Goal: Task Accomplishment & Management: Manage account settings

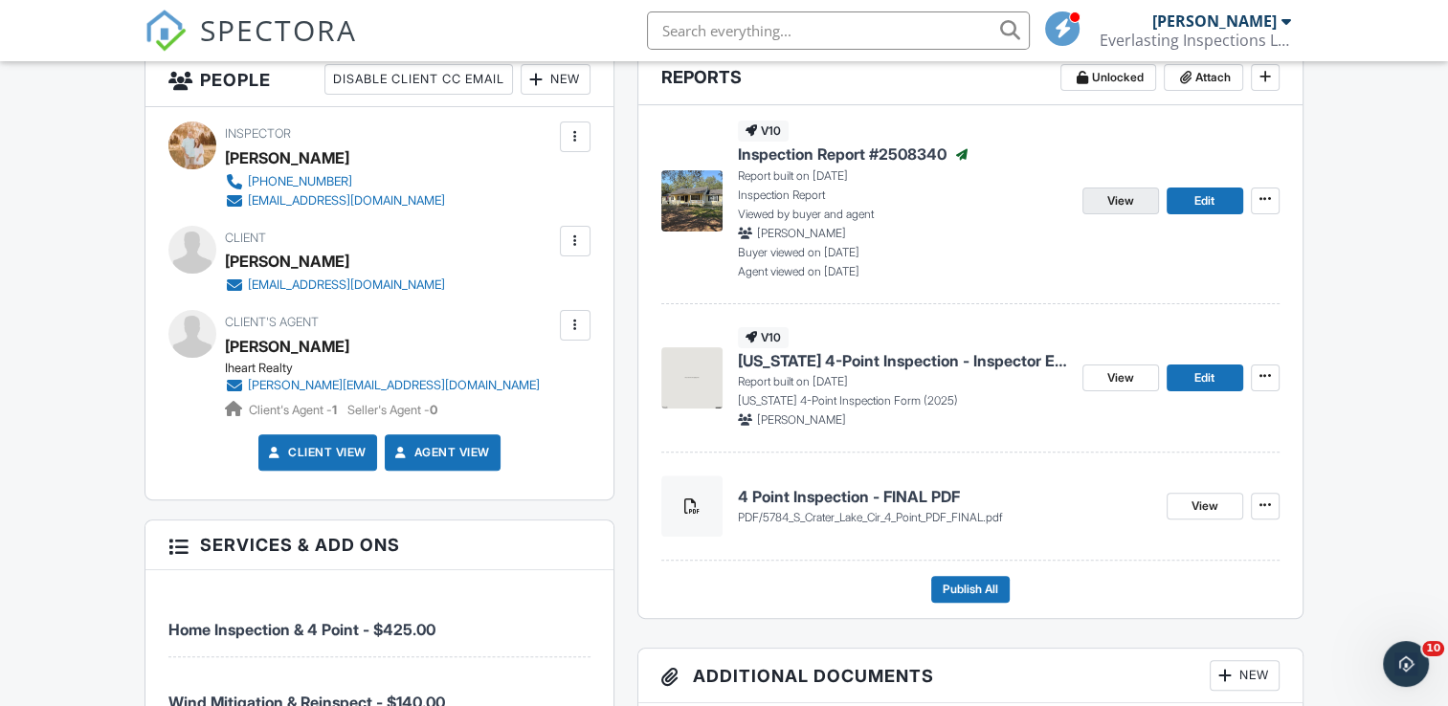
scroll to position [479, 0]
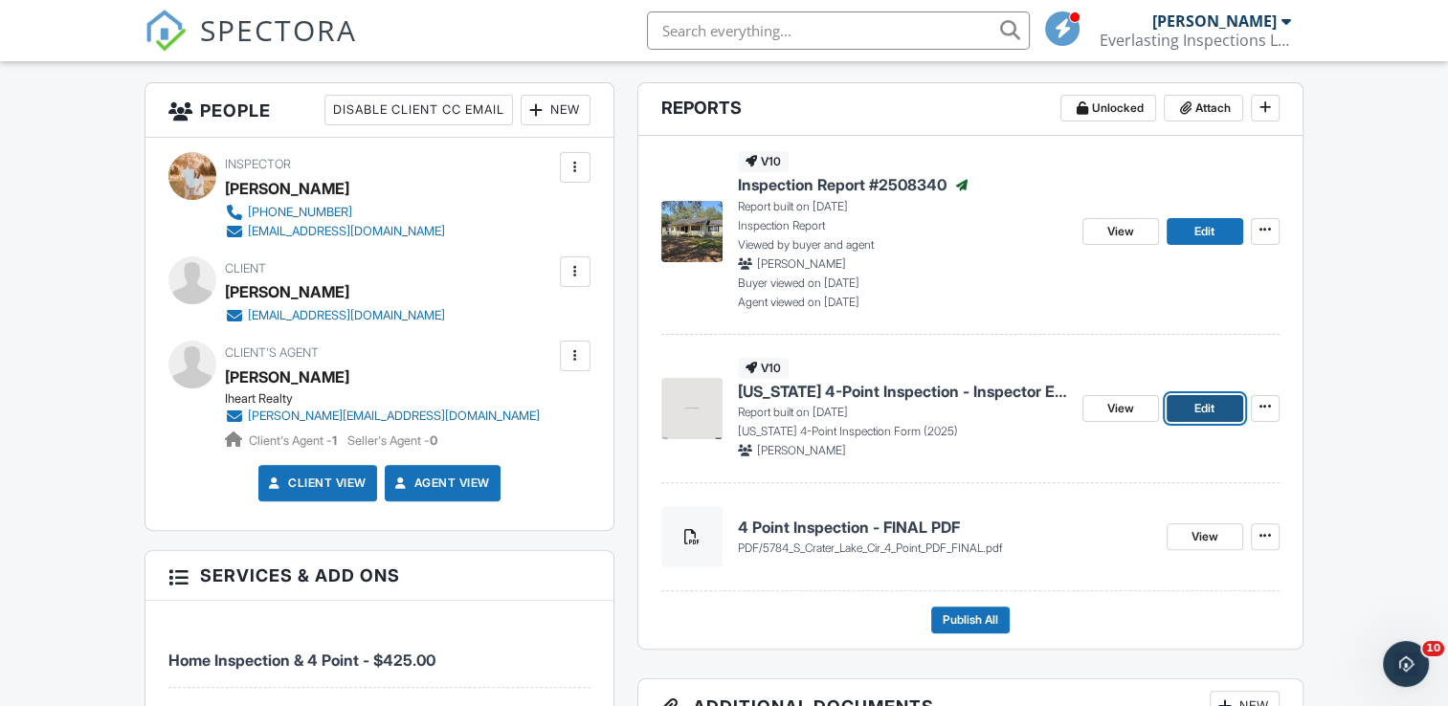
click at [1195, 412] on span "Edit" at bounding box center [1205, 408] width 20 height 19
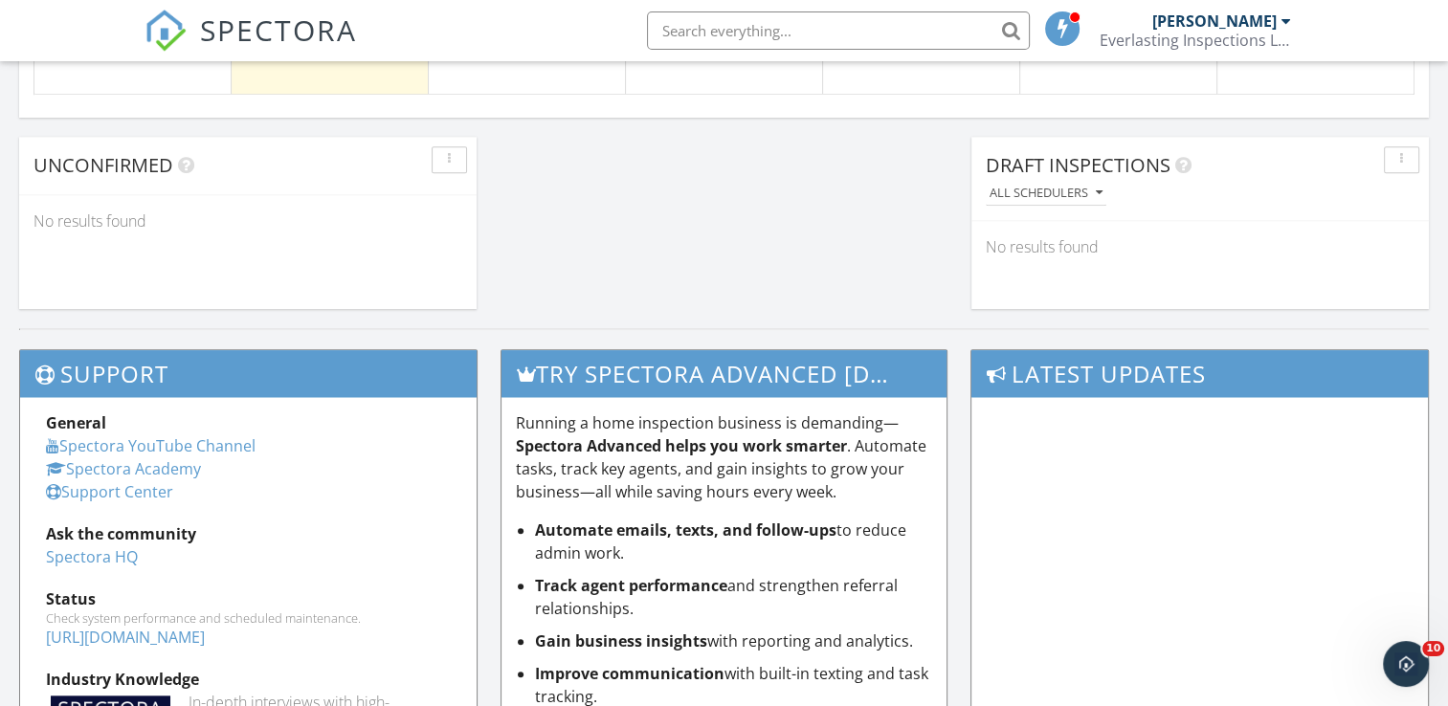
scroll to position [1340, 0]
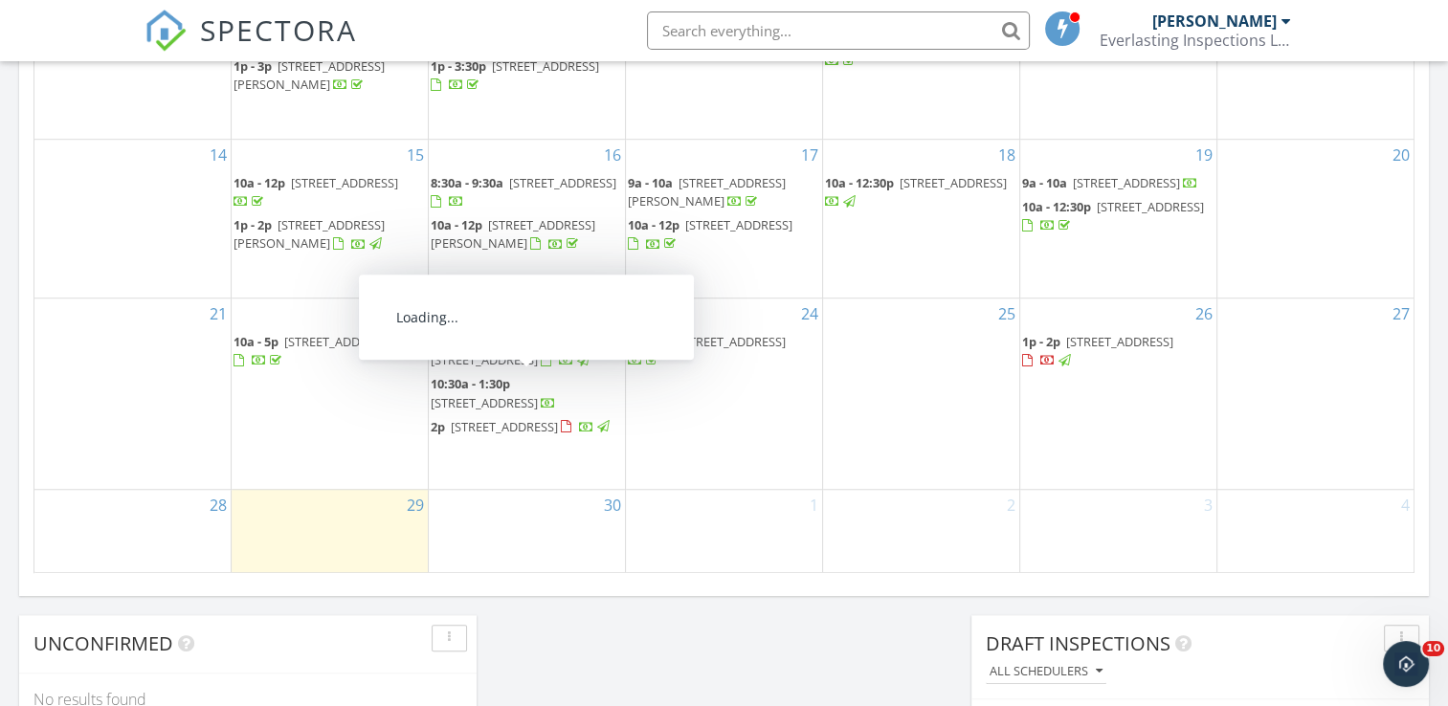
click at [345, 515] on div "29" at bounding box center [330, 531] width 196 height 83
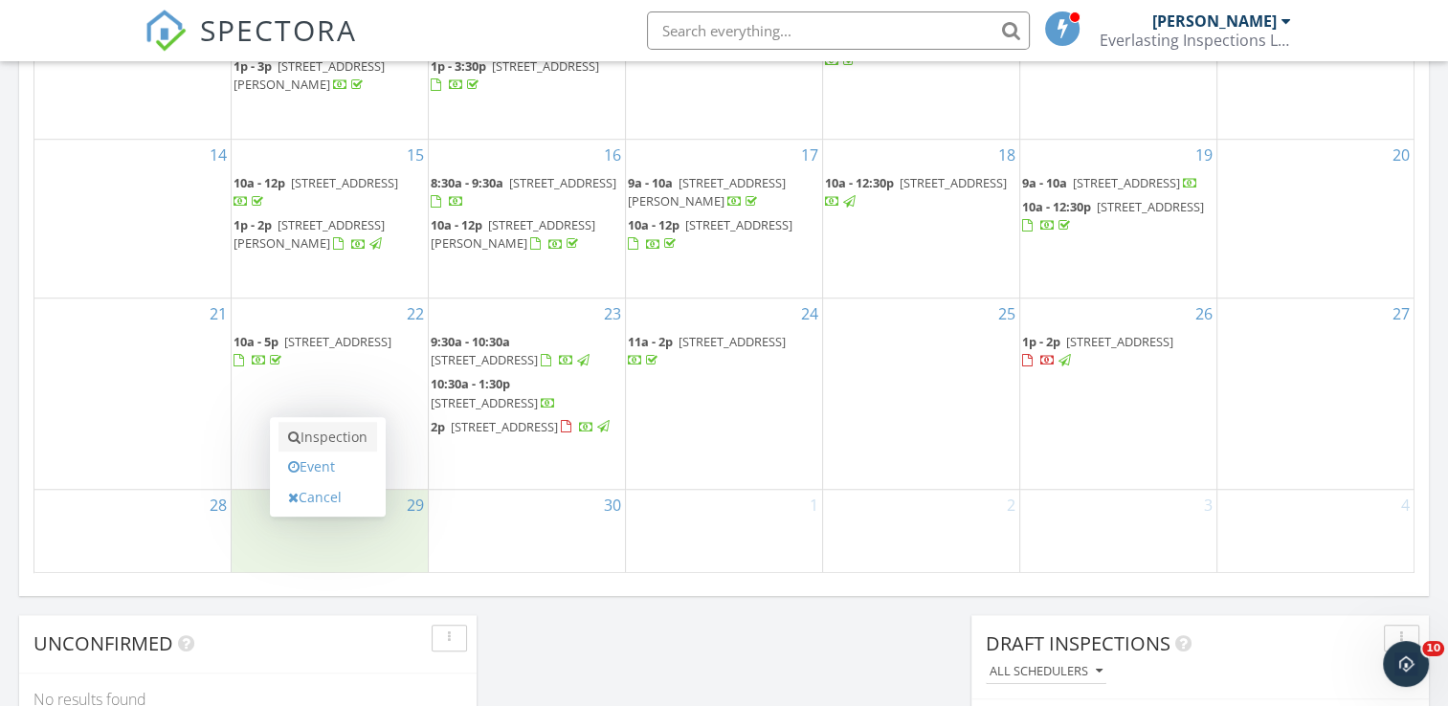
click at [329, 435] on link "Inspection" at bounding box center [328, 437] width 99 height 31
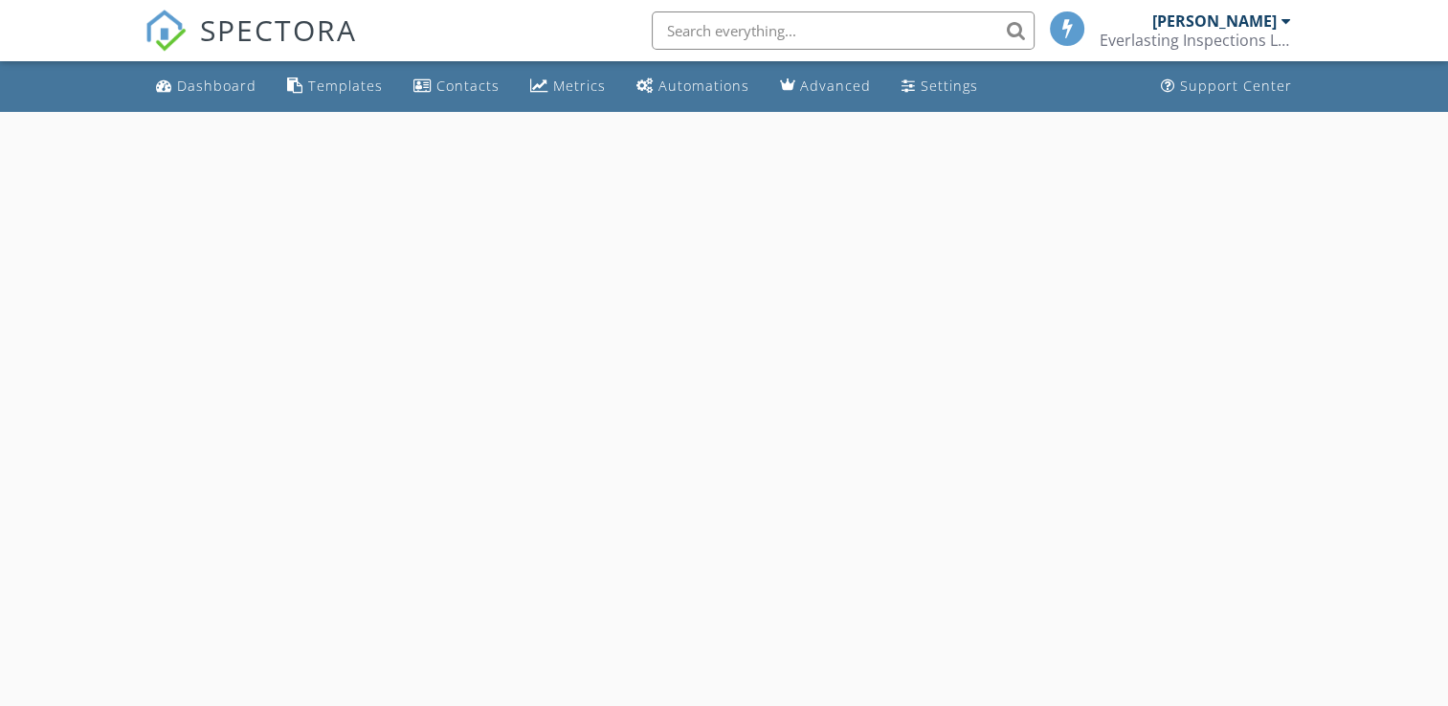
select select "8"
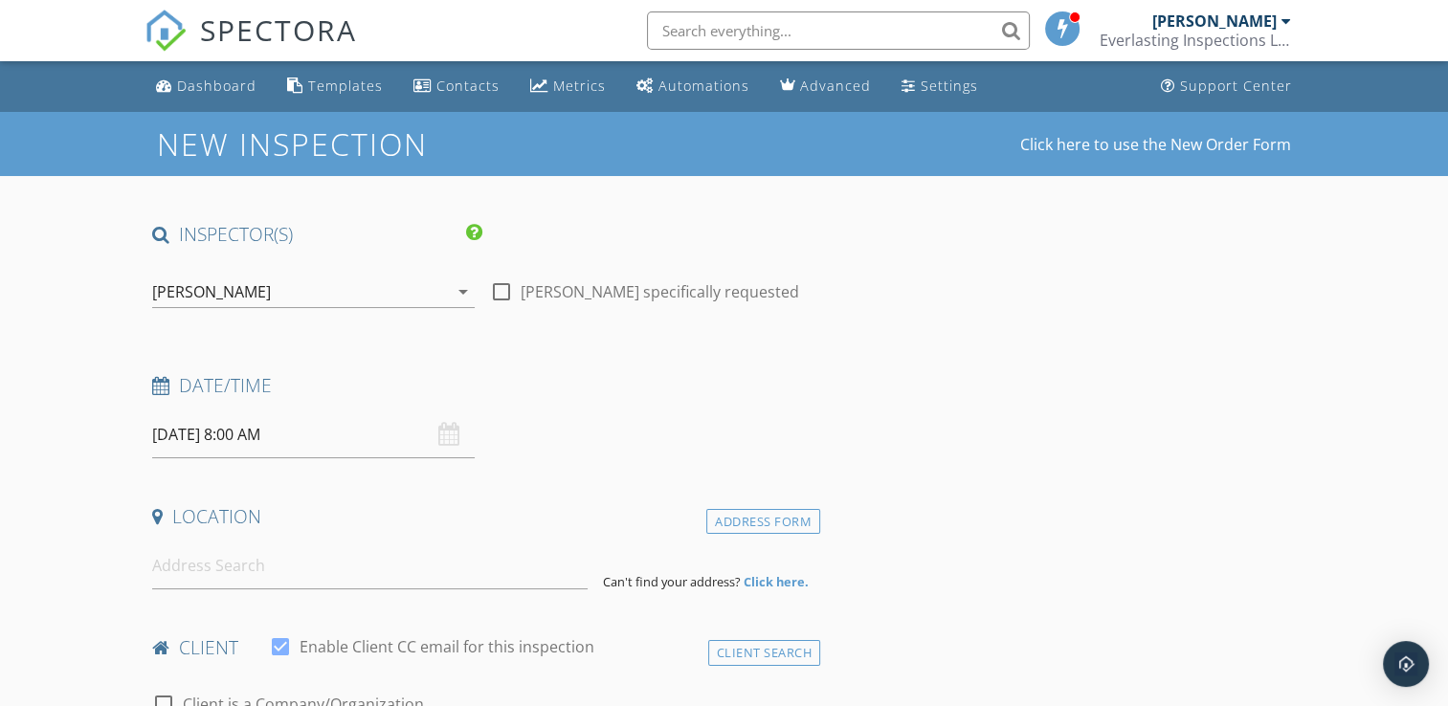
click at [202, 439] on input "09/29/2025 8:00 AM" at bounding box center [313, 435] width 323 height 47
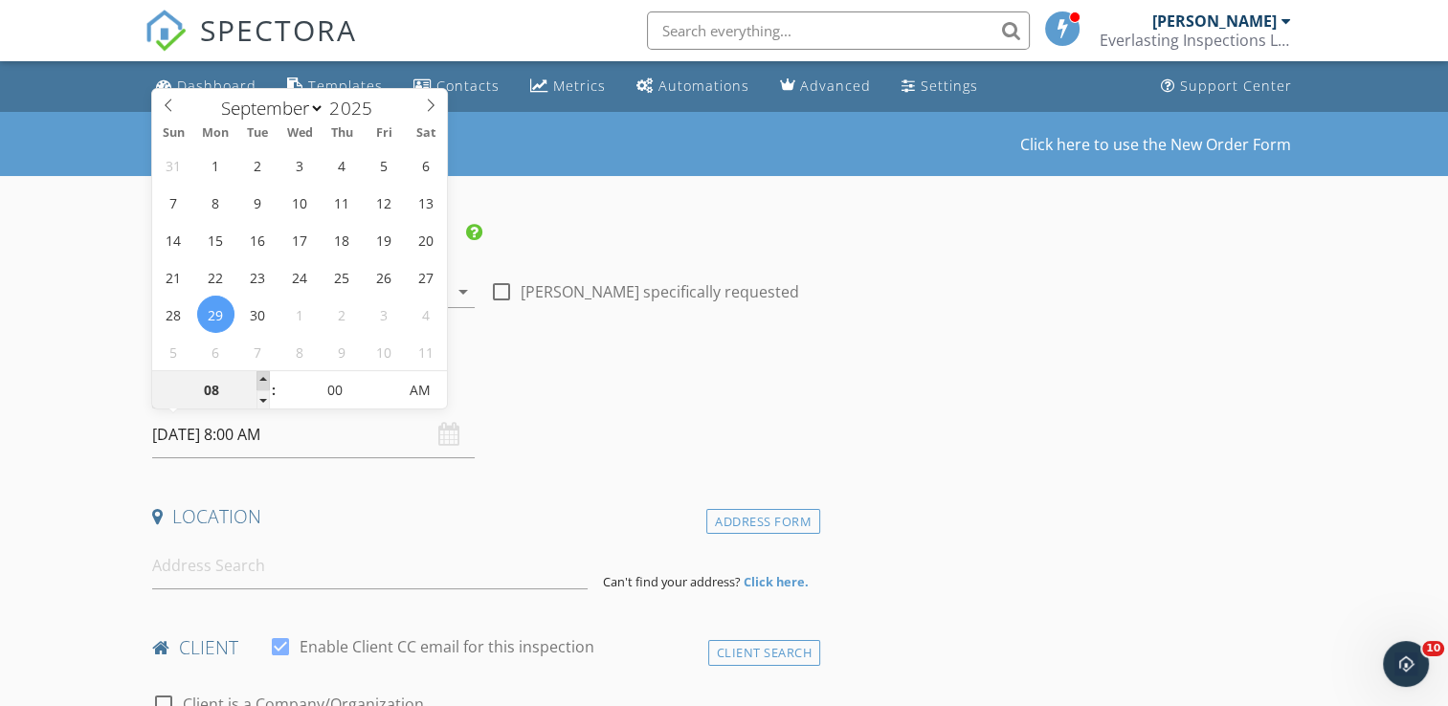
type input "09"
type input "09/29/2025 9:00 AM"
click at [264, 381] on span at bounding box center [263, 380] width 13 height 19
type input "10"
type input "09/29/2025 10:00 AM"
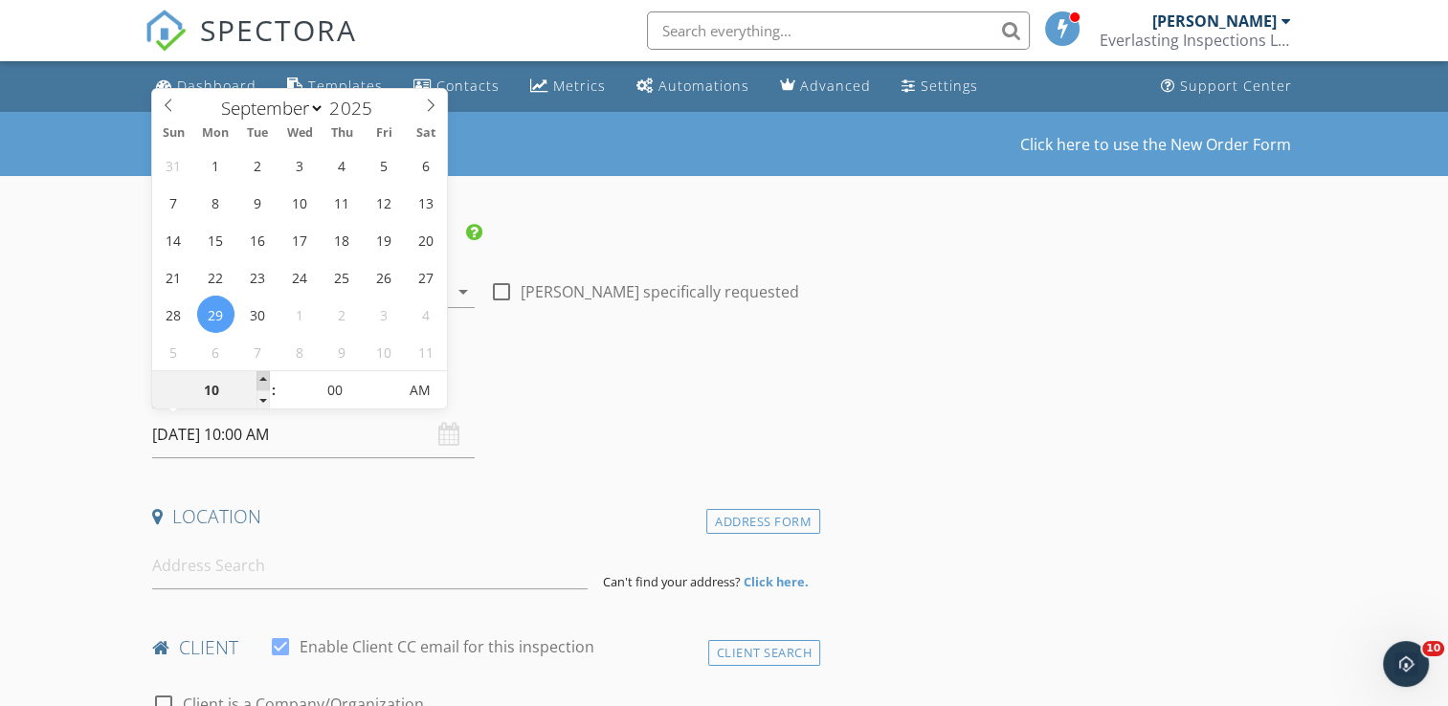
click at [264, 381] on span at bounding box center [263, 380] width 13 height 19
type input "11"
type input "09/29/2025 11:00 AM"
click at [264, 381] on span at bounding box center [263, 380] width 13 height 19
type input "12"
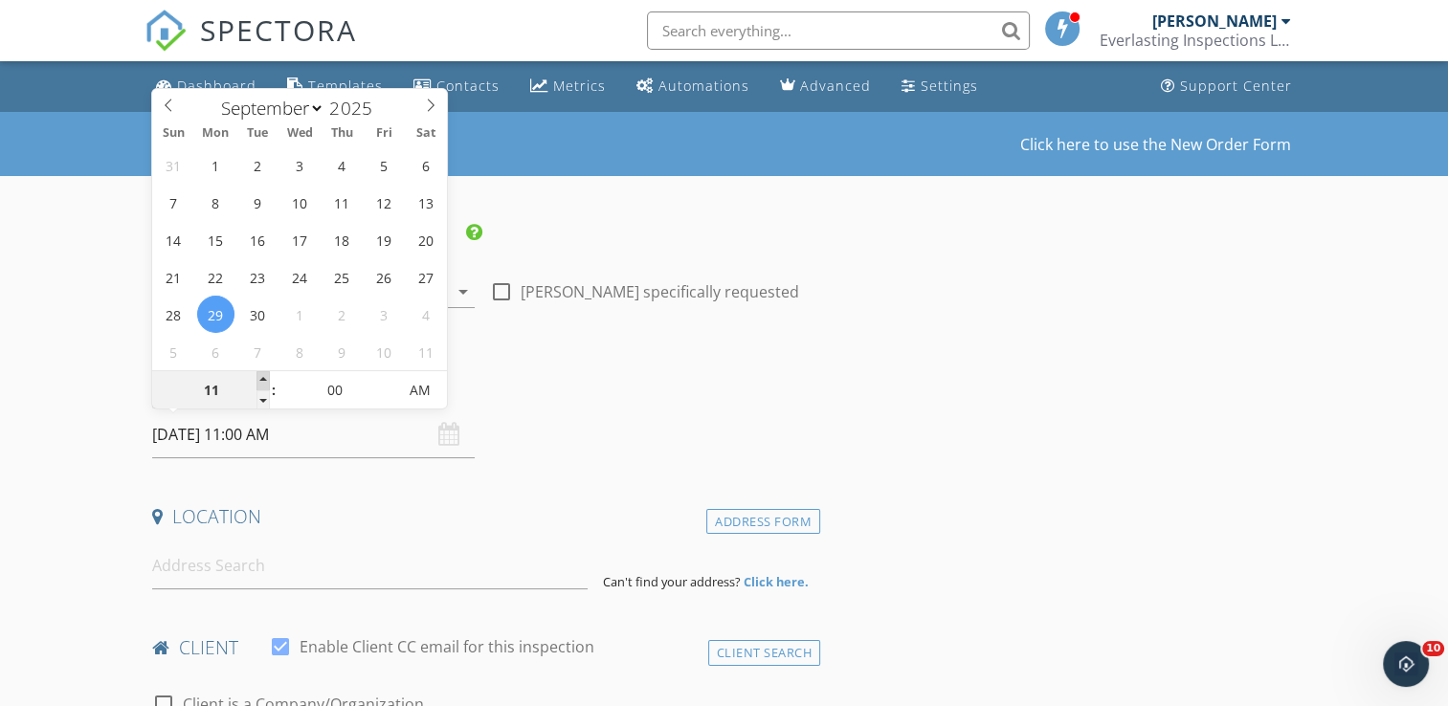
type input "09/29/2025 12:00 PM"
click at [264, 381] on span at bounding box center [263, 380] width 13 height 19
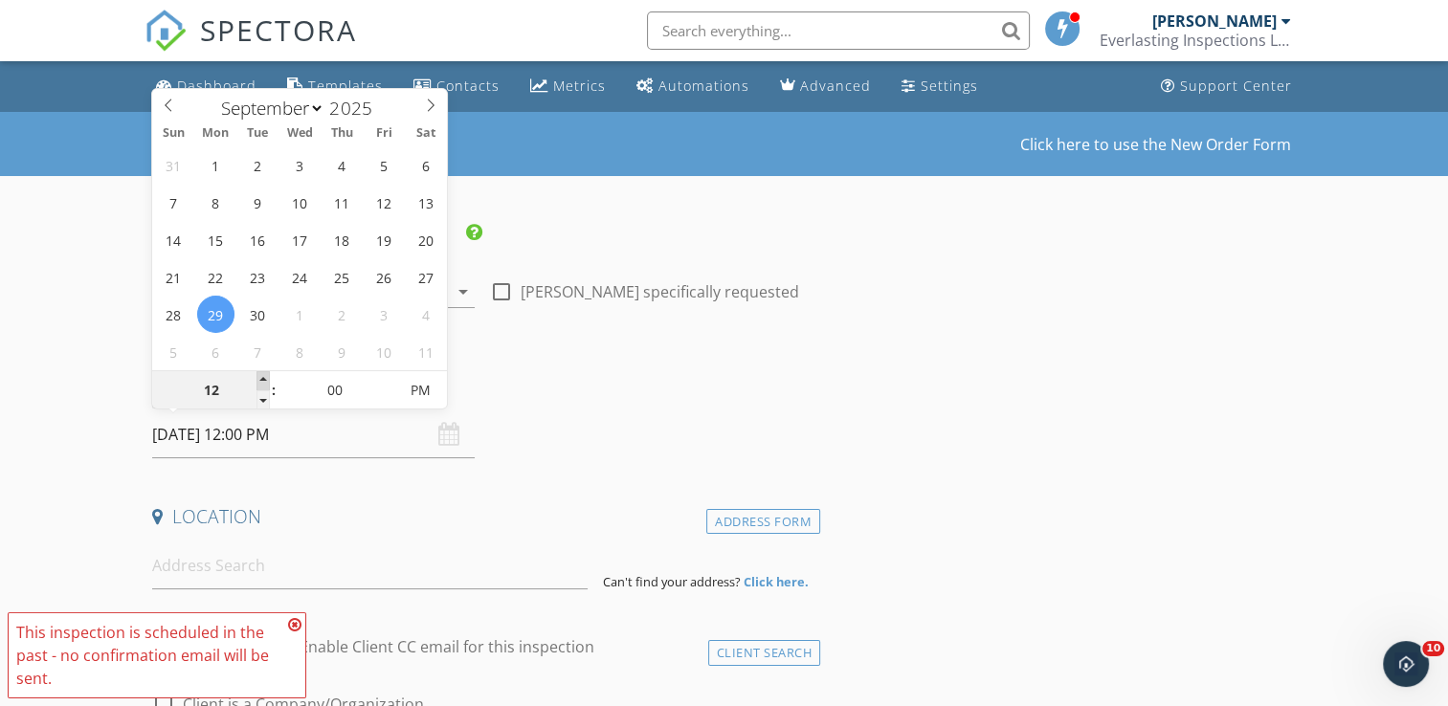
type input "01"
type input "09/29/2025 1:00 PM"
click at [264, 381] on span at bounding box center [263, 380] width 13 height 19
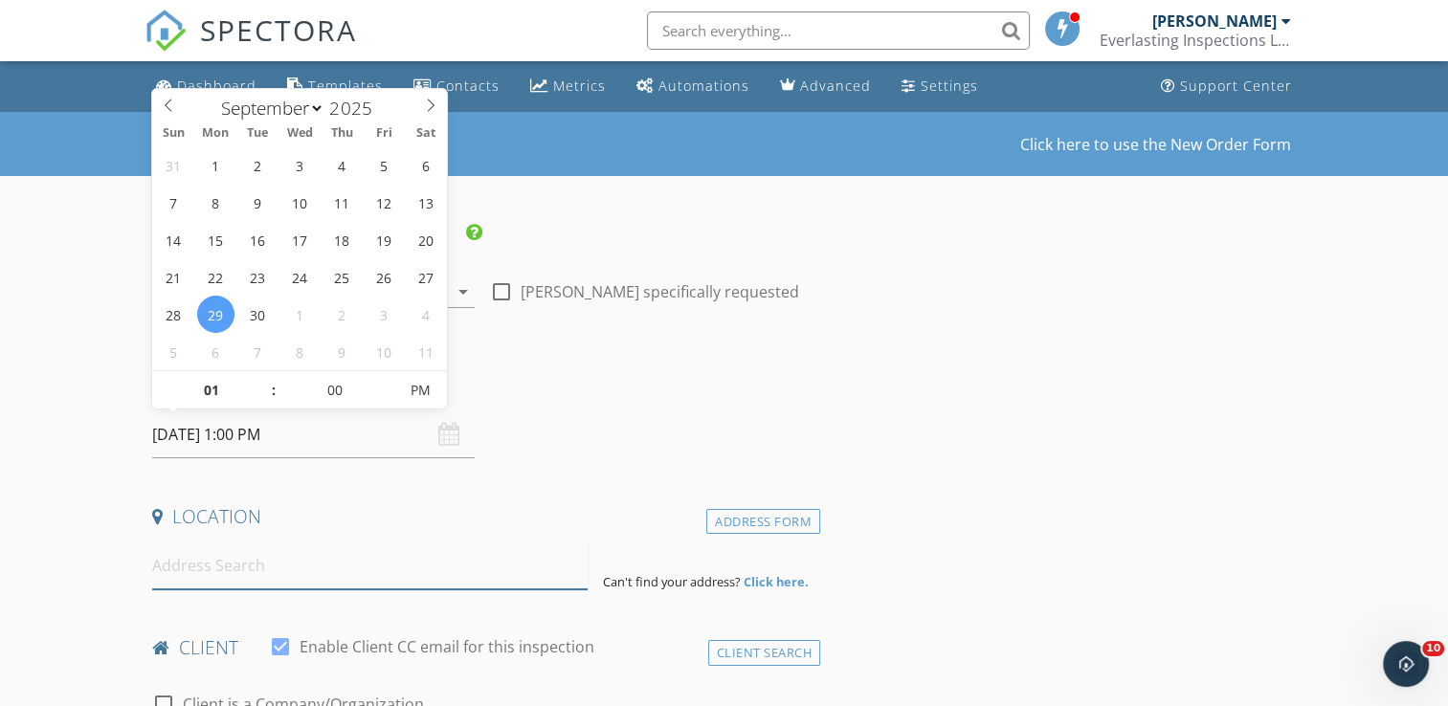
click at [267, 550] on input at bounding box center [370, 566] width 436 height 47
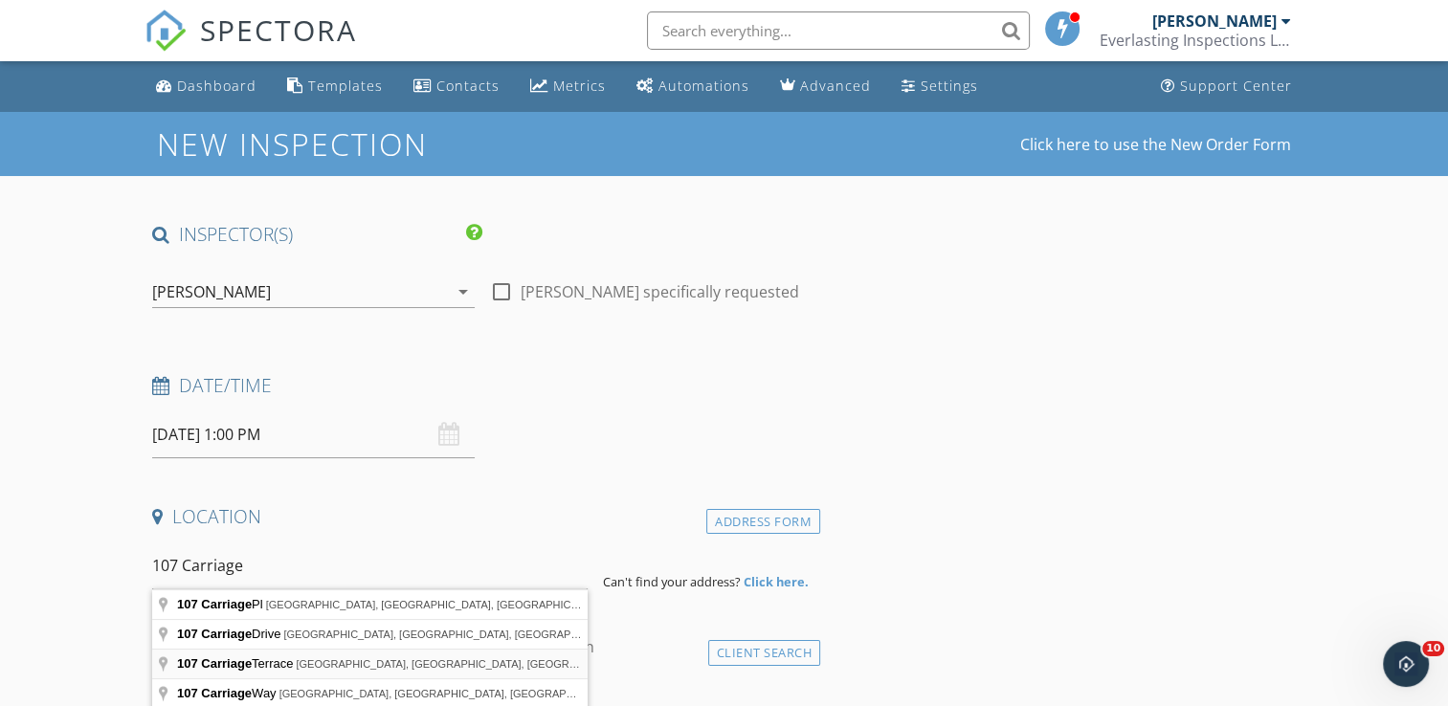
type input "107 Carriage Terrace, Palatka, FL, USA"
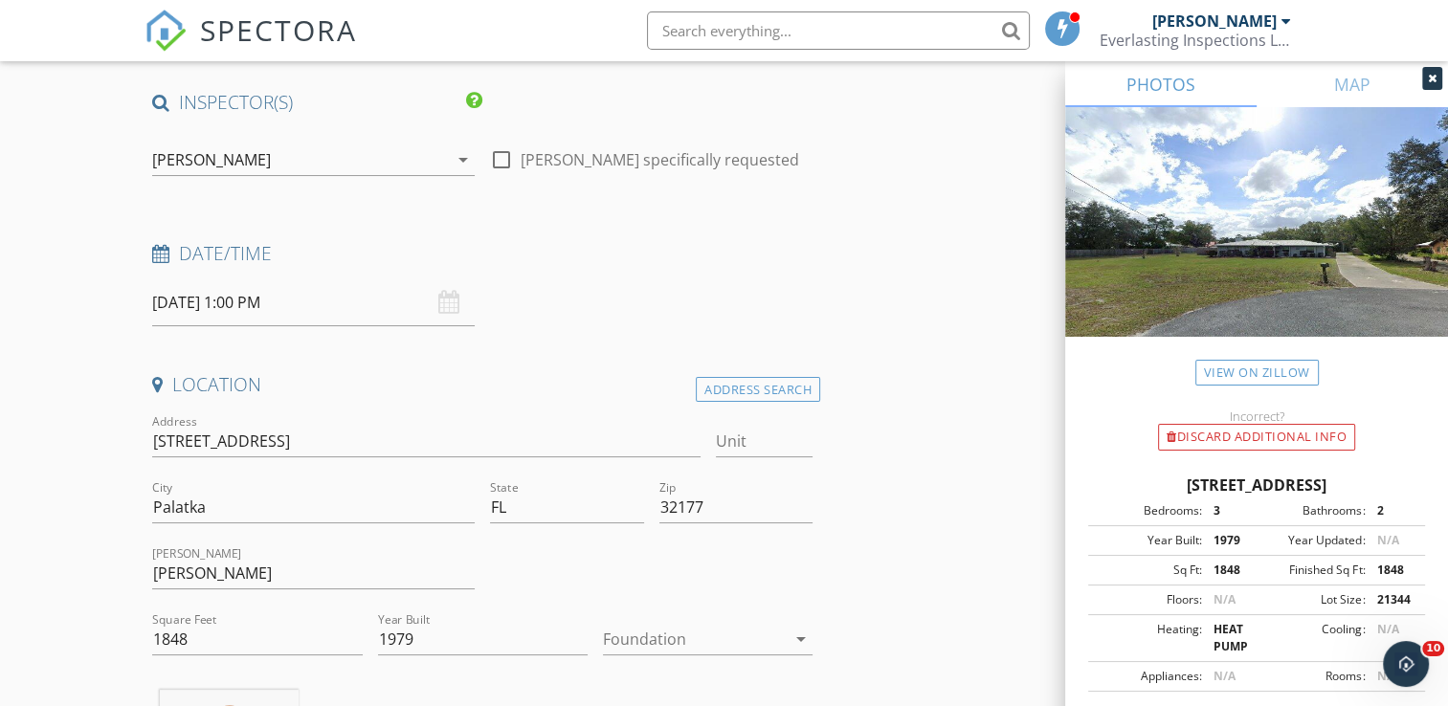
scroll to position [287, 0]
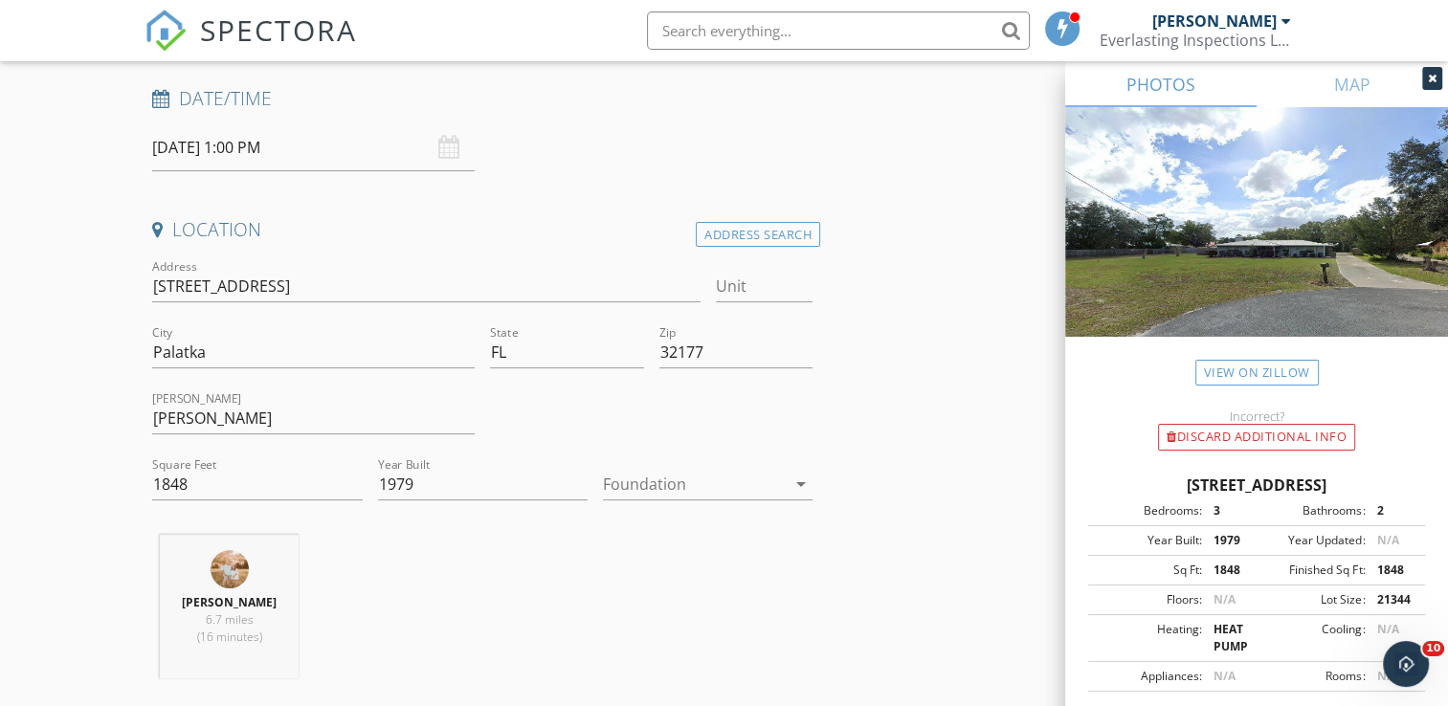
click at [613, 486] on div at bounding box center [694, 484] width 183 height 31
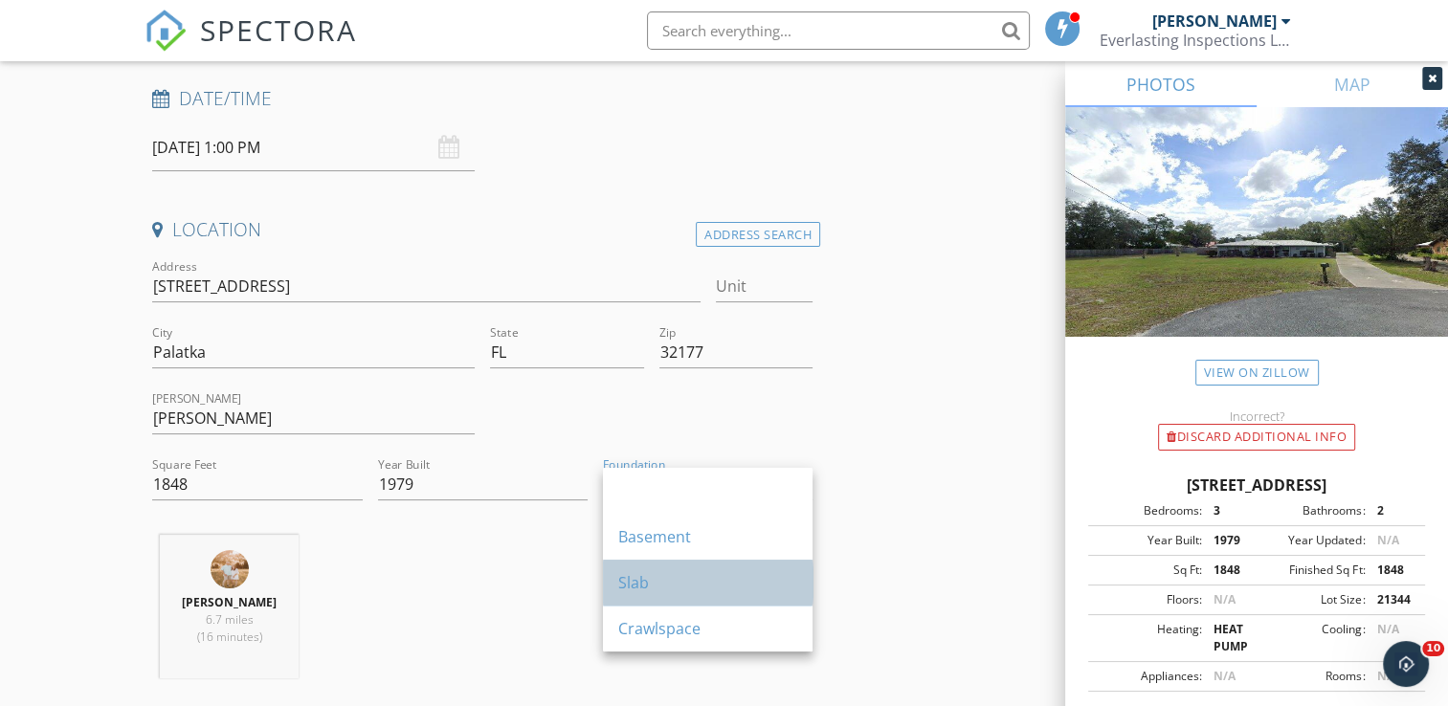
click at [638, 580] on div "Slab" at bounding box center [707, 582] width 179 height 23
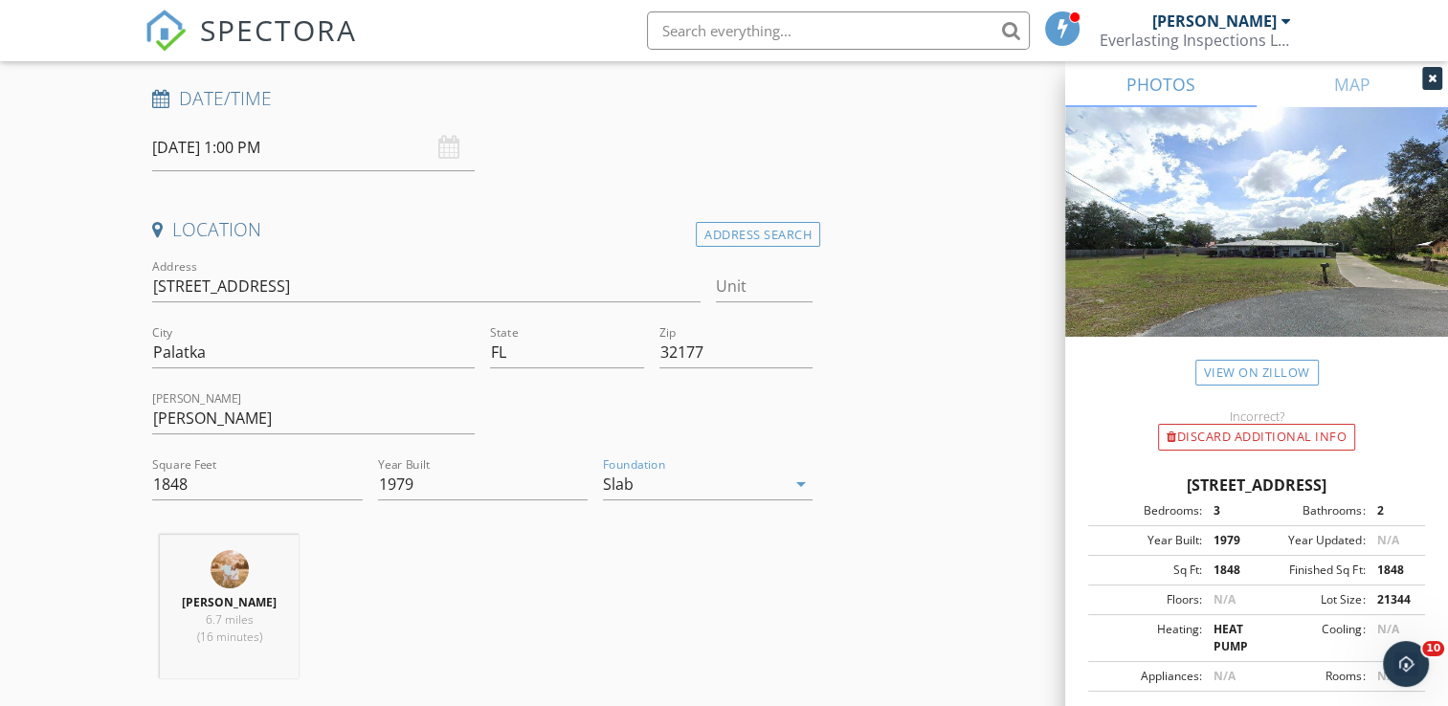
click at [517, 599] on div "Austin Bradley 6.7 miles (16 minutes)" at bounding box center [483, 614] width 676 height 159
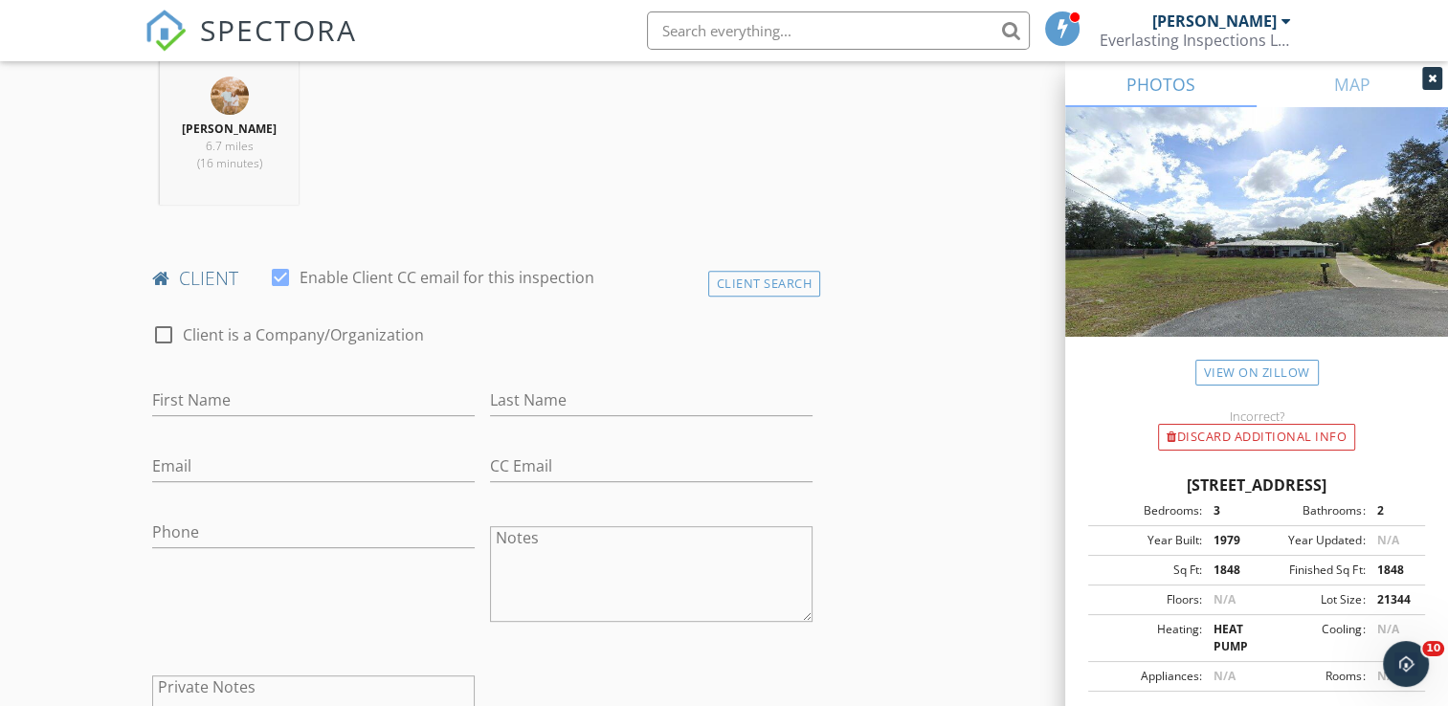
scroll to position [766, 0]
click at [227, 394] on input "First Name" at bounding box center [313, 396] width 323 height 32
type input "Veda"
click at [509, 390] on input "Last Name" at bounding box center [651, 396] width 323 height 32
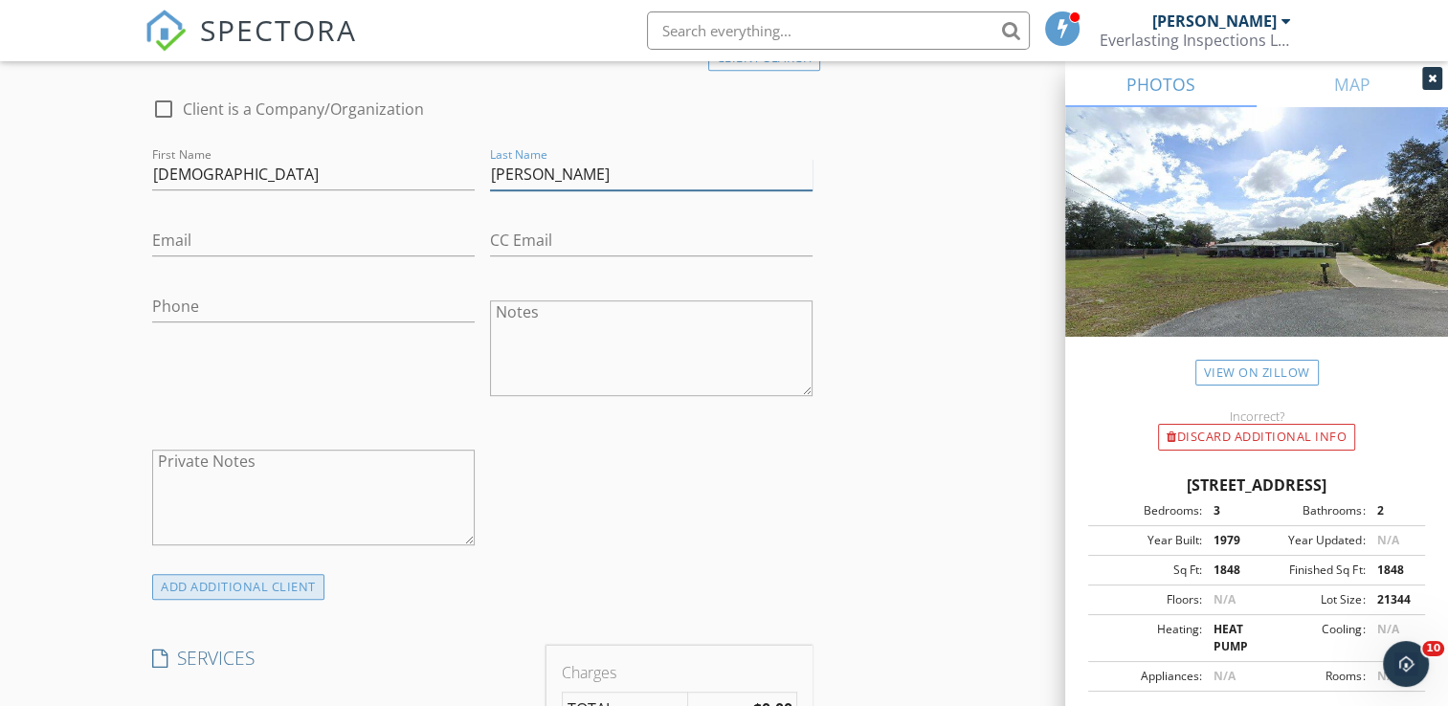
scroll to position [1053, 0]
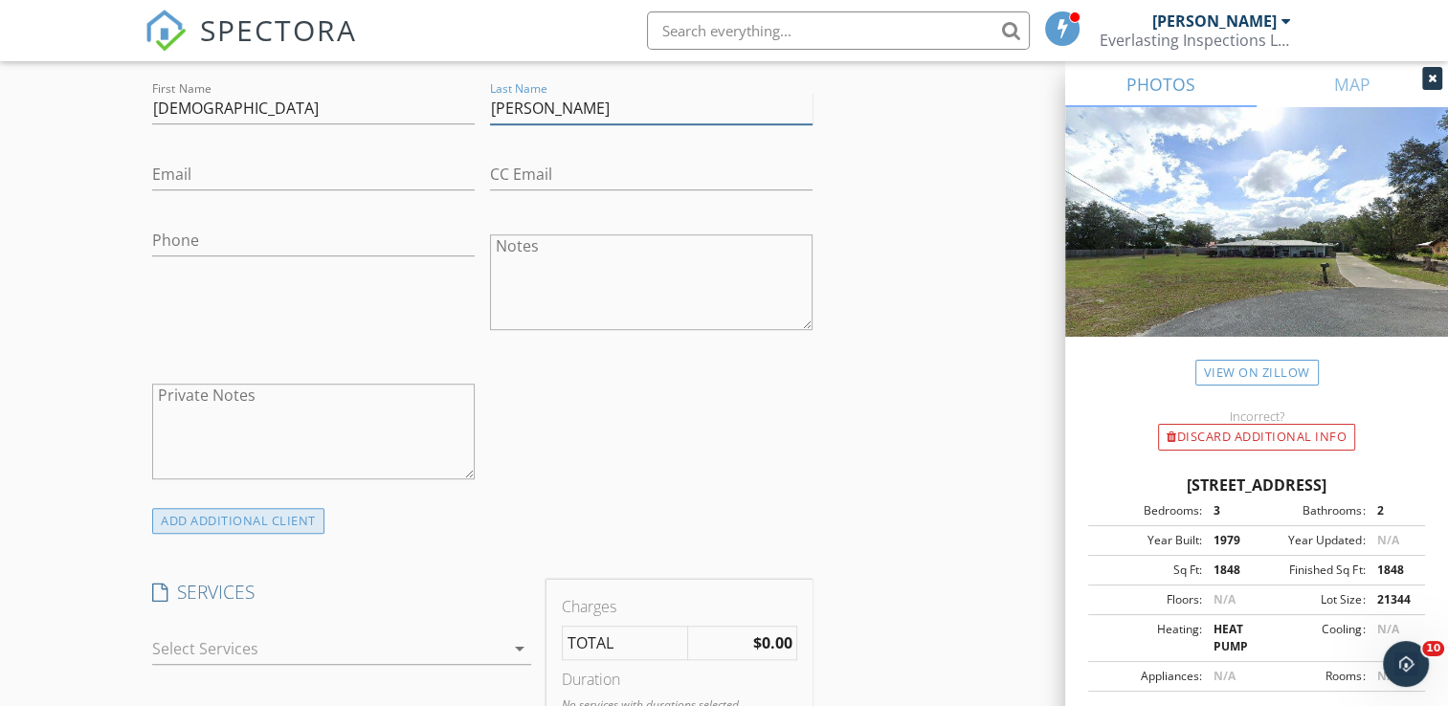
type input "Crosland"
click at [253, 529] on div "ADD ADDITIONAL client" at bounding box center [238, 521] width 172 height 26
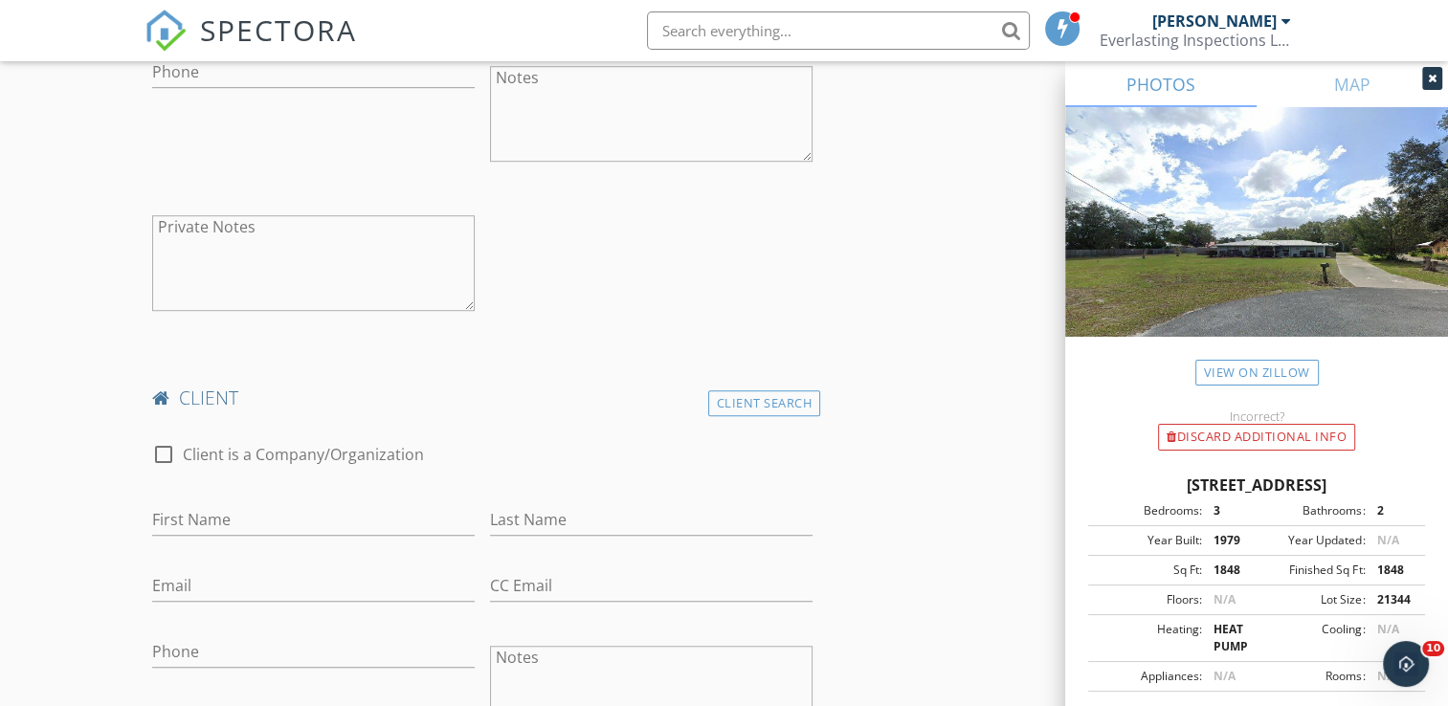
scroll to position [1244, 0]
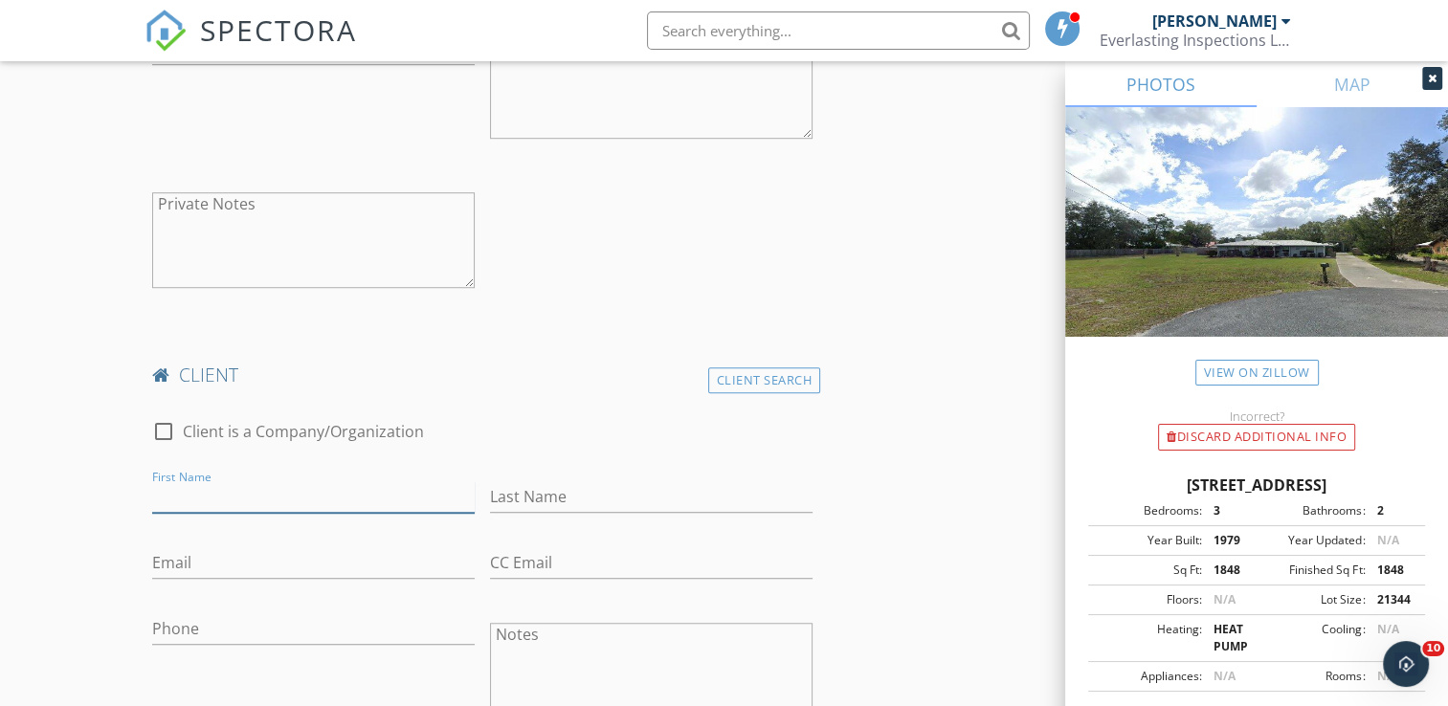
click at [191, 496] on input "First Name" at bounding box center [313, 497] width 323 height 32
type input "Steven"
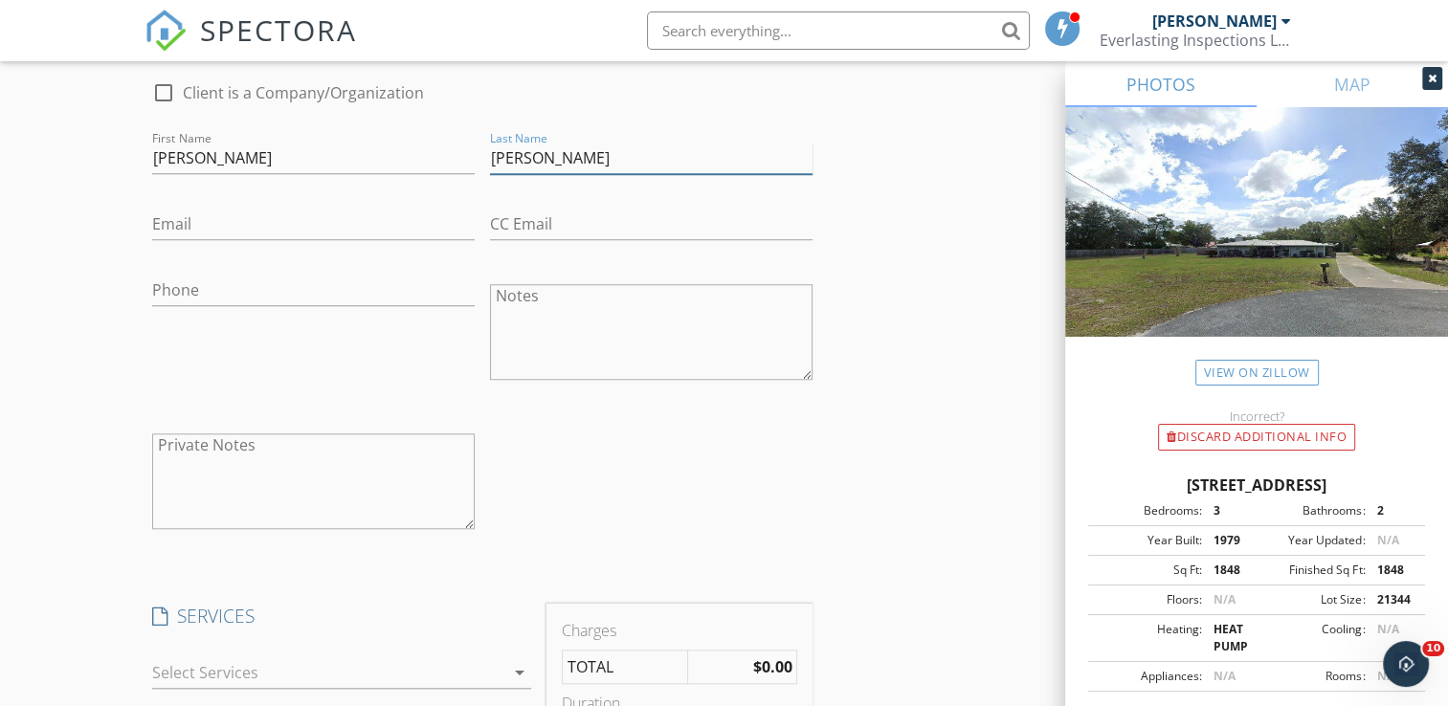
scroll to position [1723, 0]
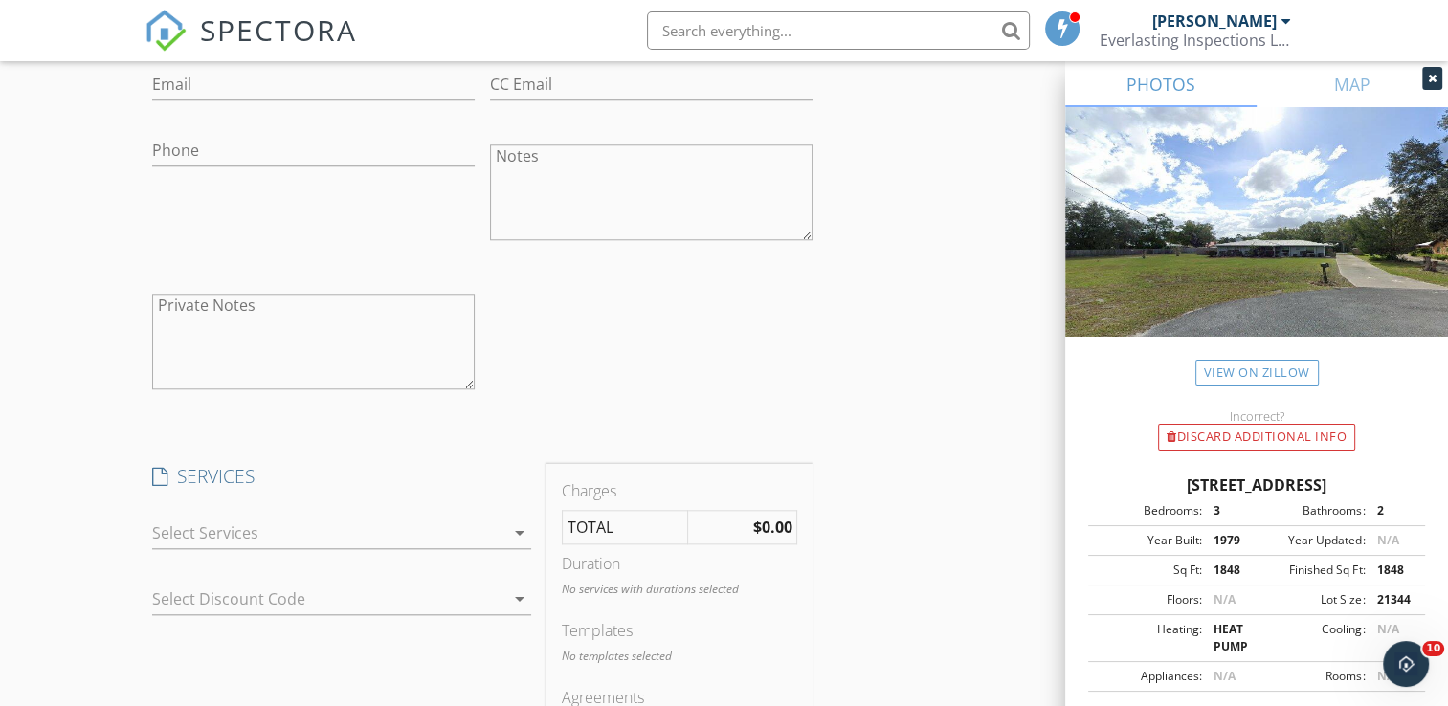
type input "Holmes"
click at [286, 530] on div at bounding box center [328, 533] width 352 height 31
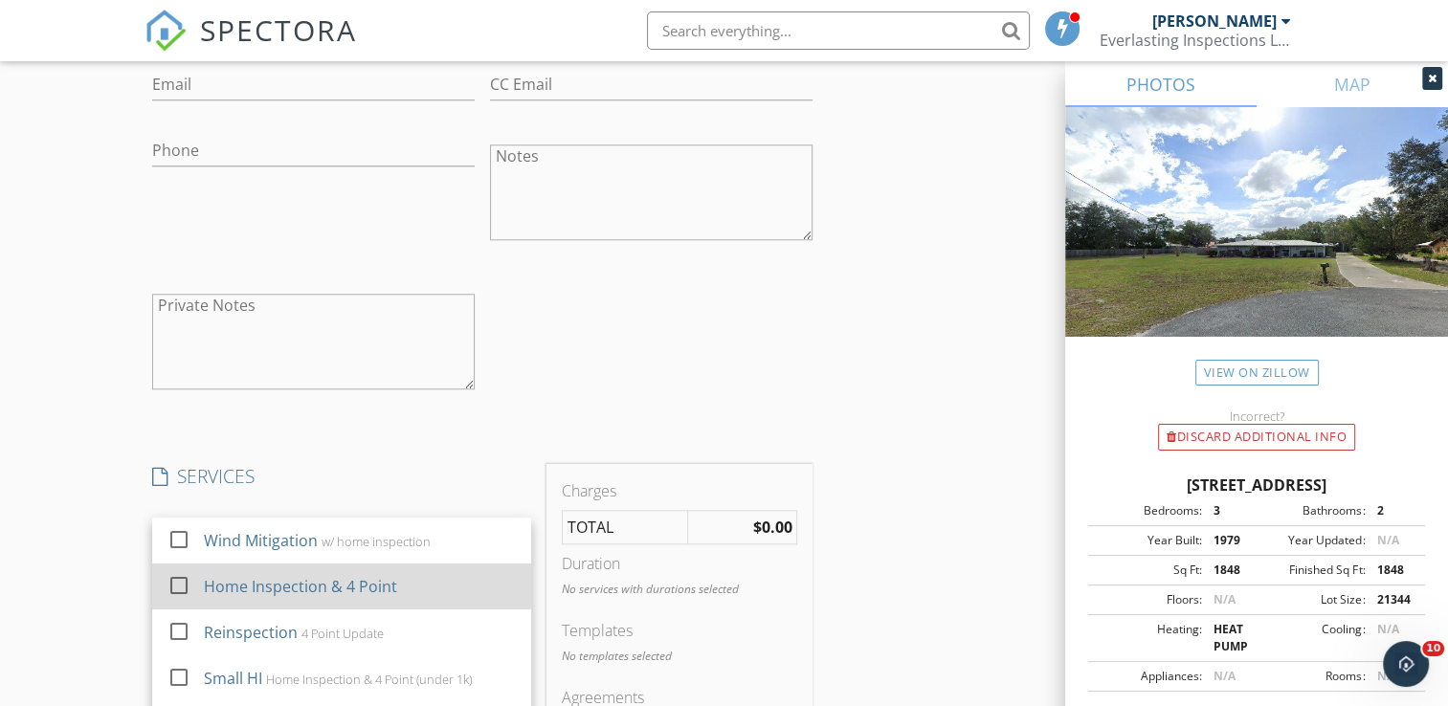
click at [325, 584] on div "Home Inspection & 4 Point" at bounding box center [301, 586] width 193 height 23
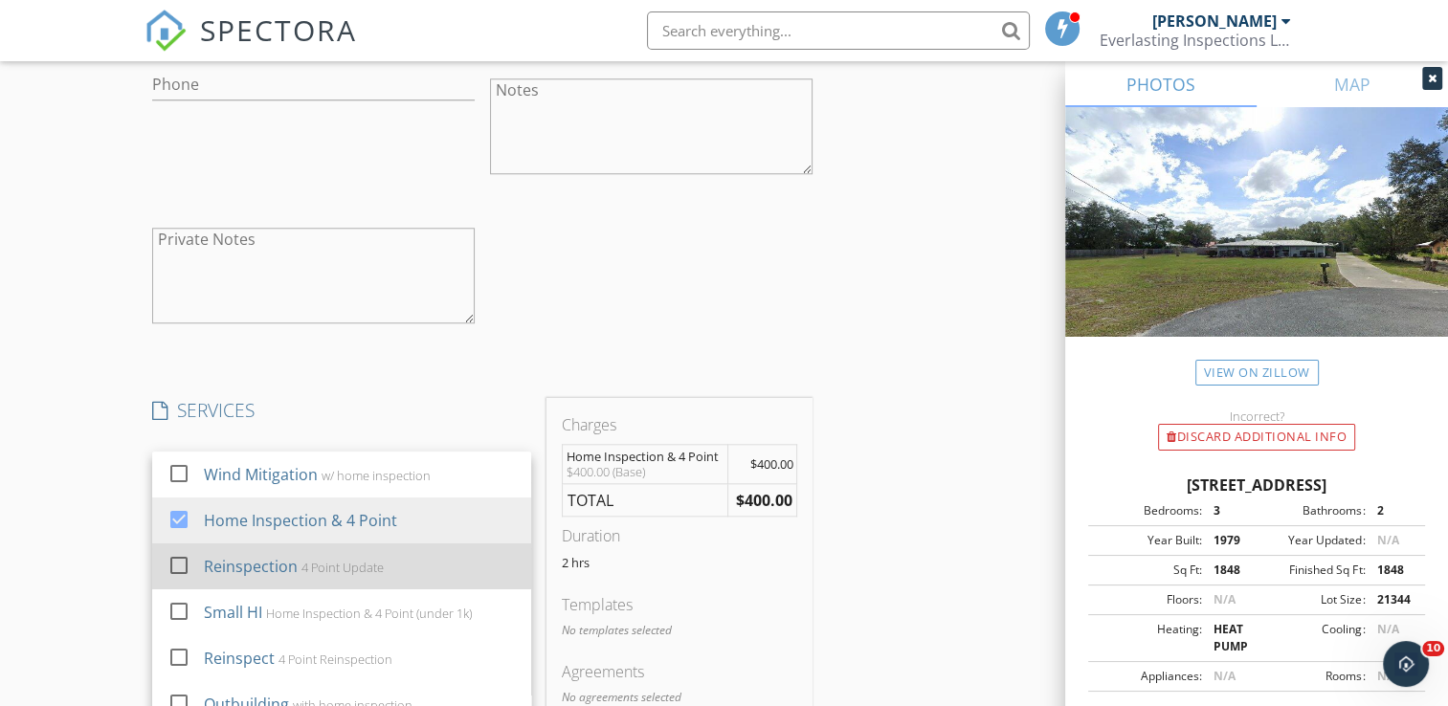
scroll to position [1819, 0]
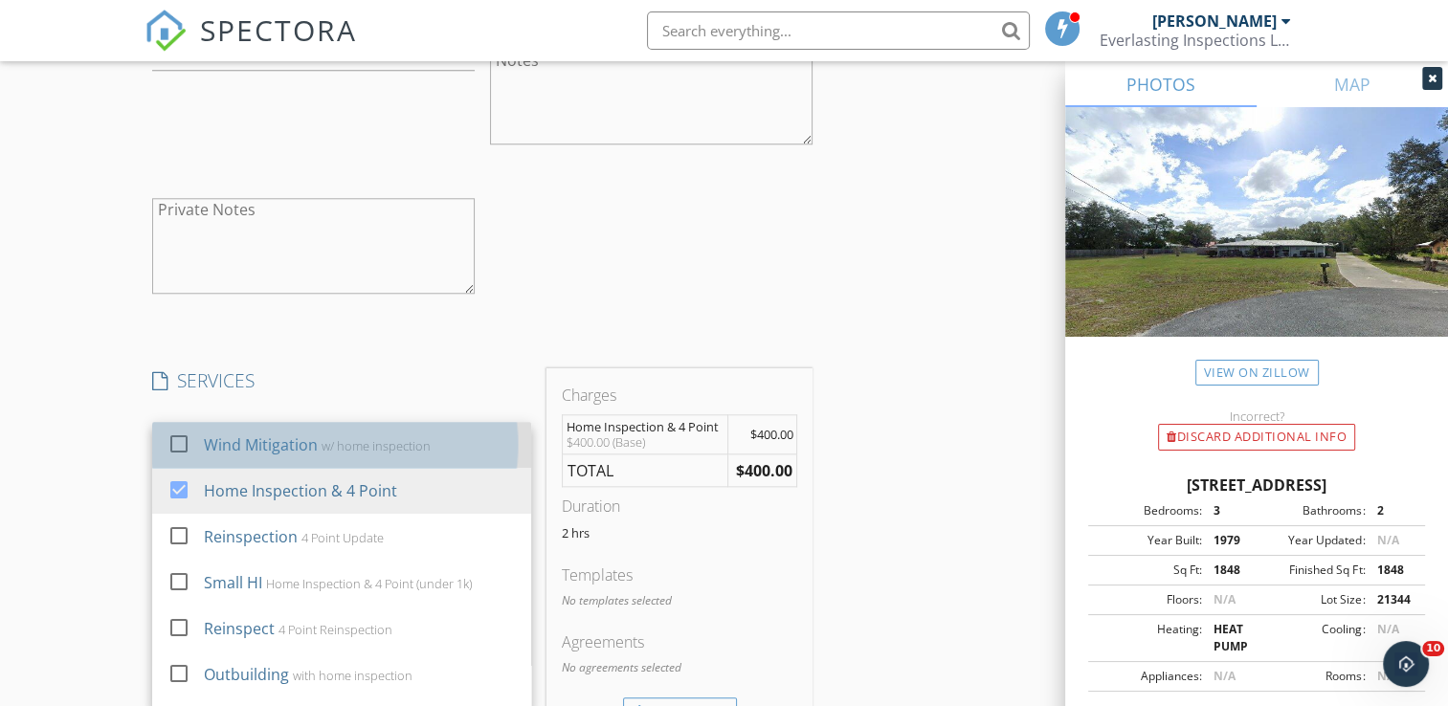
click at [296, 448] on div "Wind Mitigation" at bounding box center [262, 445] width 114 height 23
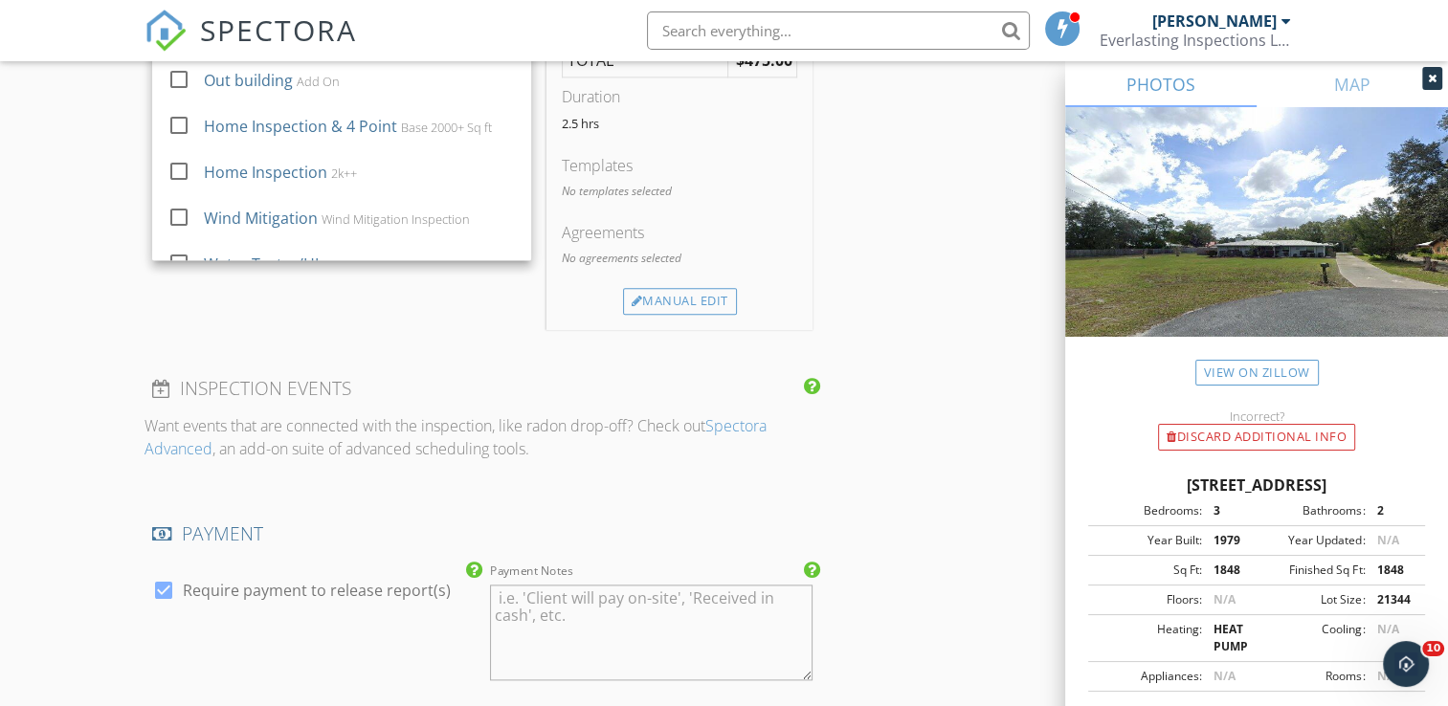
scroll to position [2297, 0]
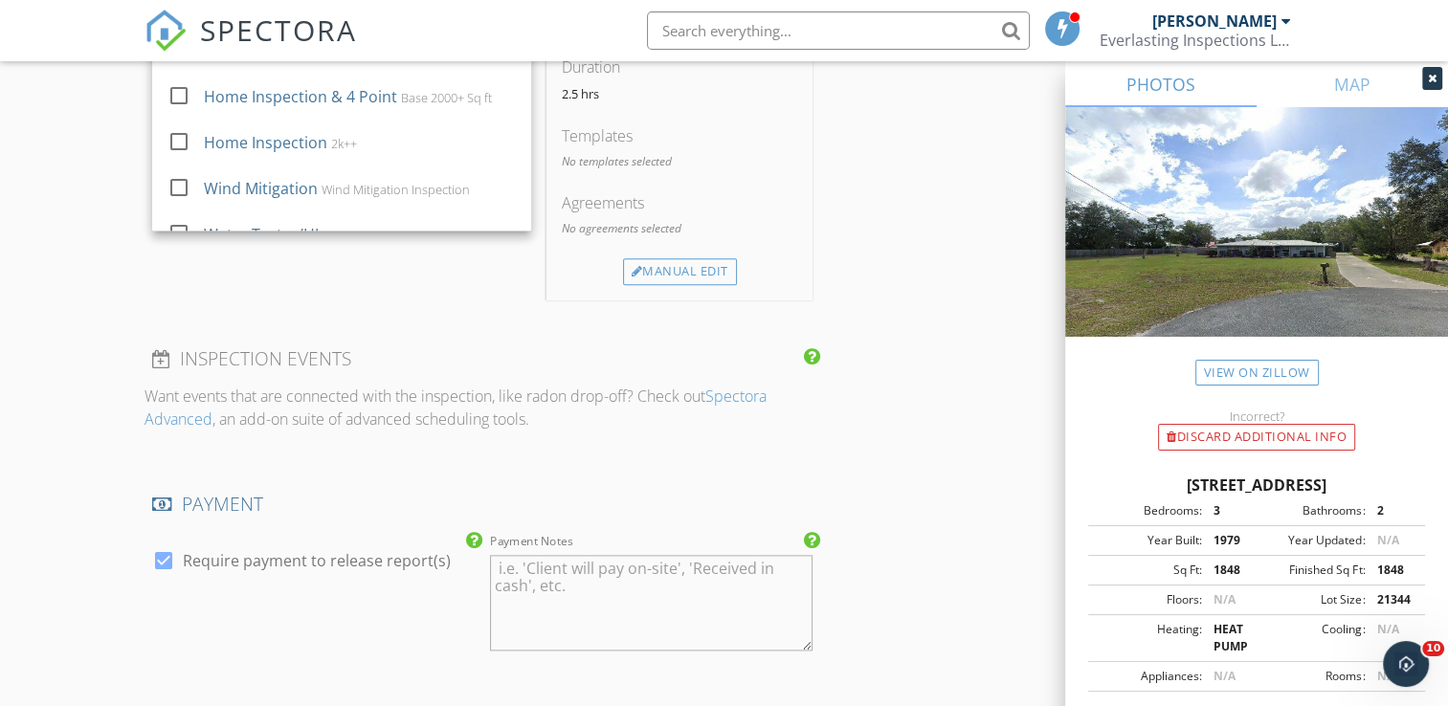
click at [323, 428] on div "Want events that are connected with the inspection, like radon drop-off? Check …" at bounding box center [483, 415] width 676 height 61
drag, startPoint x: 323, startPoint y: 428, endPoint x: 61, endPoint y: 346, distance: 273.7
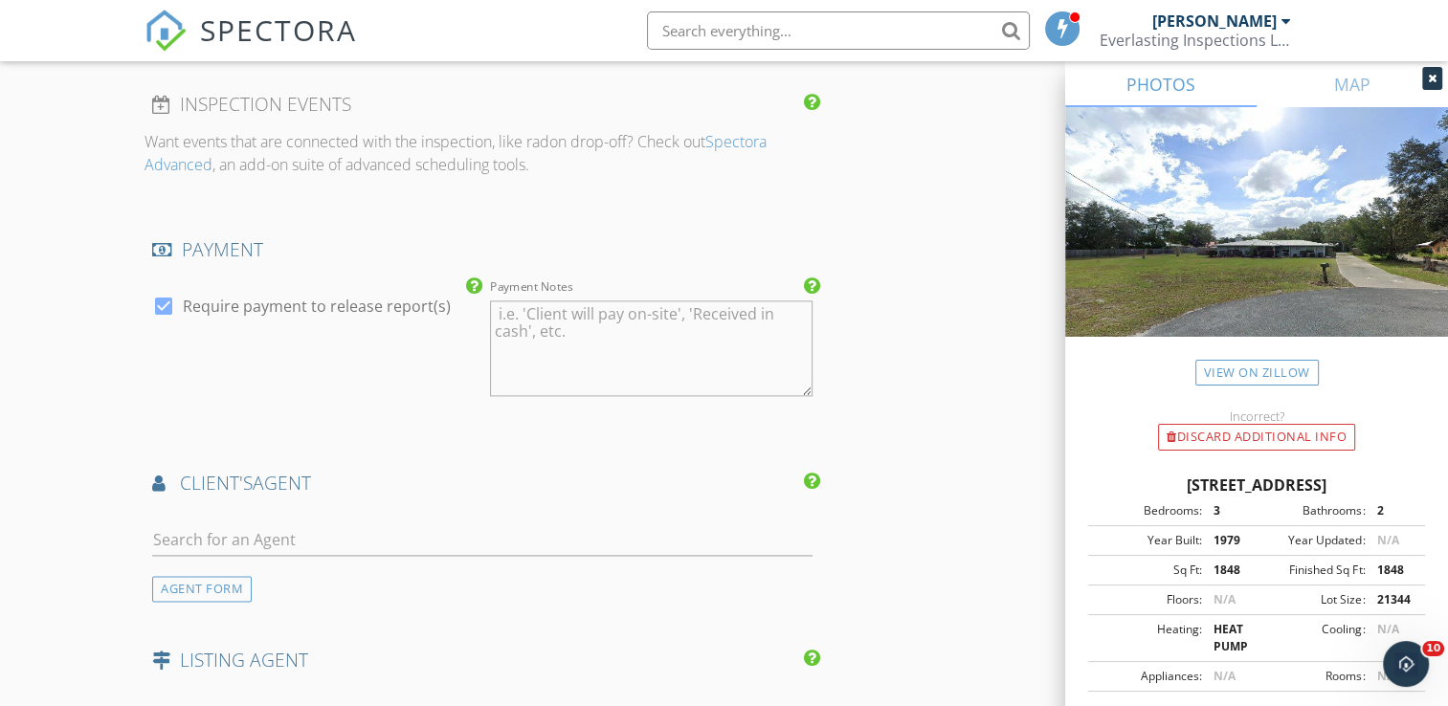
scroll to position [2584, 0]
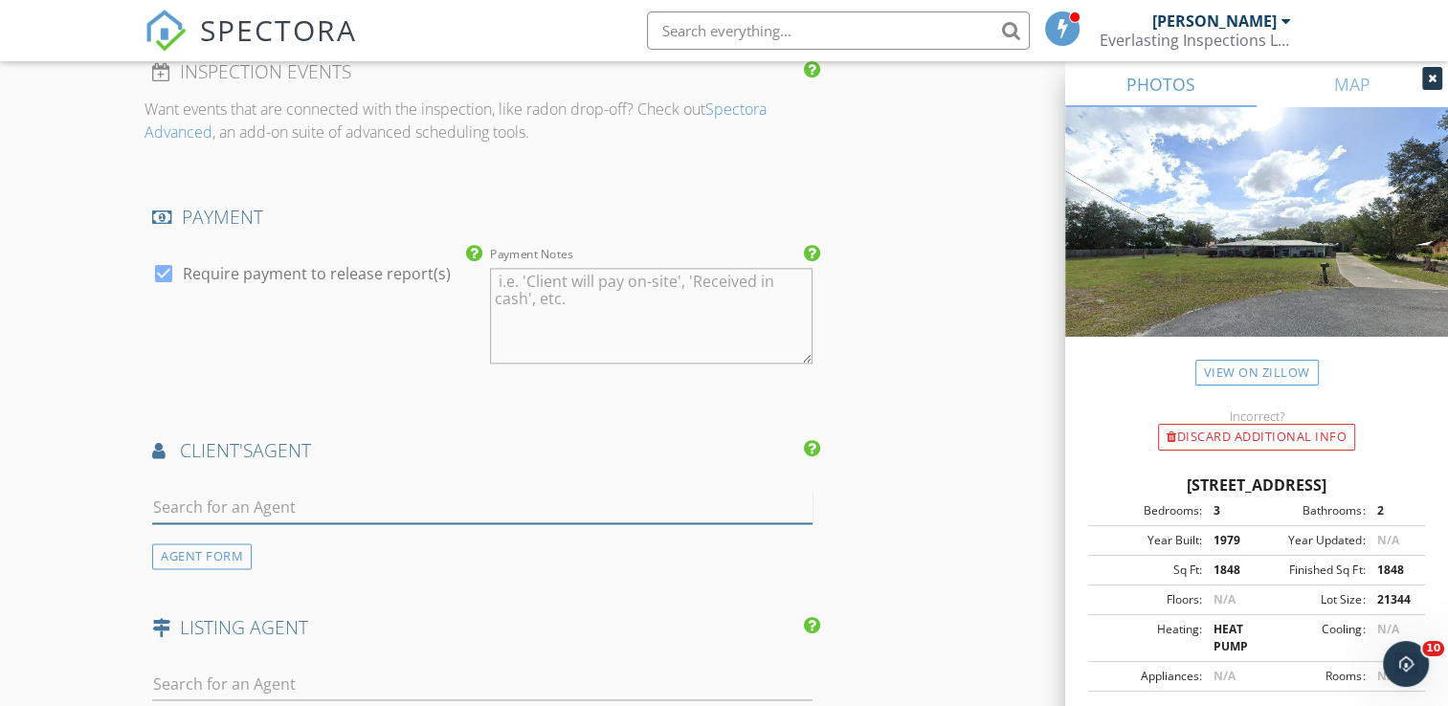
click at [248, 492] on input "text" at bounding box center [482, 508] width 660 height 32
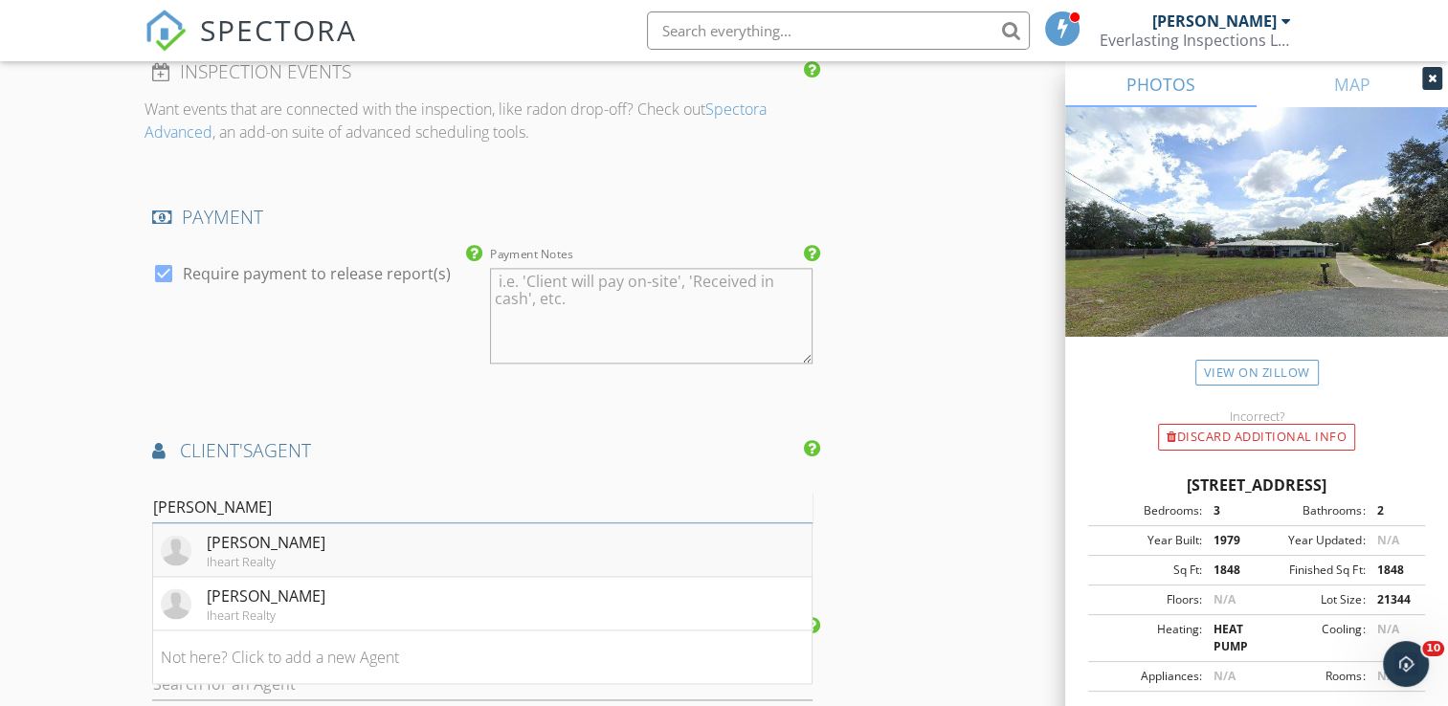
type input "chris"
click at [259, 537] on div "Christy Lagacci" at bounding box center [266, 542] width 119 height 23
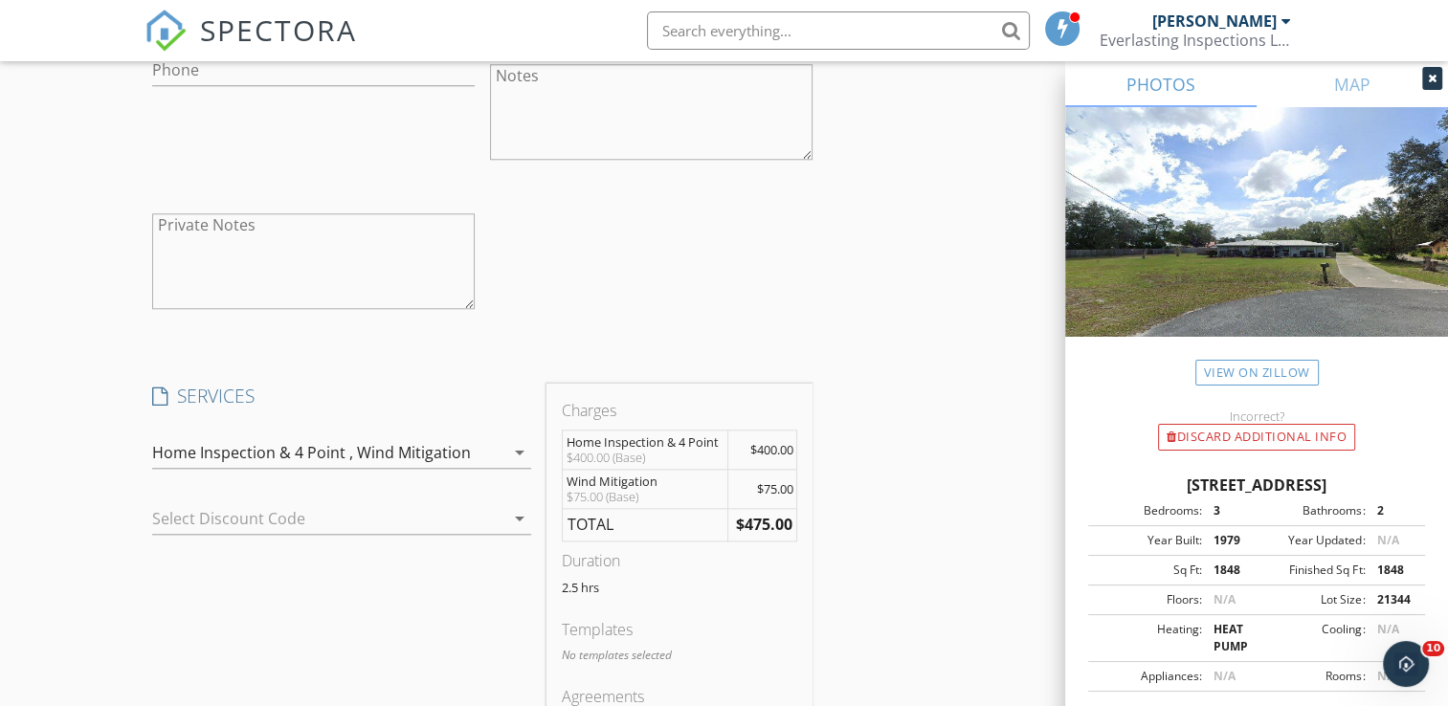
scroll to position [1914, 0]
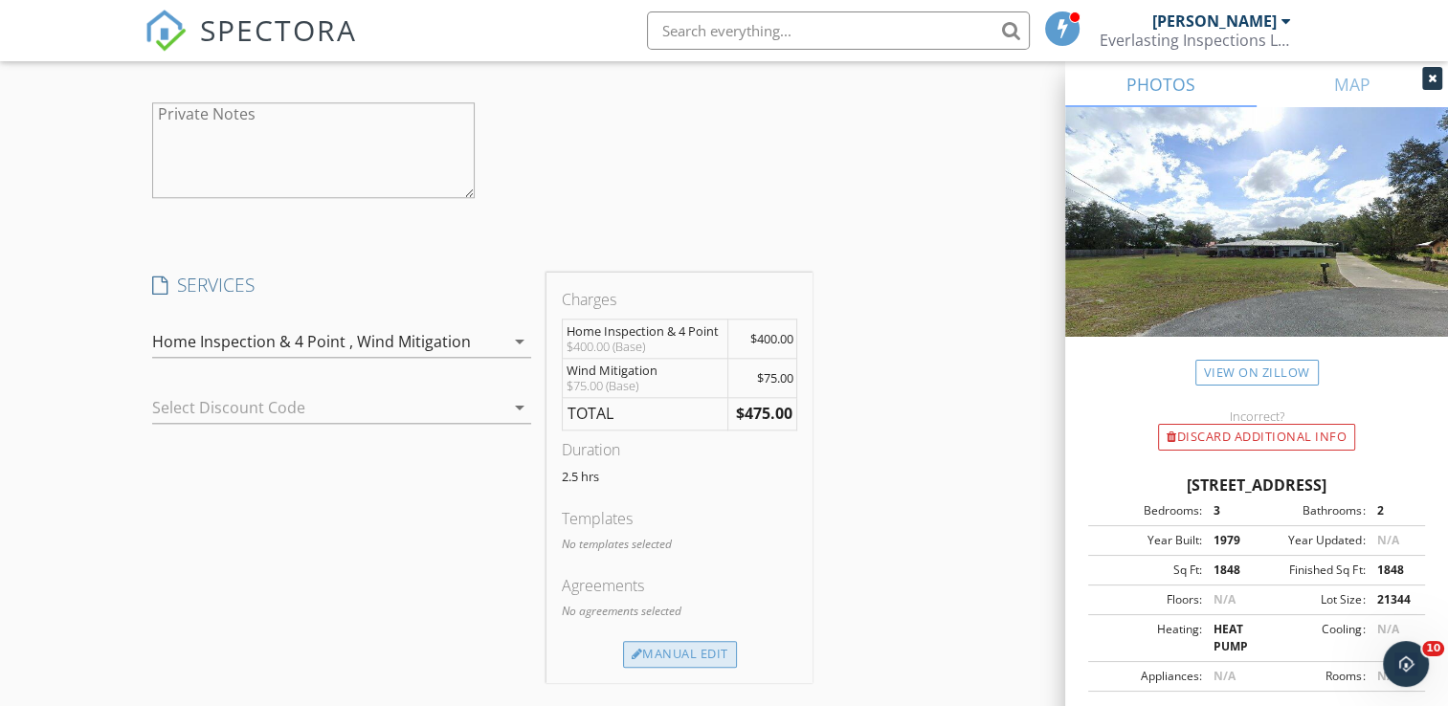
click at [644, 658] on div "Manual Edit" at bounding box center [680, 654] width 114 height 27
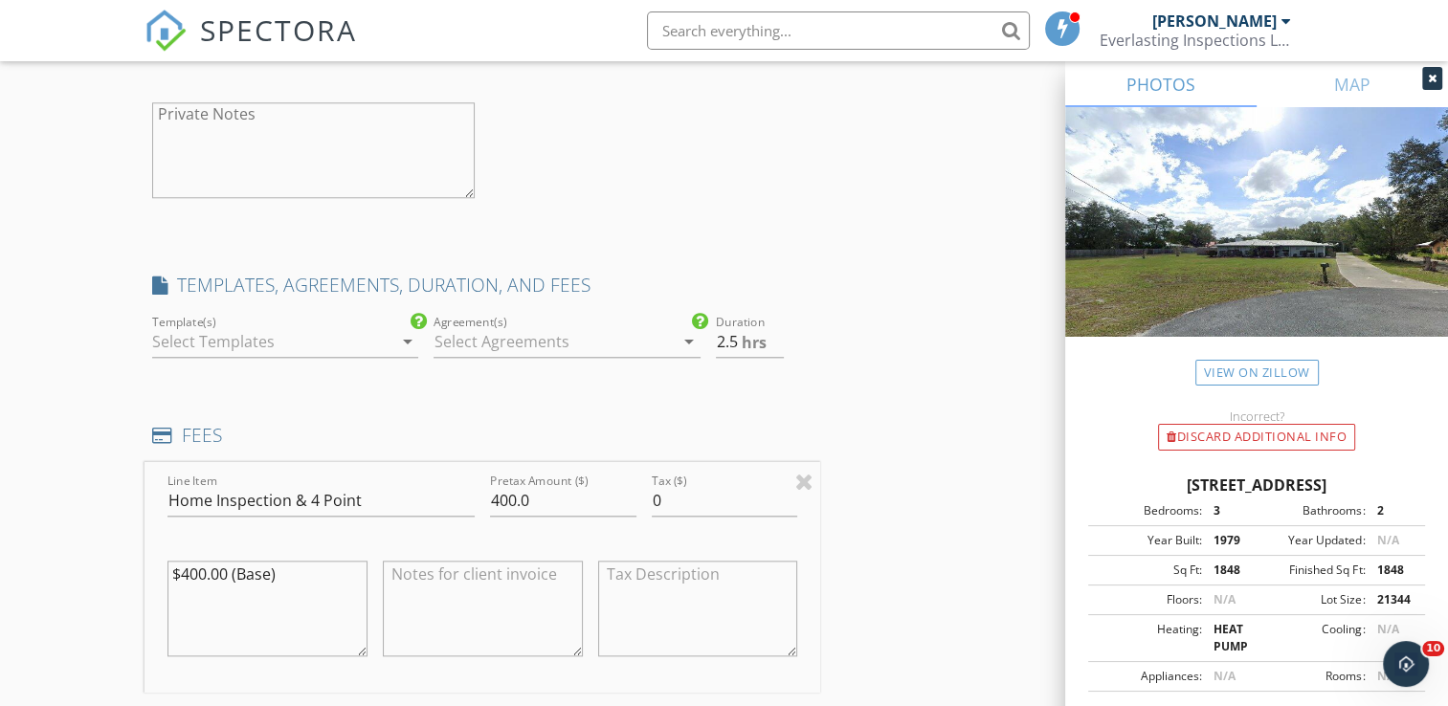
click at [220, 350] on div at bounding box center [271, 341] width 239 height 31
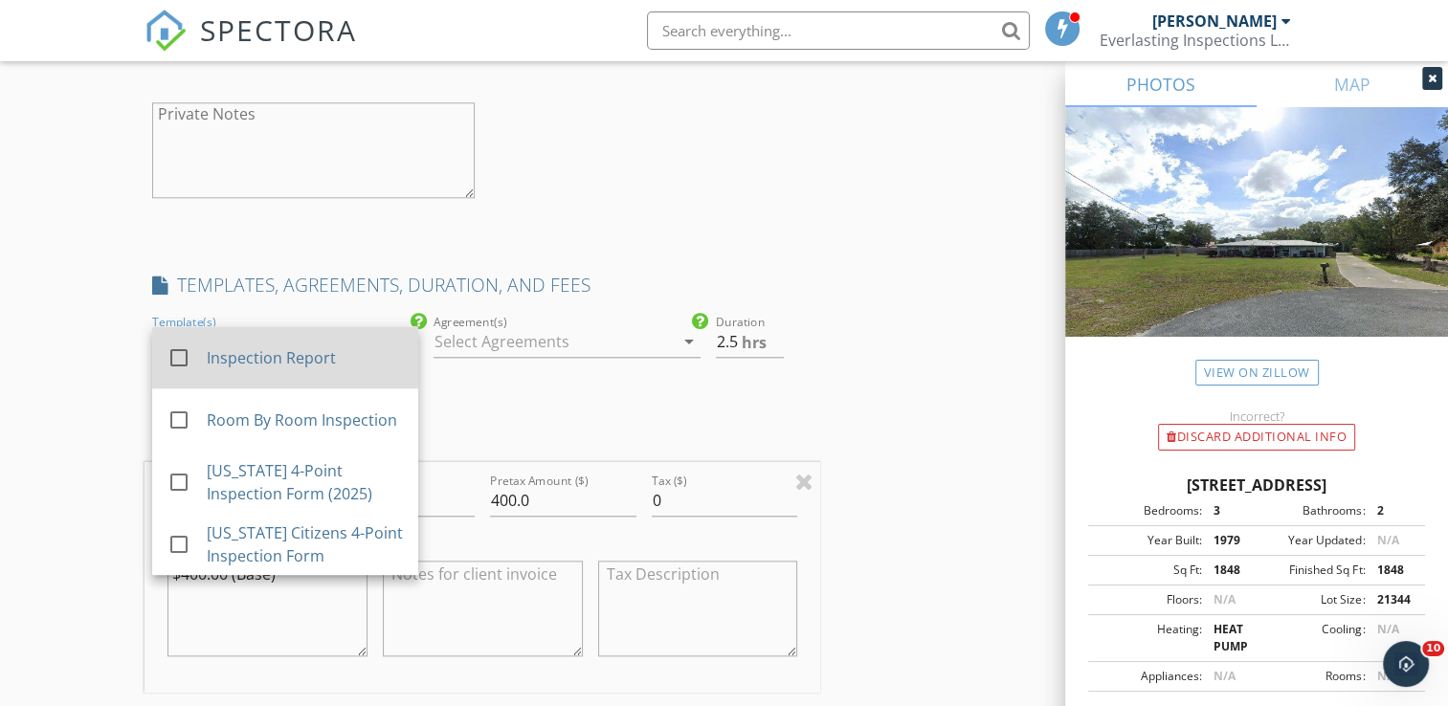
click at [269, 354] on div "Inspection Report" at bounding box center [305, 357] width 196 height 23
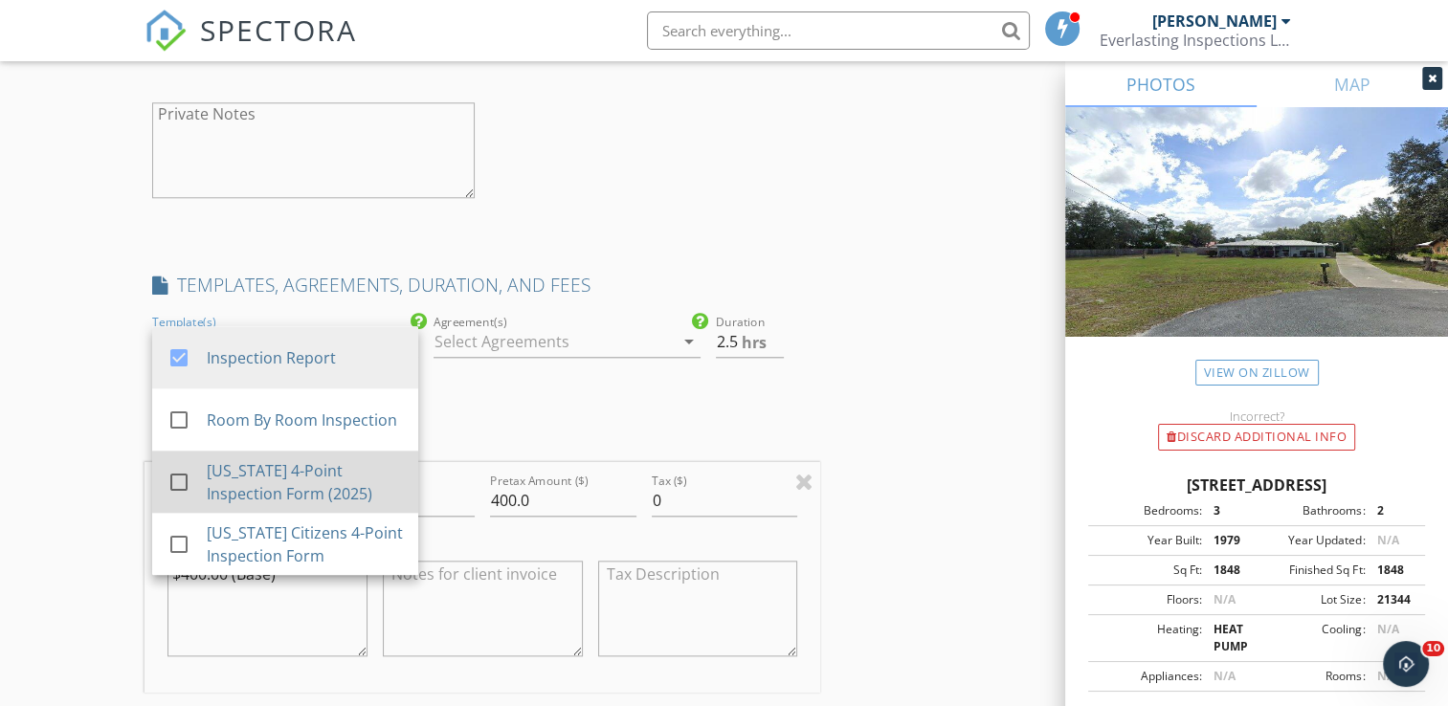
click at [282, 483] on div "Florida 4-Point Inspection Form (2025)" at bounding box center [305, 482] width 196 height 46
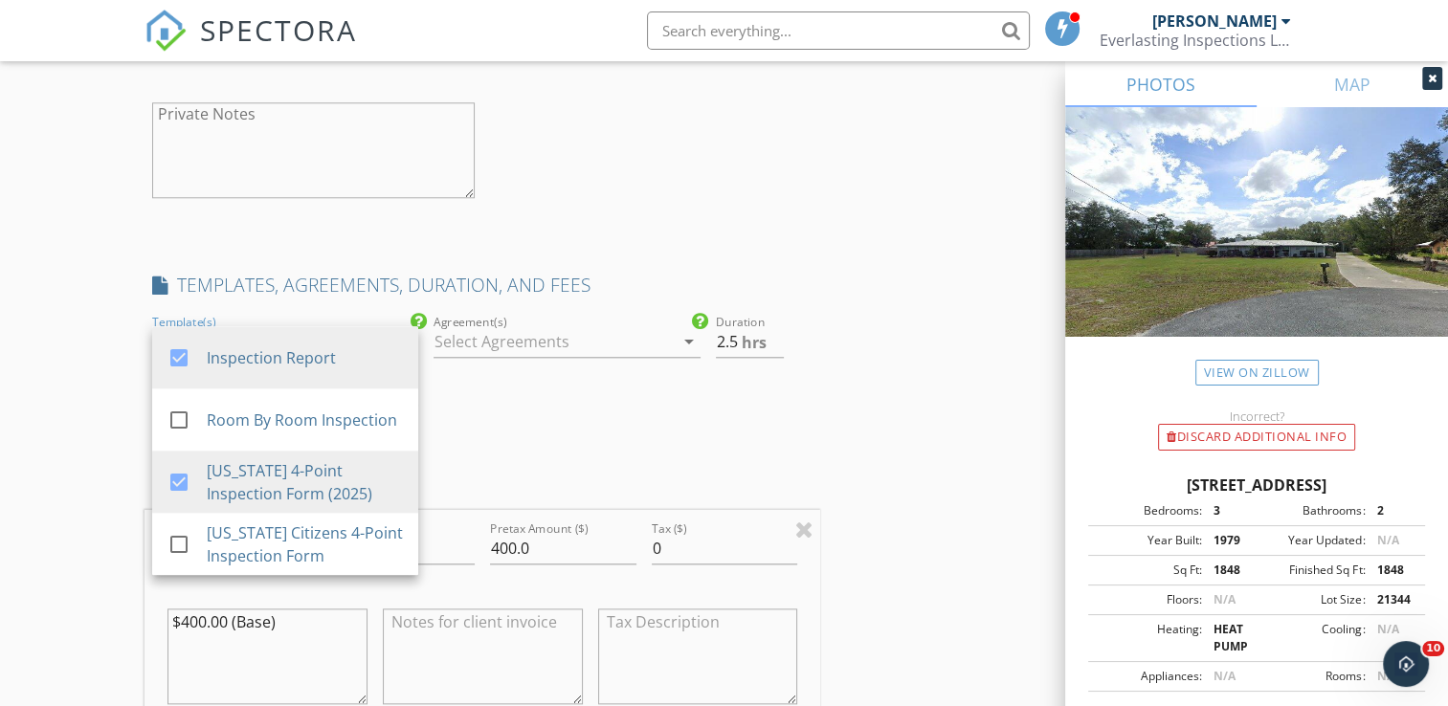
click at [63, 295] on div "New Inspection Click here to use the New Order Form INSPECTOR(S) check_box Aust…" at bounding box center [724, 599] width 1448 height 4803
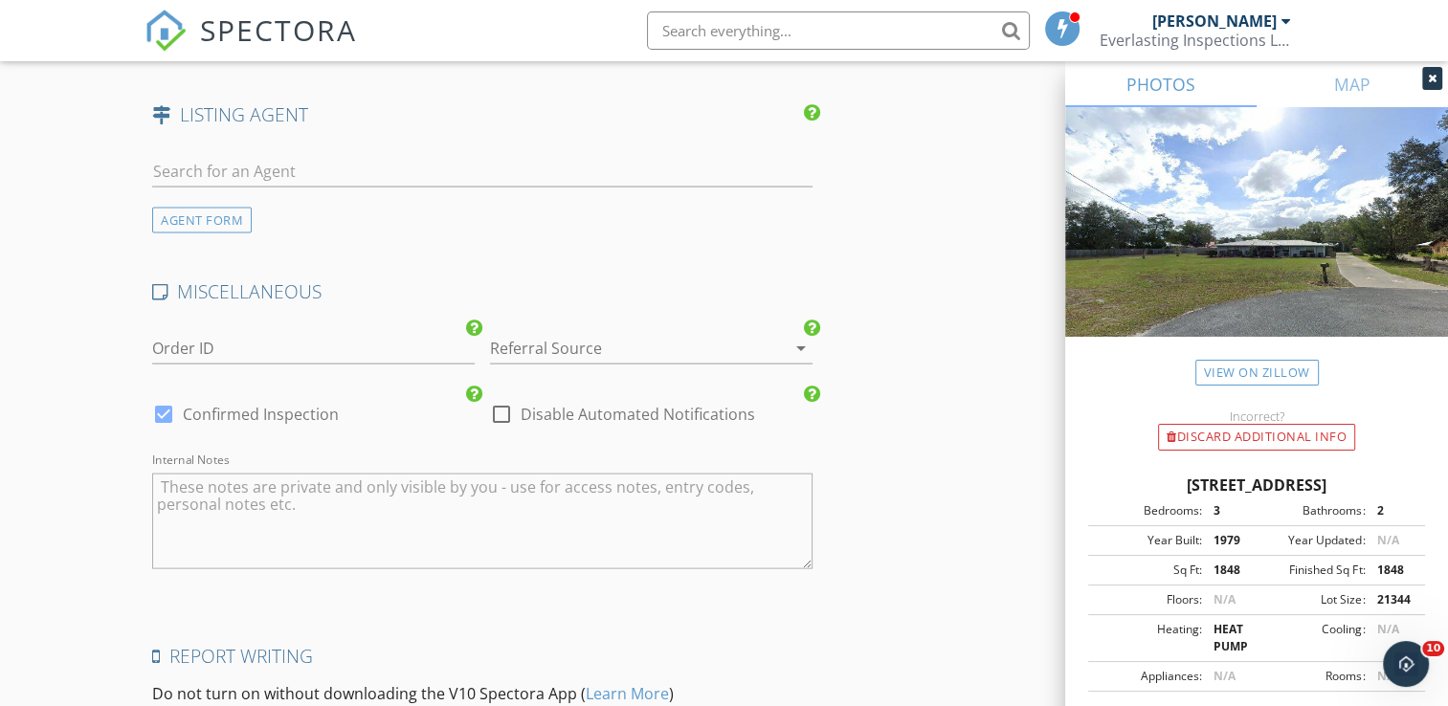
scroll to position [4020, 0]
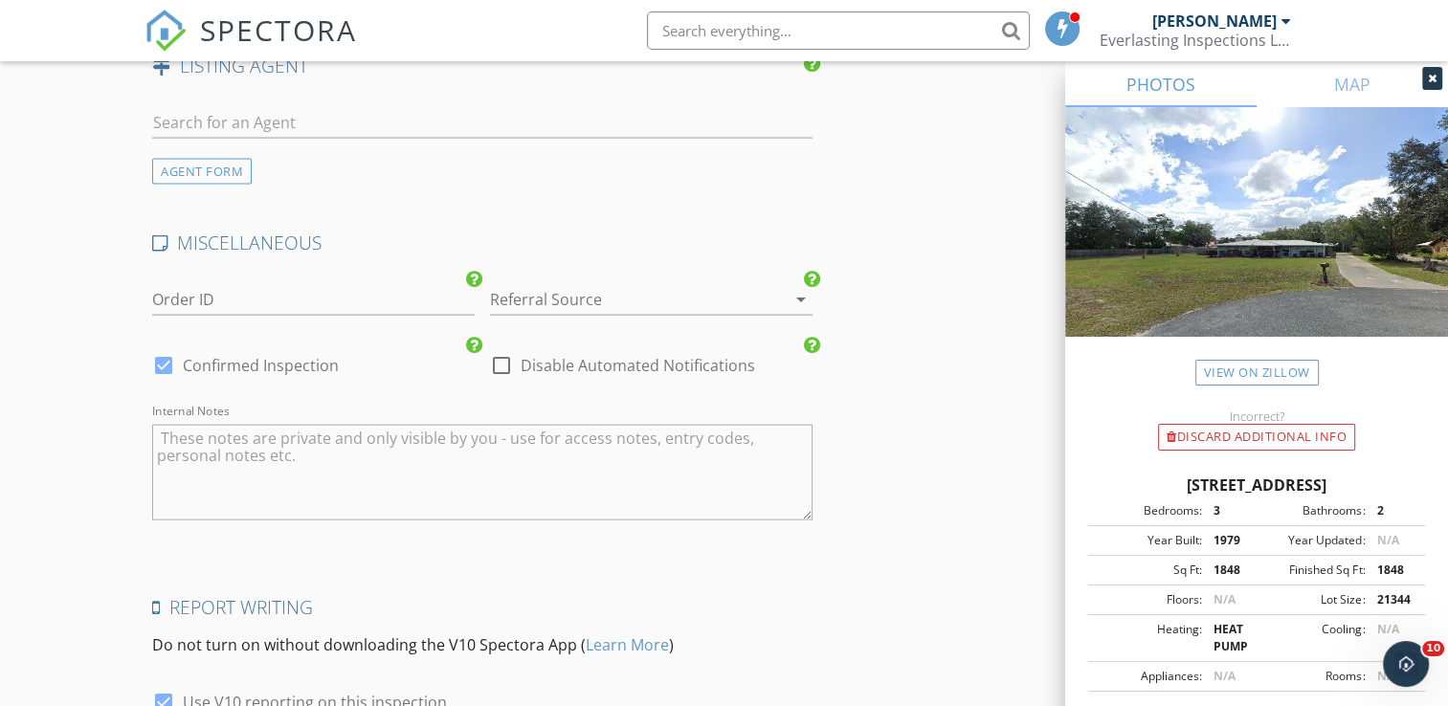
click at [516, 284] on div at bounding box center [624, 299] width 269 height 31
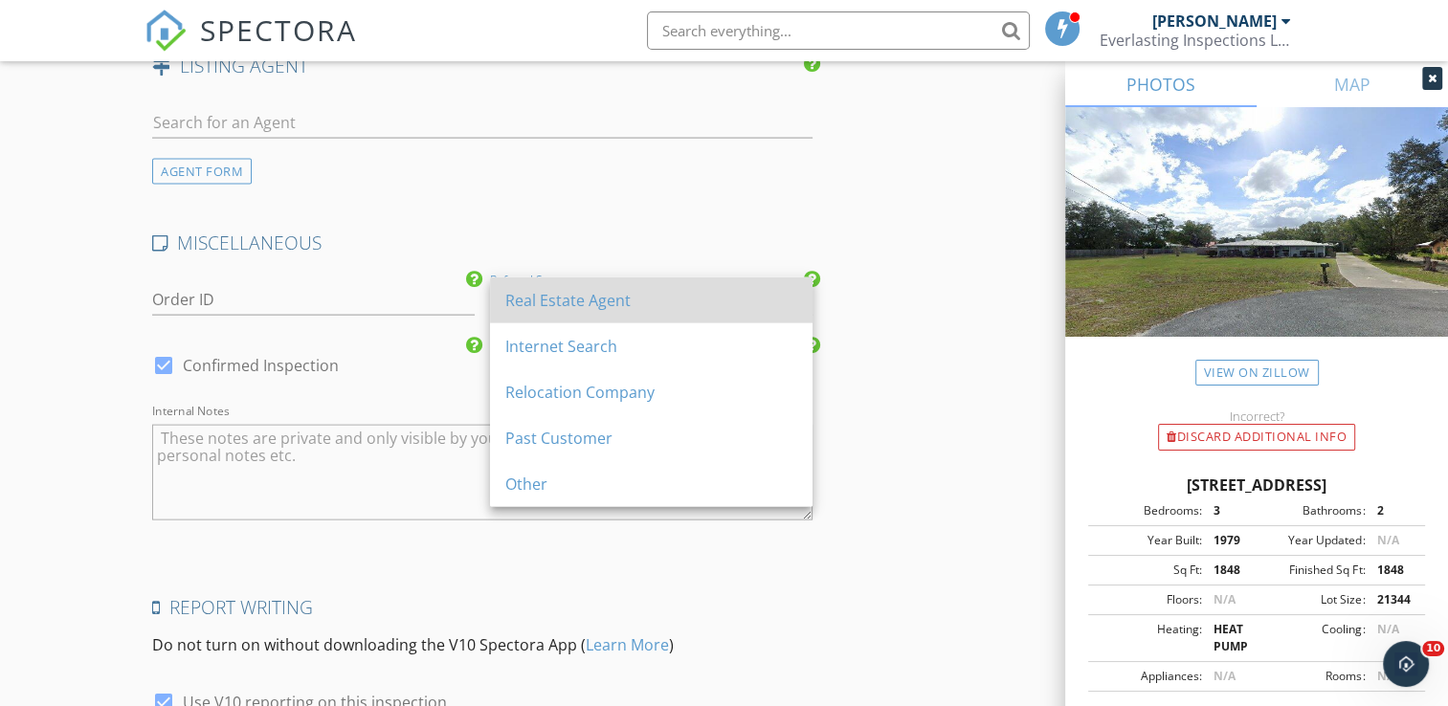
click at [538, 312] on div "Real Estate Agent" at bounding box center [651, 301] width 292 height 46
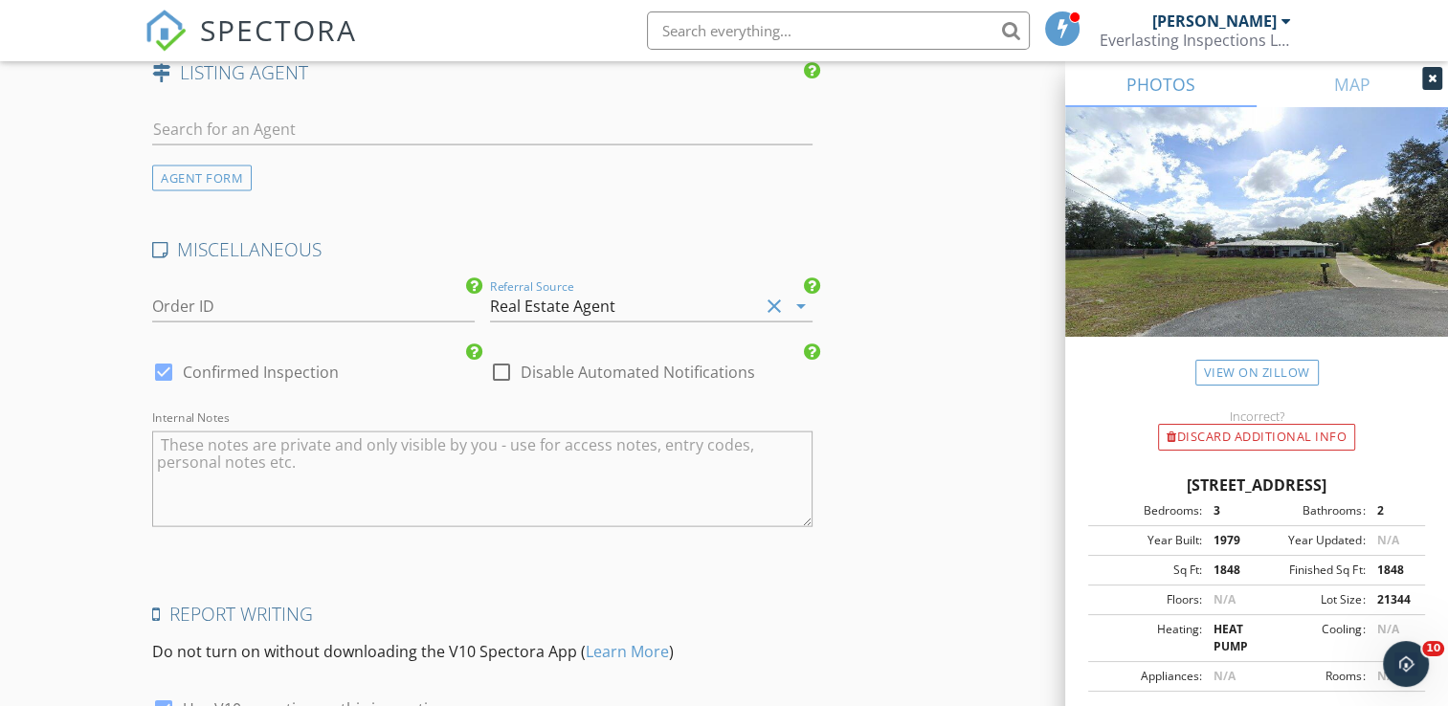
scroll to position [4201, 0]
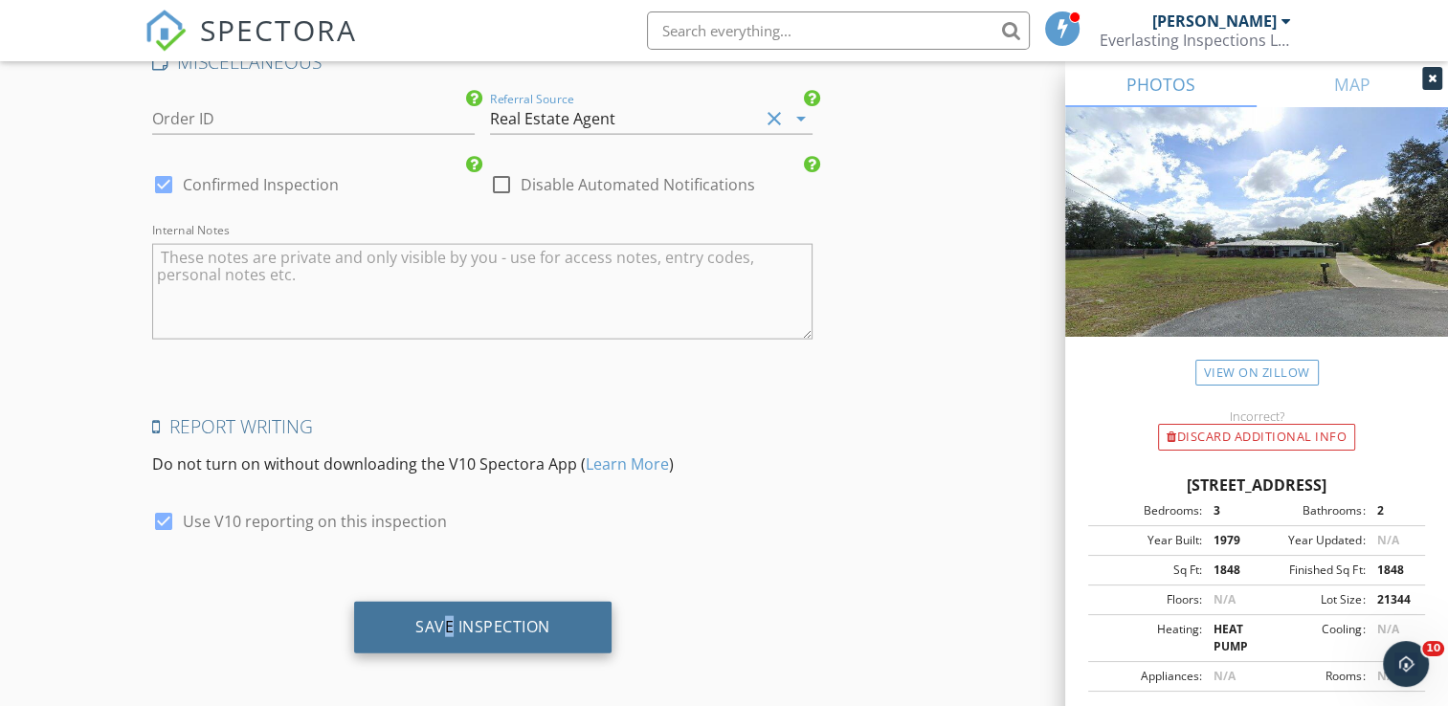
click at [448, 608] on div "Save Inspection" at bounding box center [482, 628] width 257 height 52
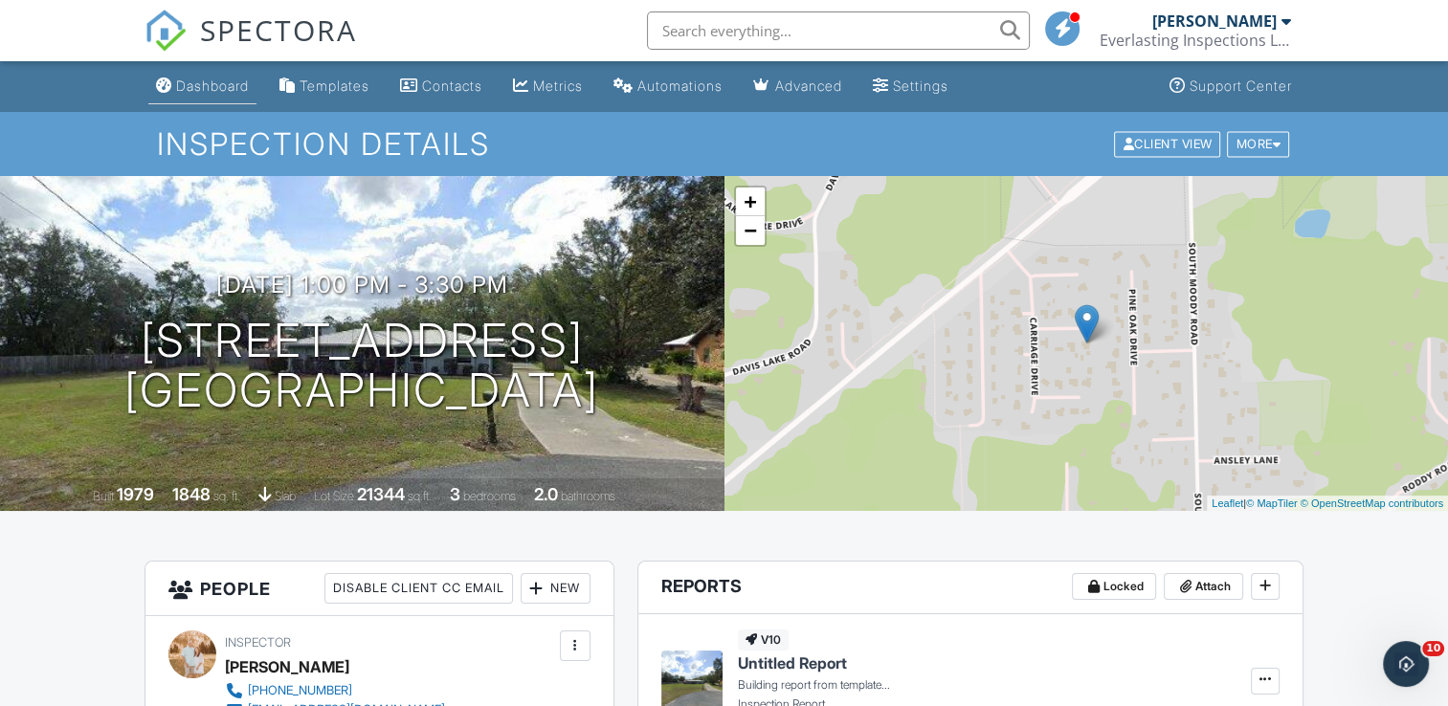
click at [234, 91] on div "Dashboard" at bounding box center [212, 86] width 73 height 16
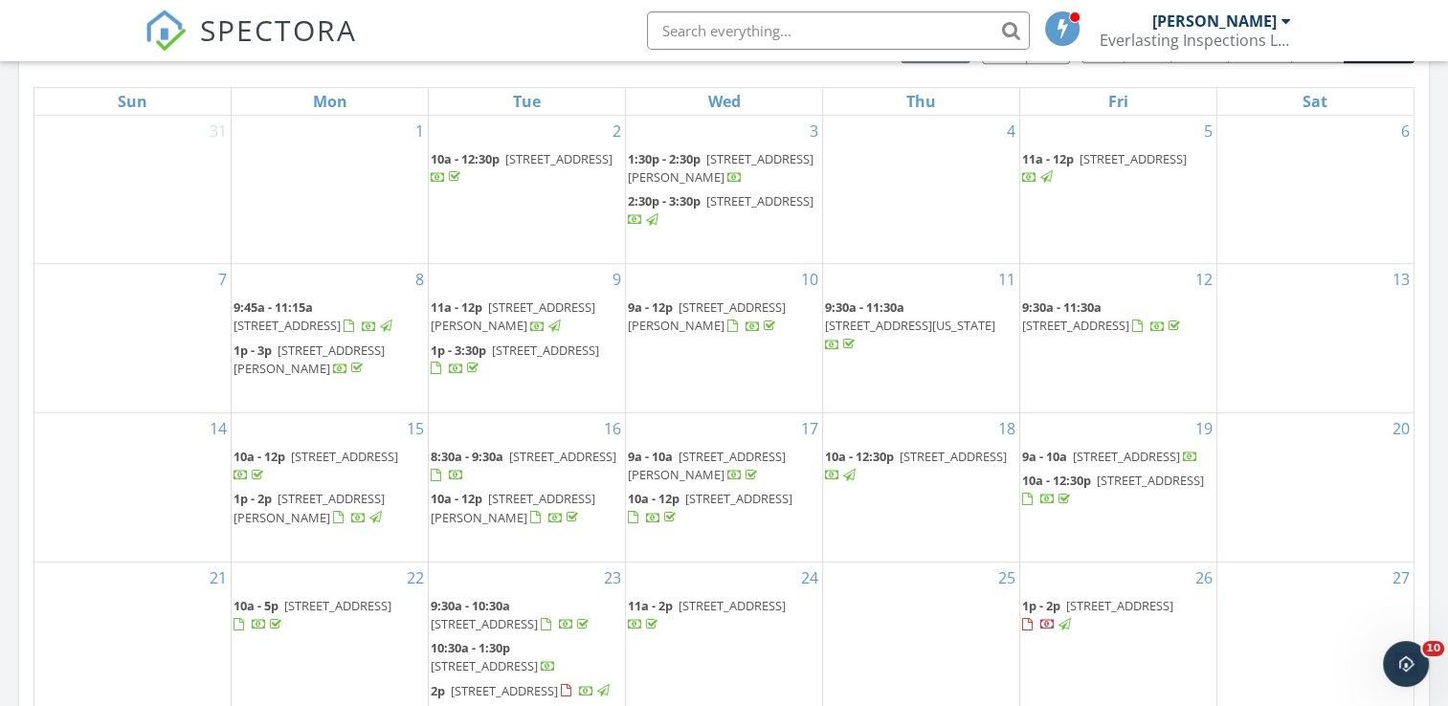
scroll to position [1244, 0]
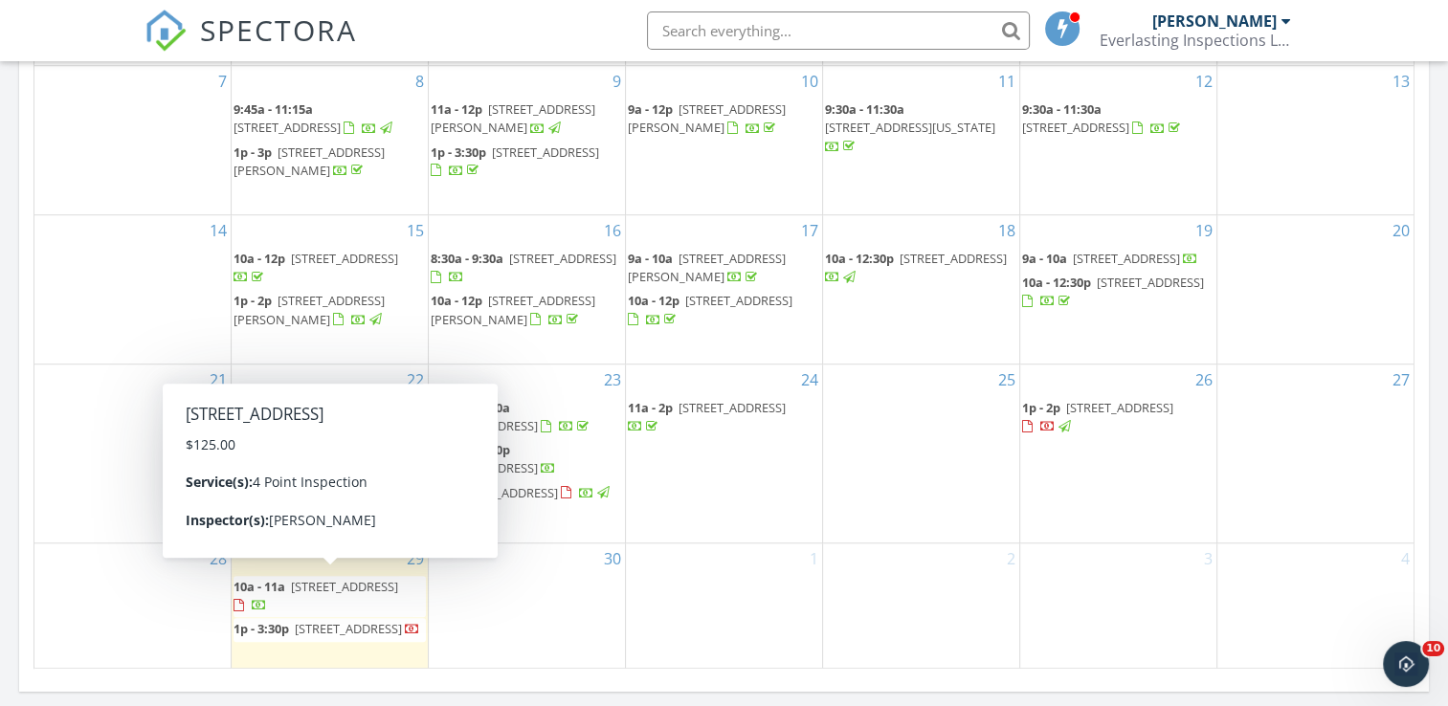
click at [367, 578] on span "910 4th street, East Palatka 32131" at bounding box center [344, 586] width 107 height 17
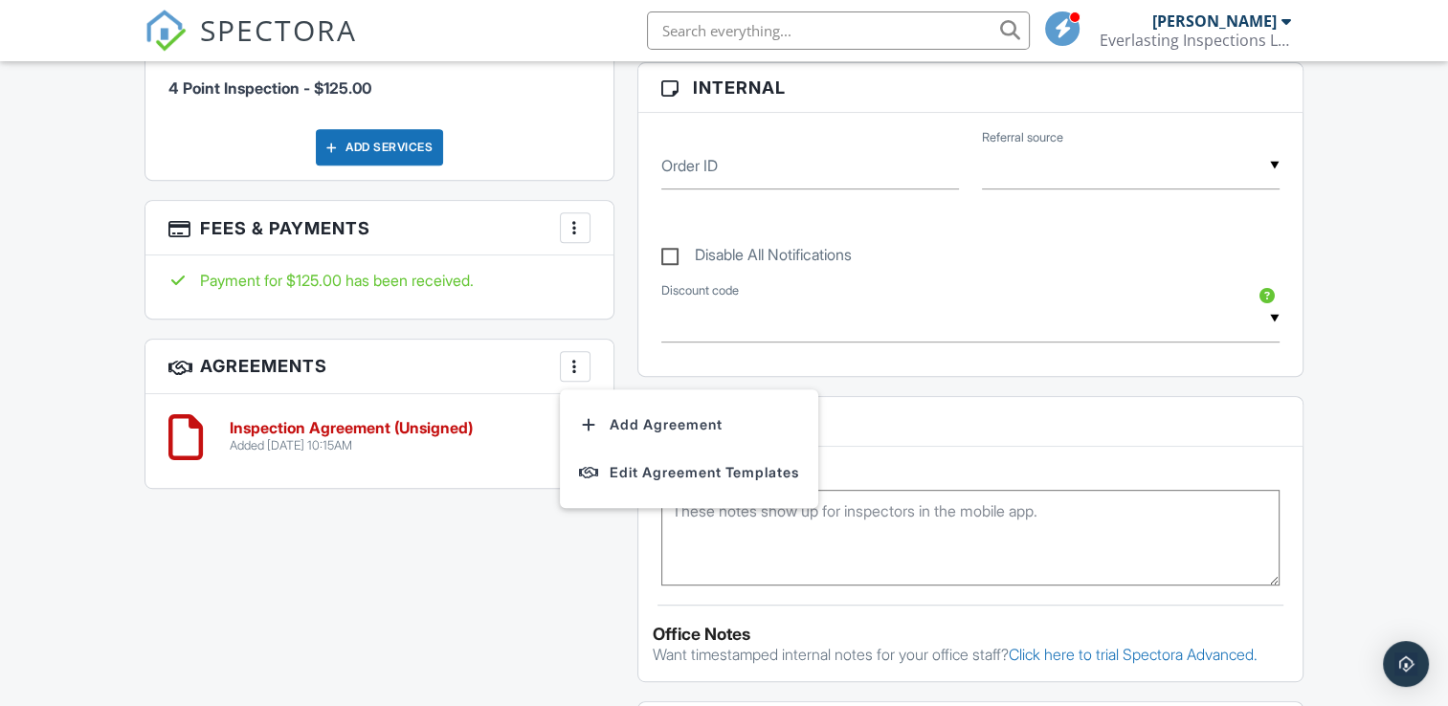
click at [375, 590] on div "All emails and texts are disabled for this inspection! All emails and texts hav…" at bounding box center [723, 473] width 1181 height 1508
click at [563, 439] on div at bounding box center [575, 437] width 31 height 31
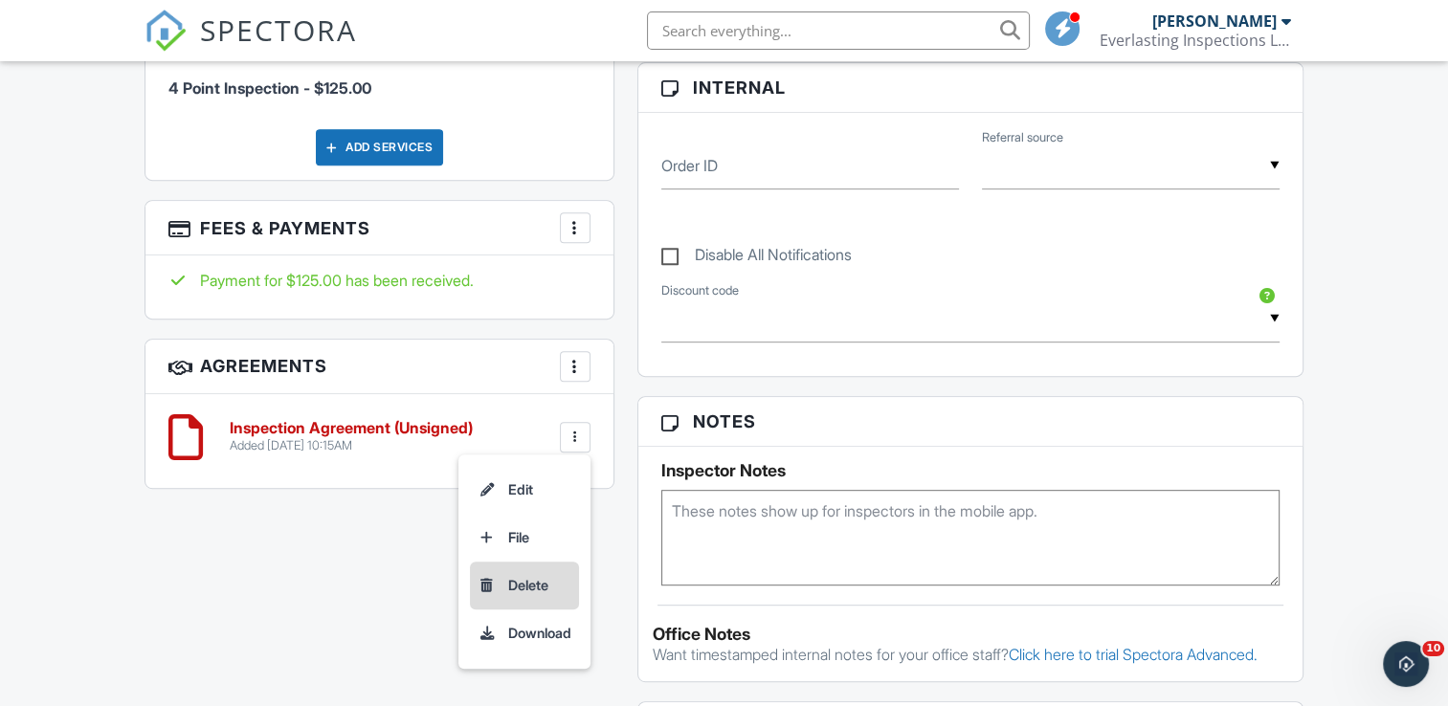
click at [524, 587] on li "Delete" at bounding box center [524, 586] width 109 height 48
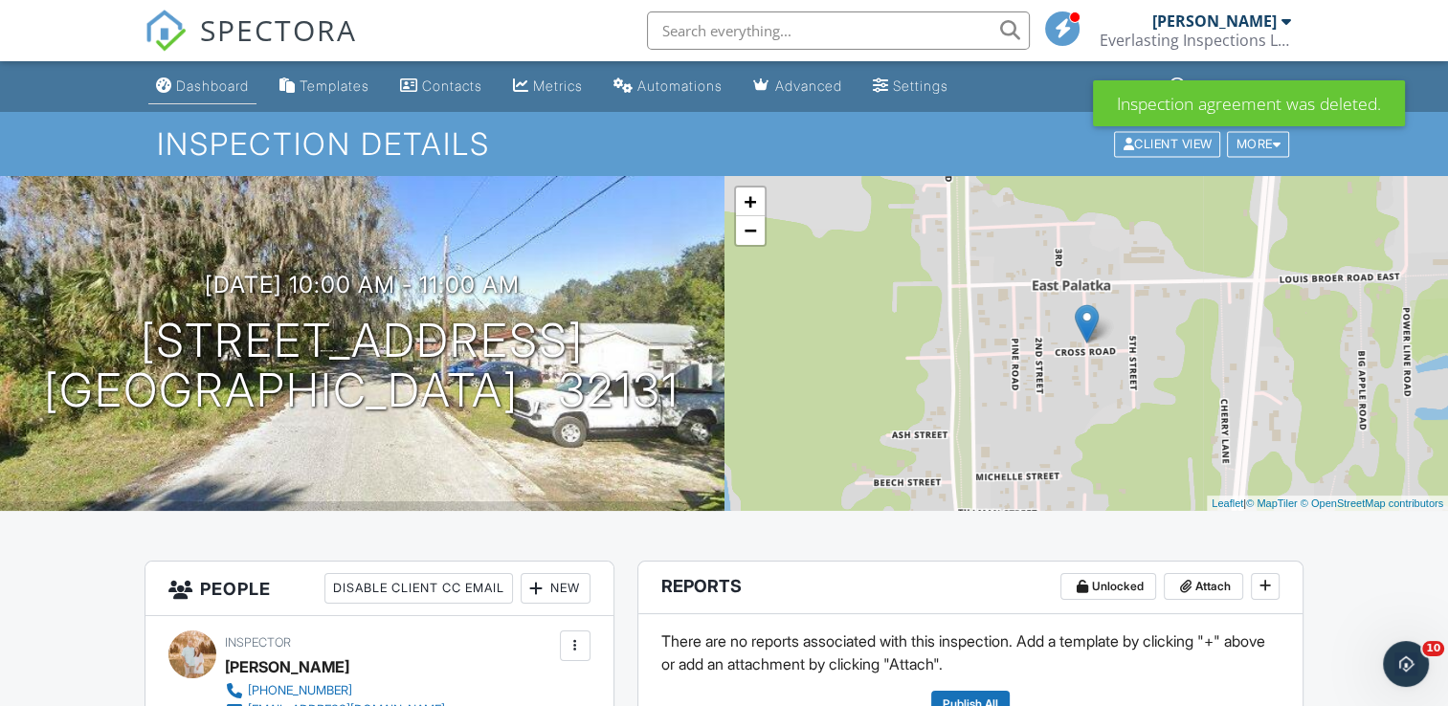
click at [229, 90] on div "Dashboard" at bounding box center [212, 86] width 73 height 16
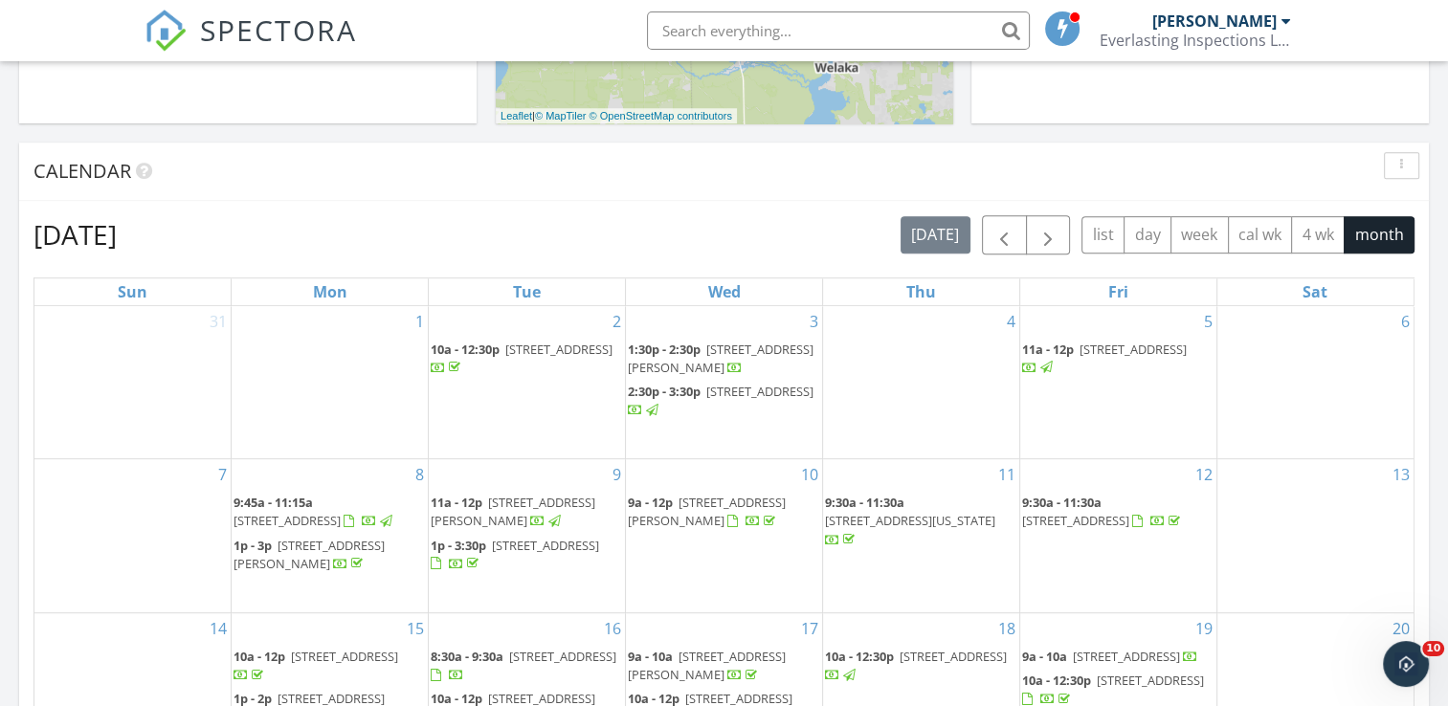
scroll to position [861, 0]
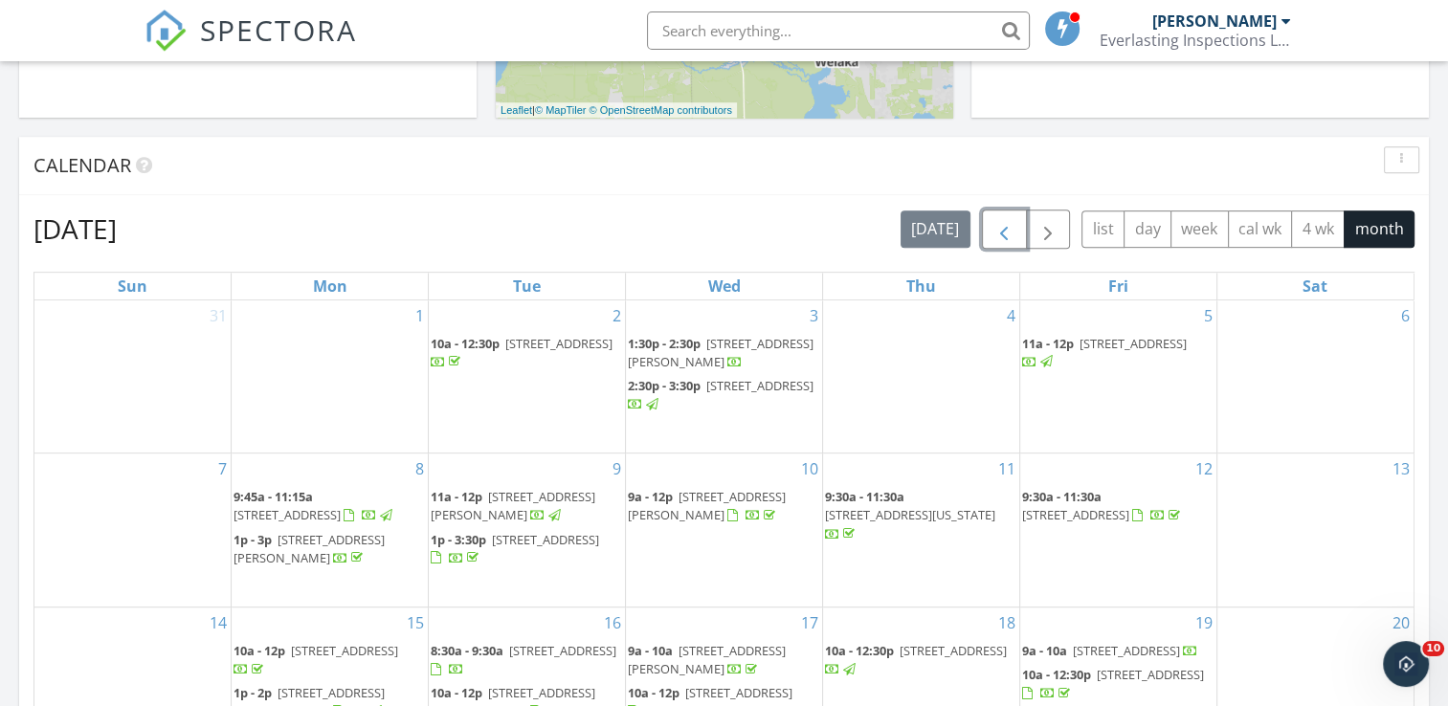
click at [1011, 243] on button "button" at bounding box center [1004, 229] width 45 height 39
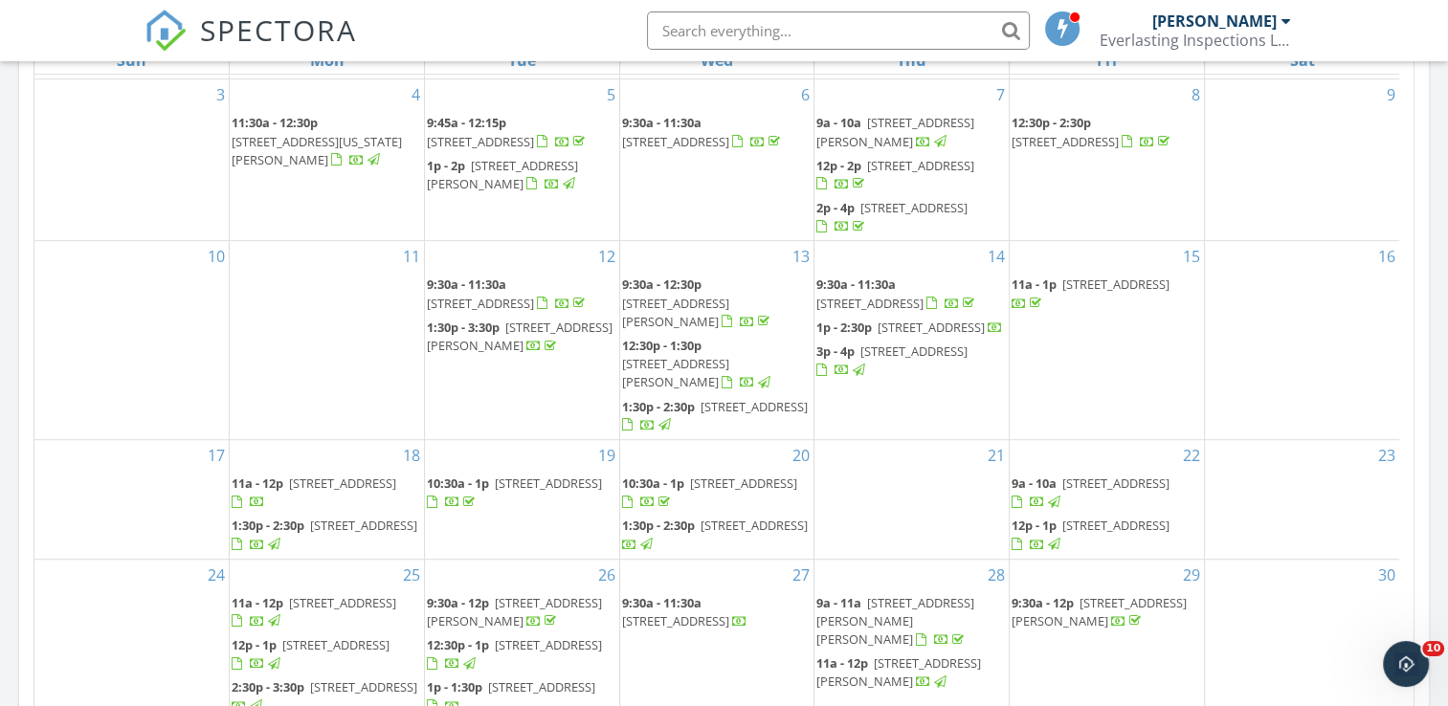
scroll to position [1244, 0]
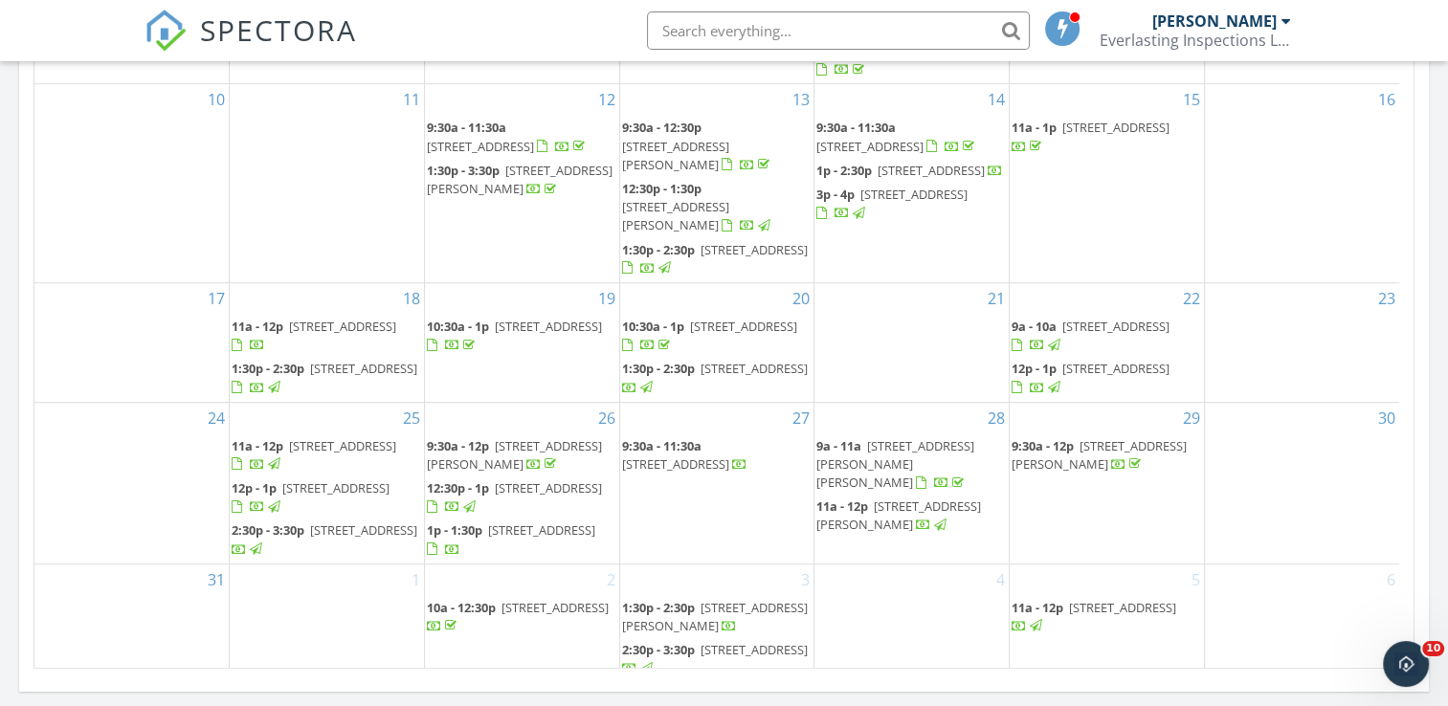
click at [729, 456] on span "5784 S Crater Lake Cir, Keystone Heights 32656" at bounding box center [675, 464] width 107 height 17
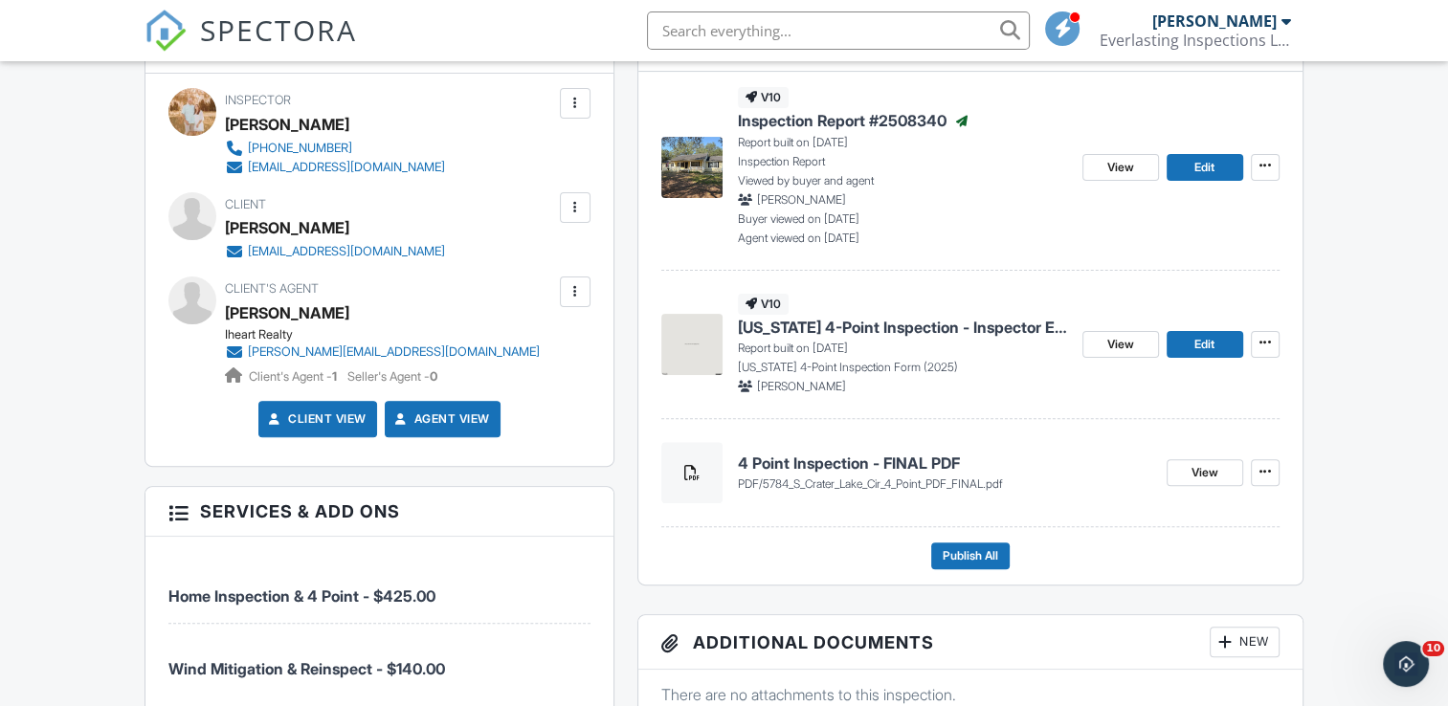
scroll to position [574, 0]
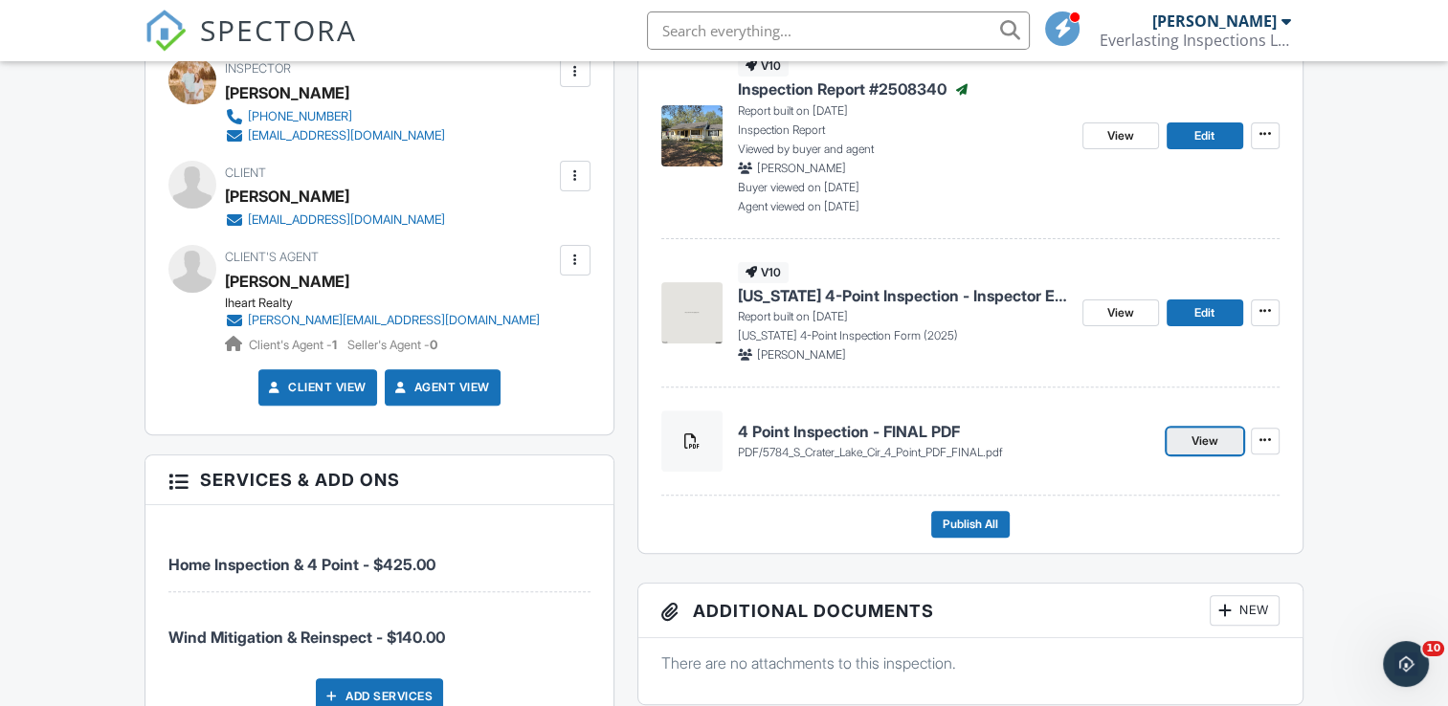
click at [1183, 438] on link "View" at bounding box center [1205, 441] width 77 height 27
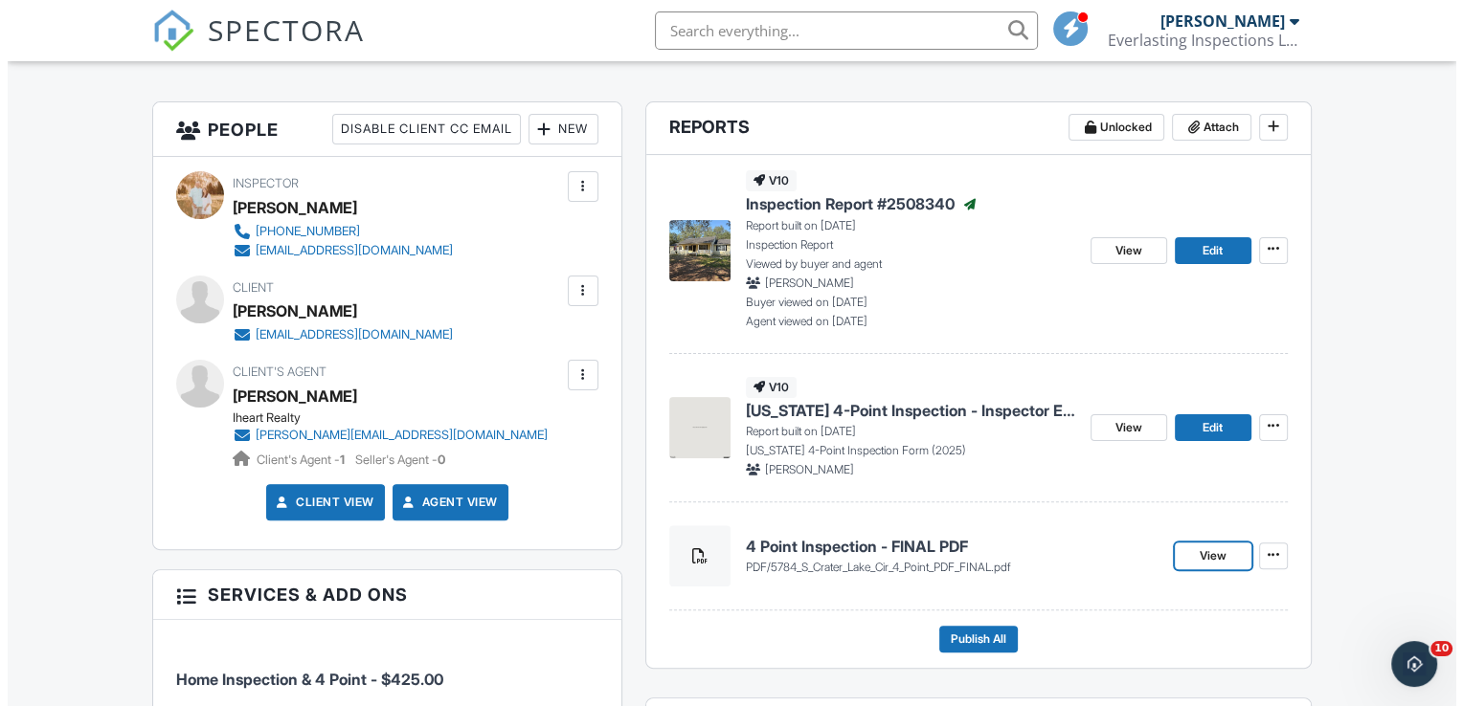
scroll to position [287, 0]
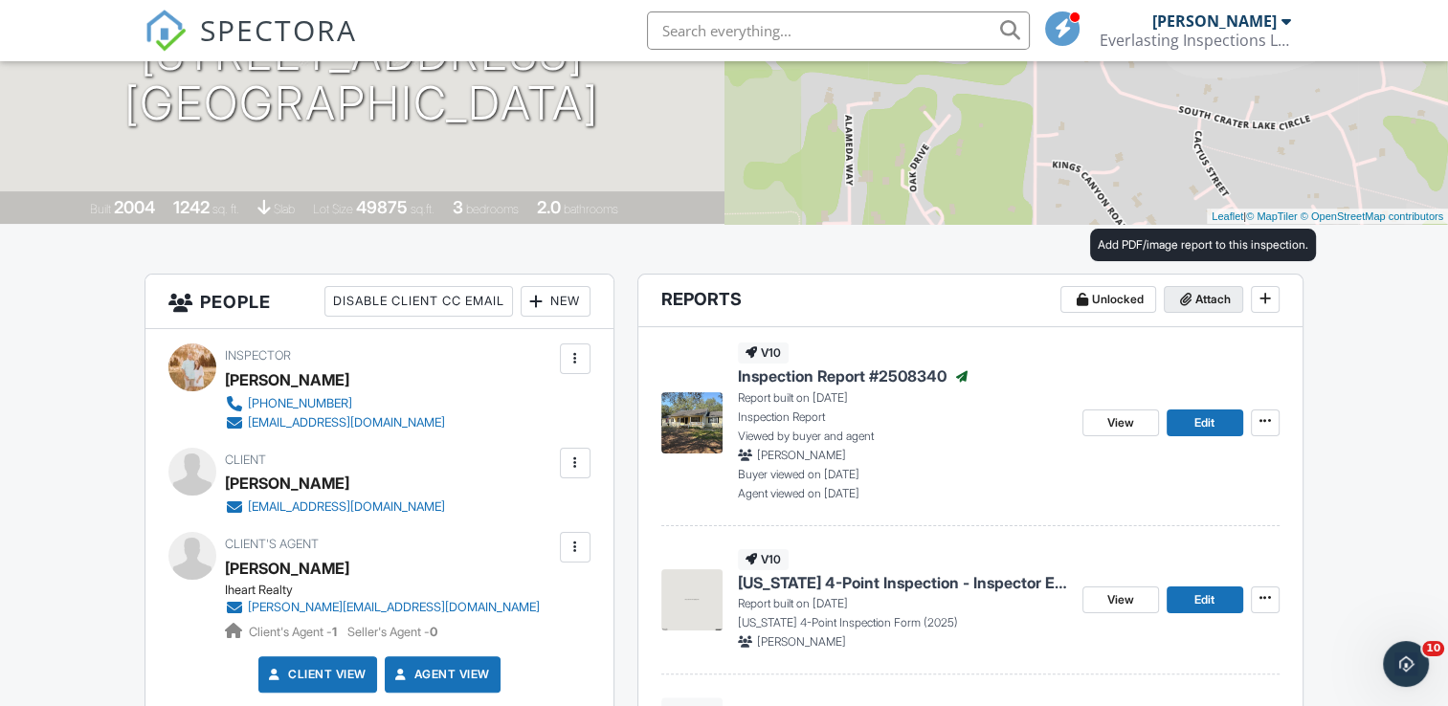
click at [1186, 298] on icon at bounding box center [1185, 299] width 11 height 13
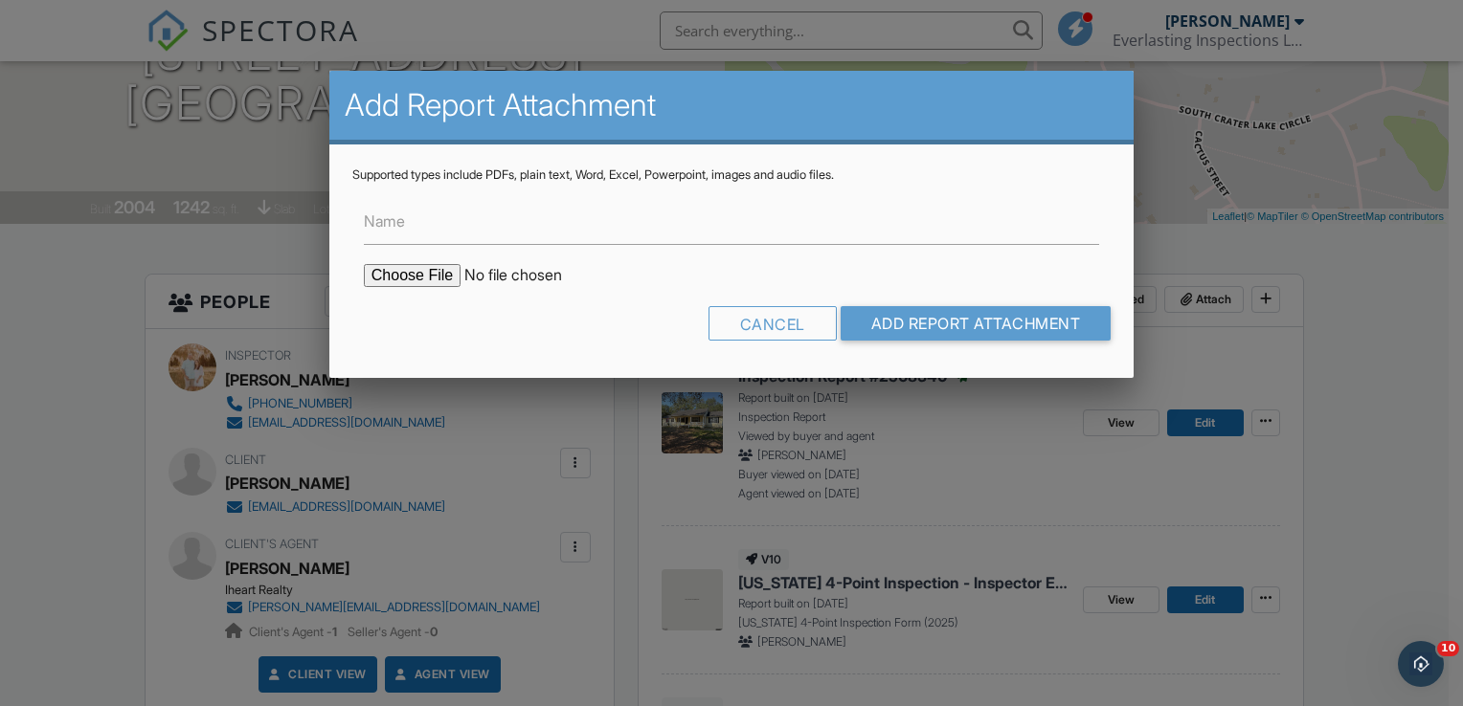
click at [1164, 286] on button "Attach" at bounding box center [1203, 299] width 79 height 27
click at [403, 233] on input "Name" at bounding box center [731, 221] width 735 height 47
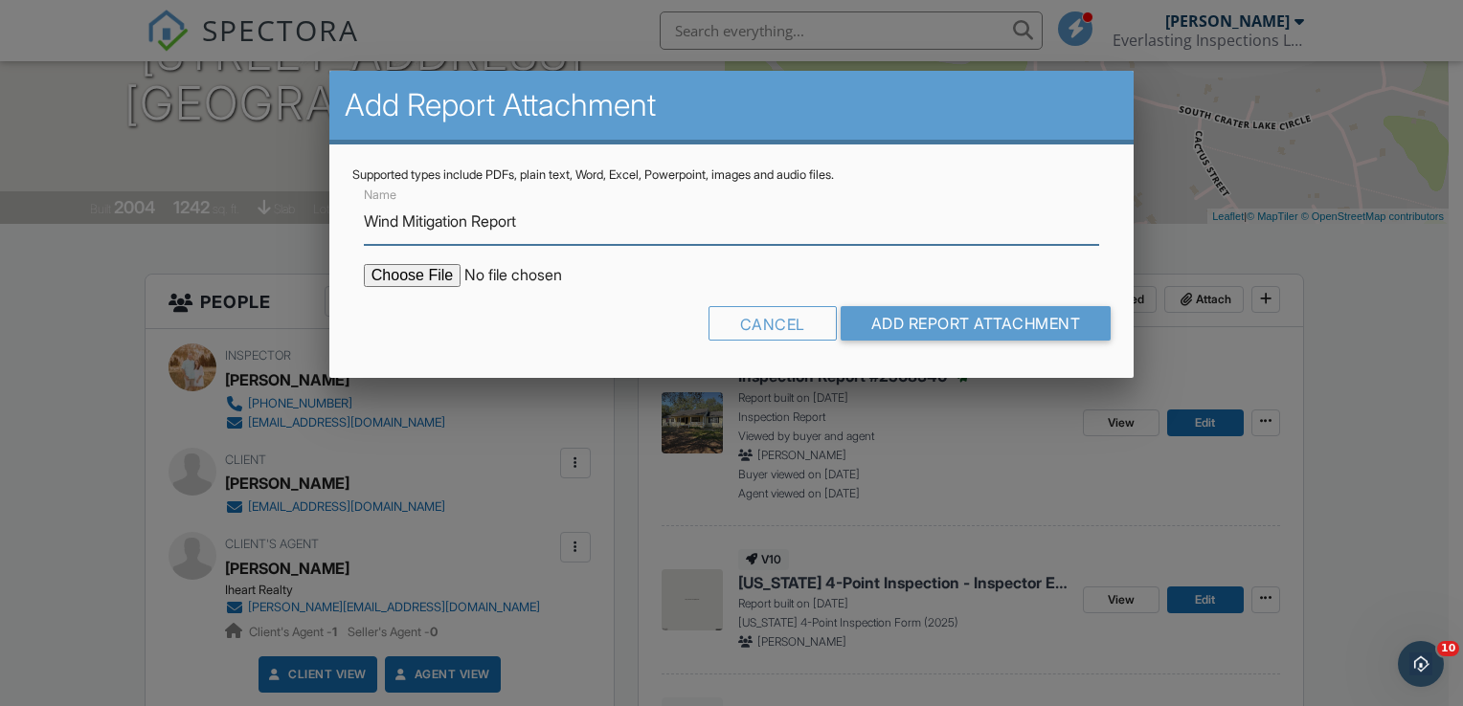
type input "Wind Mitigation Report"
click at [404, 268] on input "file" at bounding box center [526, 275] width 325 height 23
type input "C:\fakepath\5784 S Crater Lake Cir WM PDF FINAL.pdf"
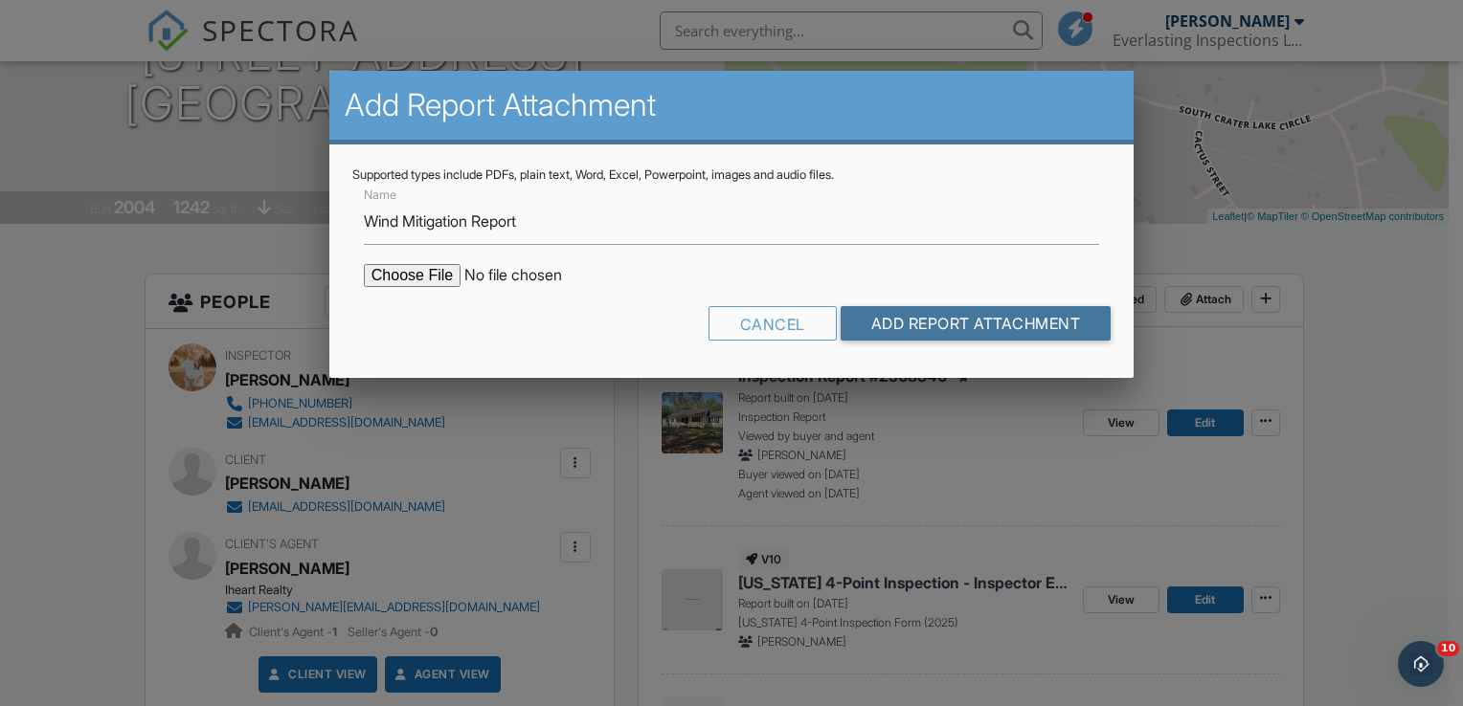
click at [919, 327] on input "Add Report Attachment" at bounding box center [975, 323] width 271 height 34
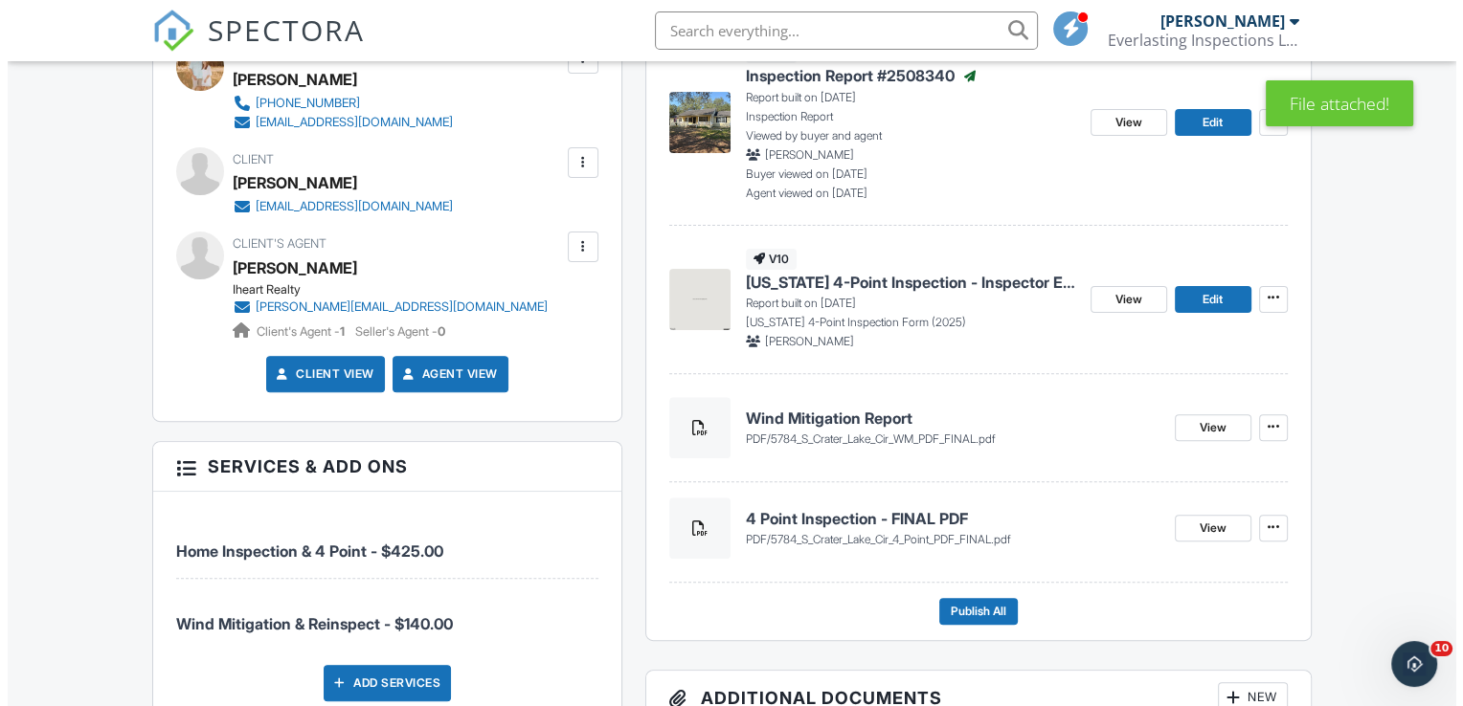
scroll to position [766, 0]
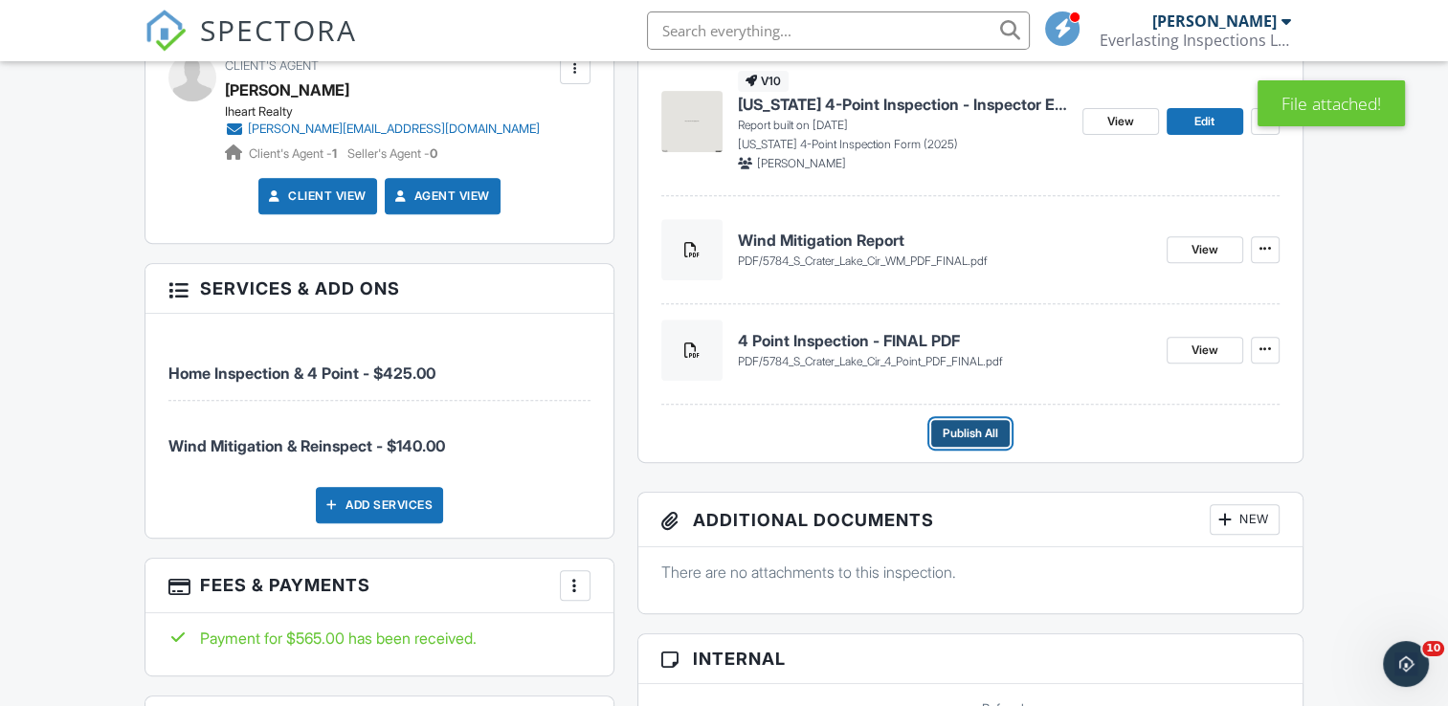
click at [973, 433] on span "Publish All" at bounding box center [971, 433] width 56 height 19
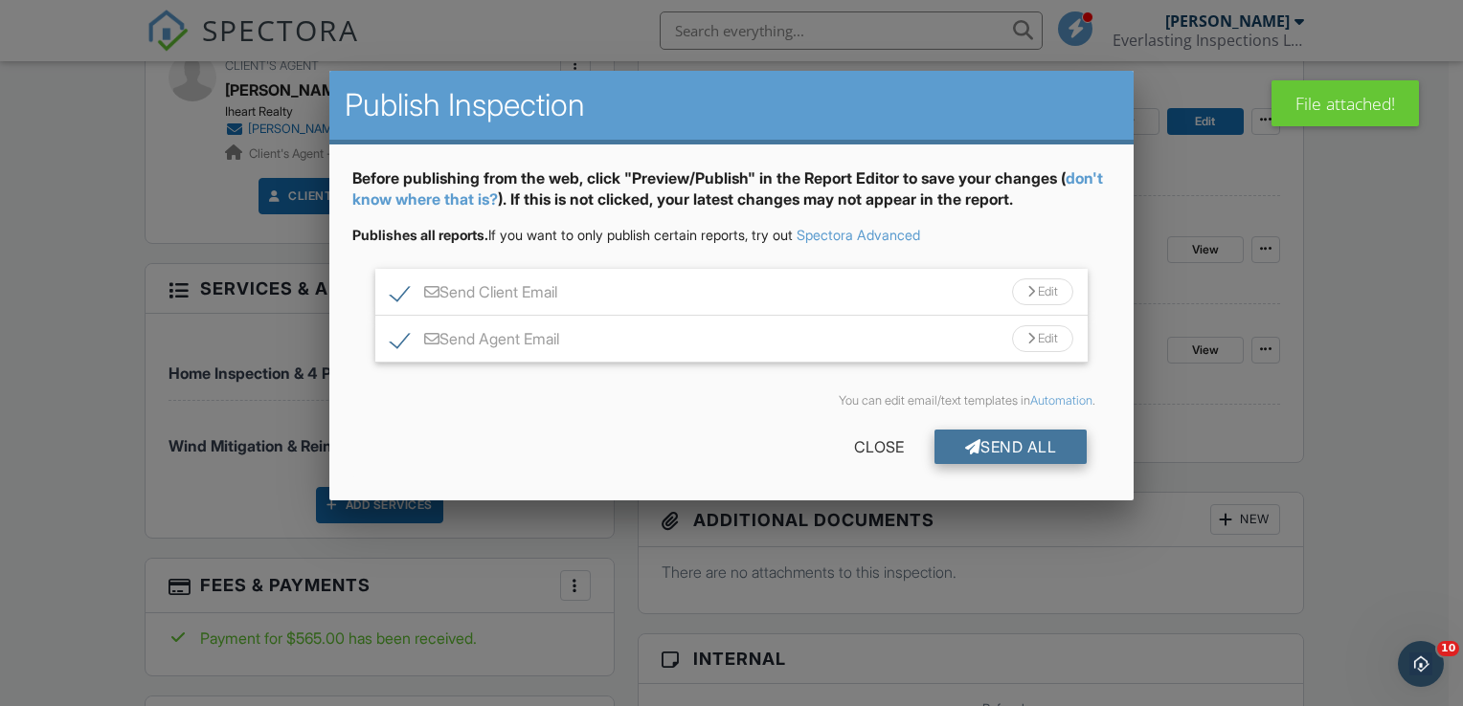
click at [981, 440] on div "Send All" at bounding box center [1010, 447] width 153 height 34
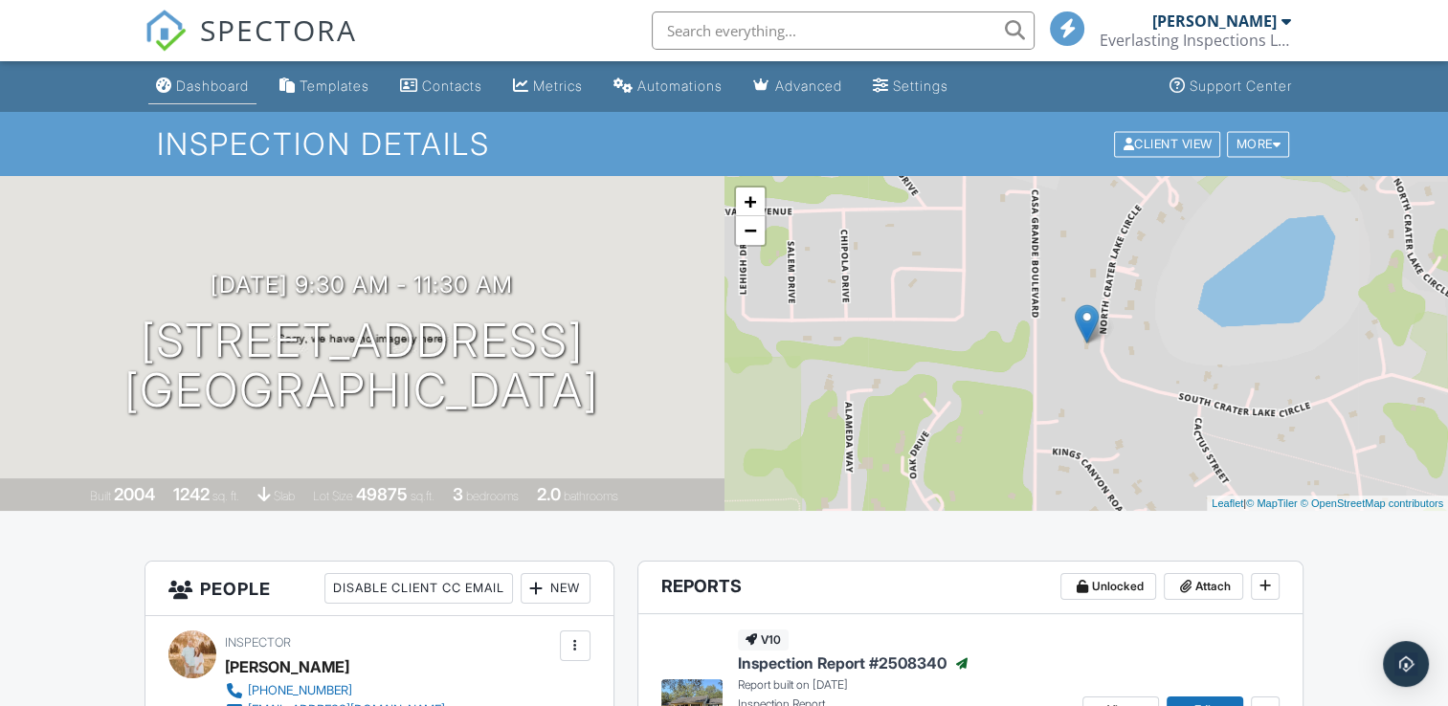
click at [234, 91] on div "Dashboard" at bounding box center [212, 86] width 73 height 16
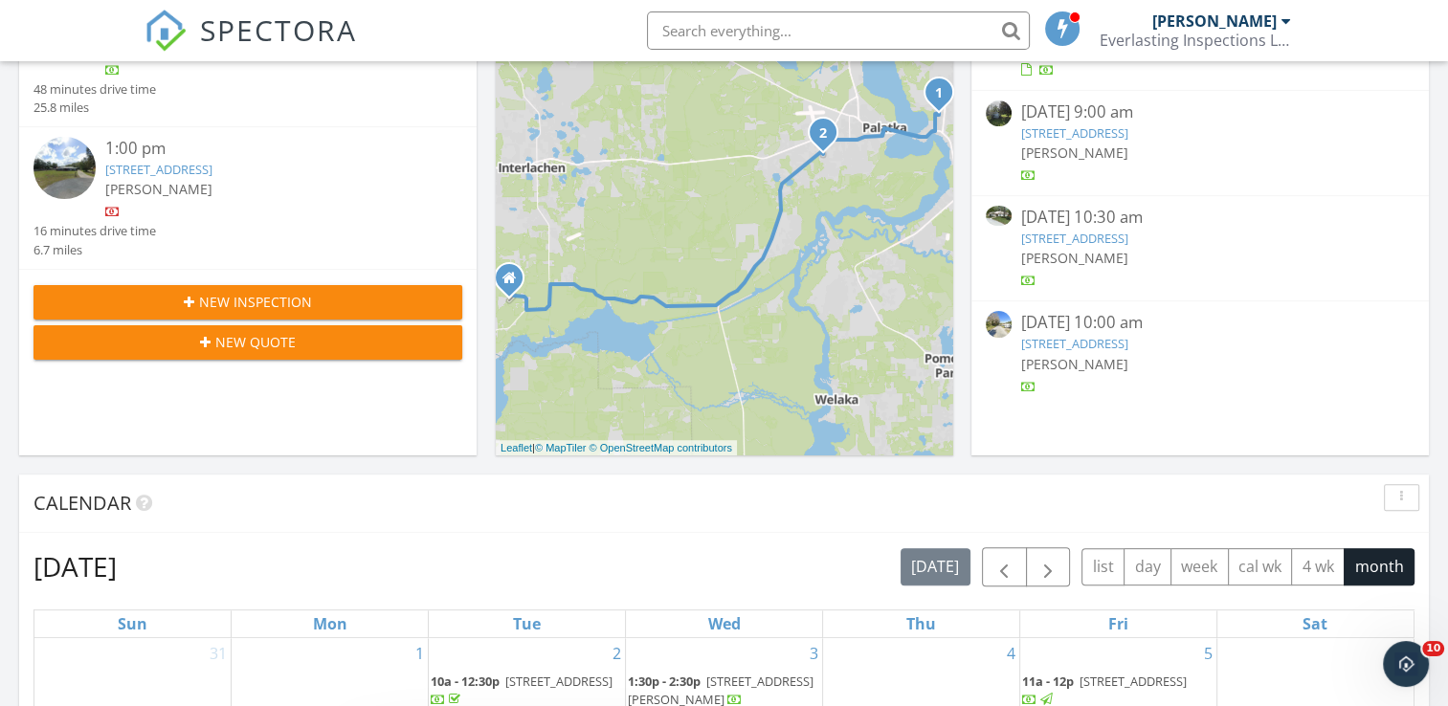
scroll to position [479, 0]
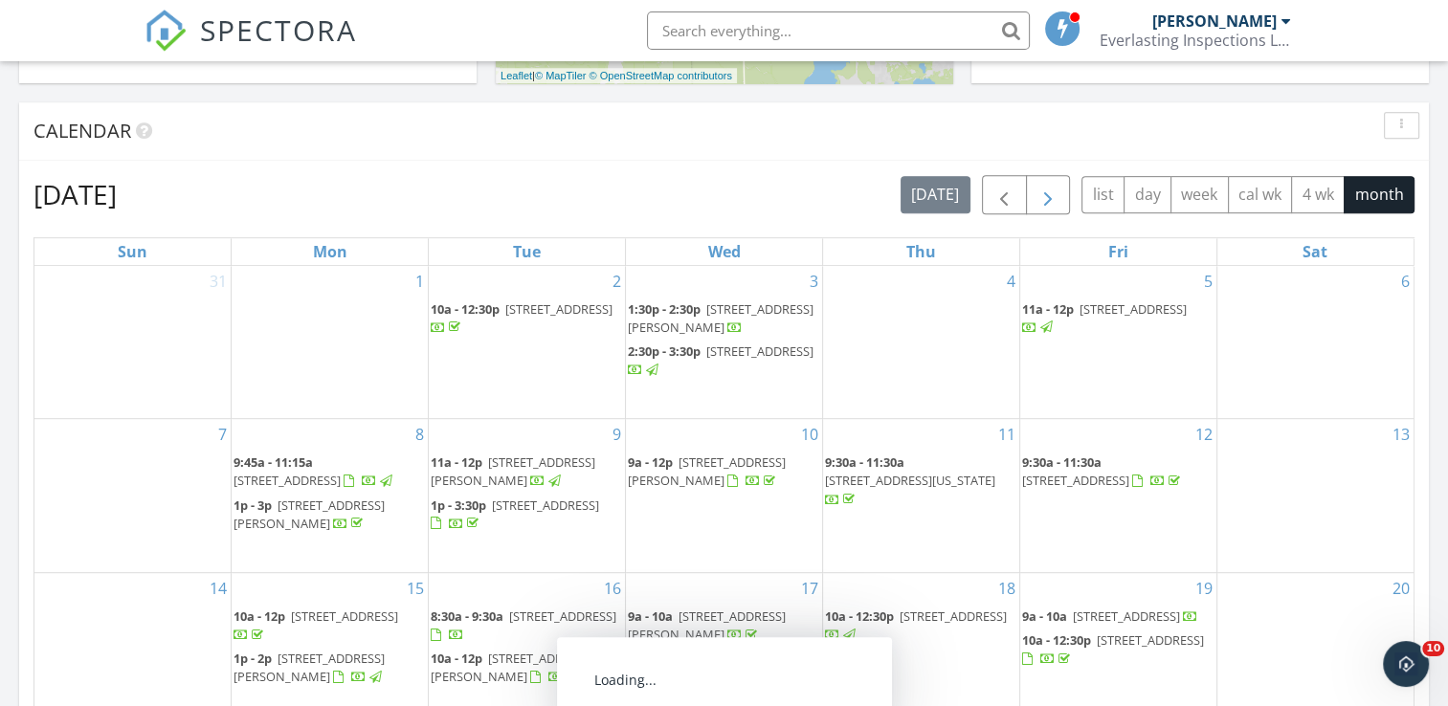
scroll to position [766, 0]
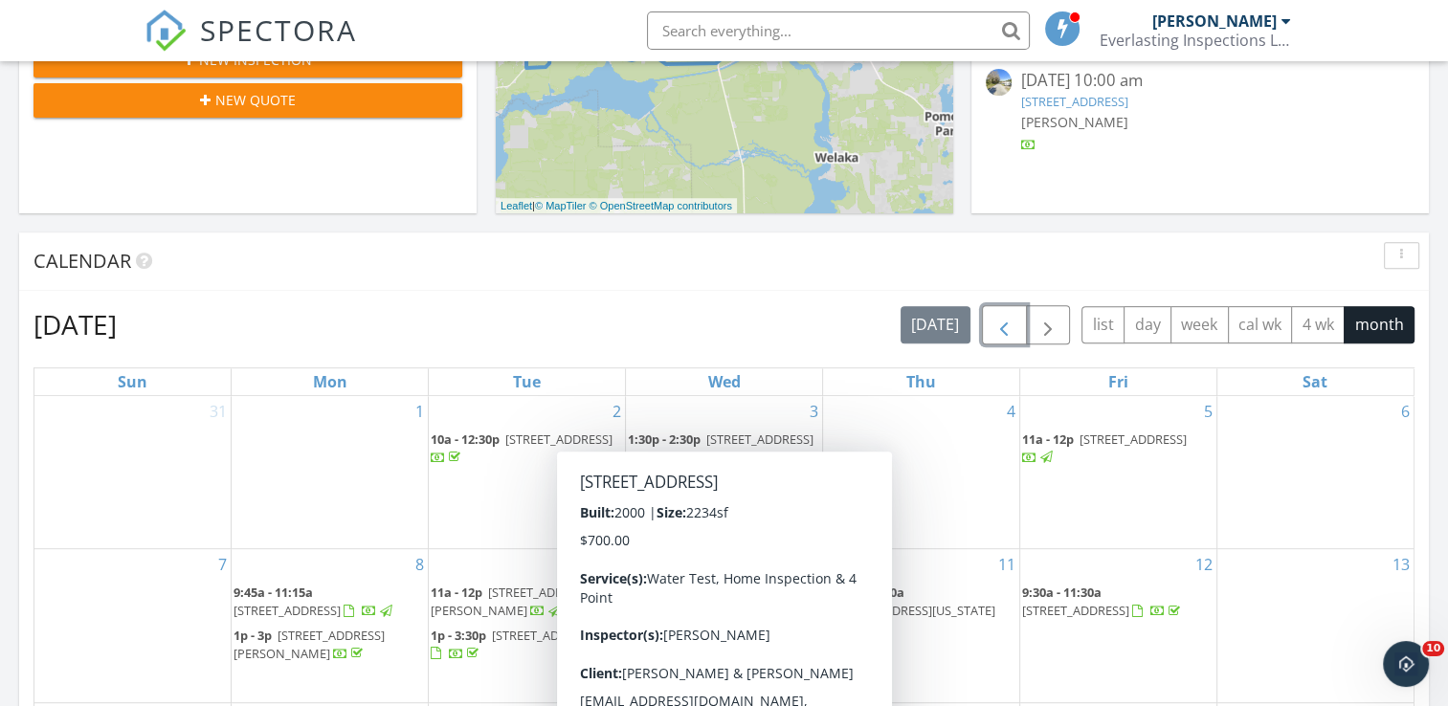
click at [1015, 320] on span "button" at bounding box center [1004, 325] width 23 height 23
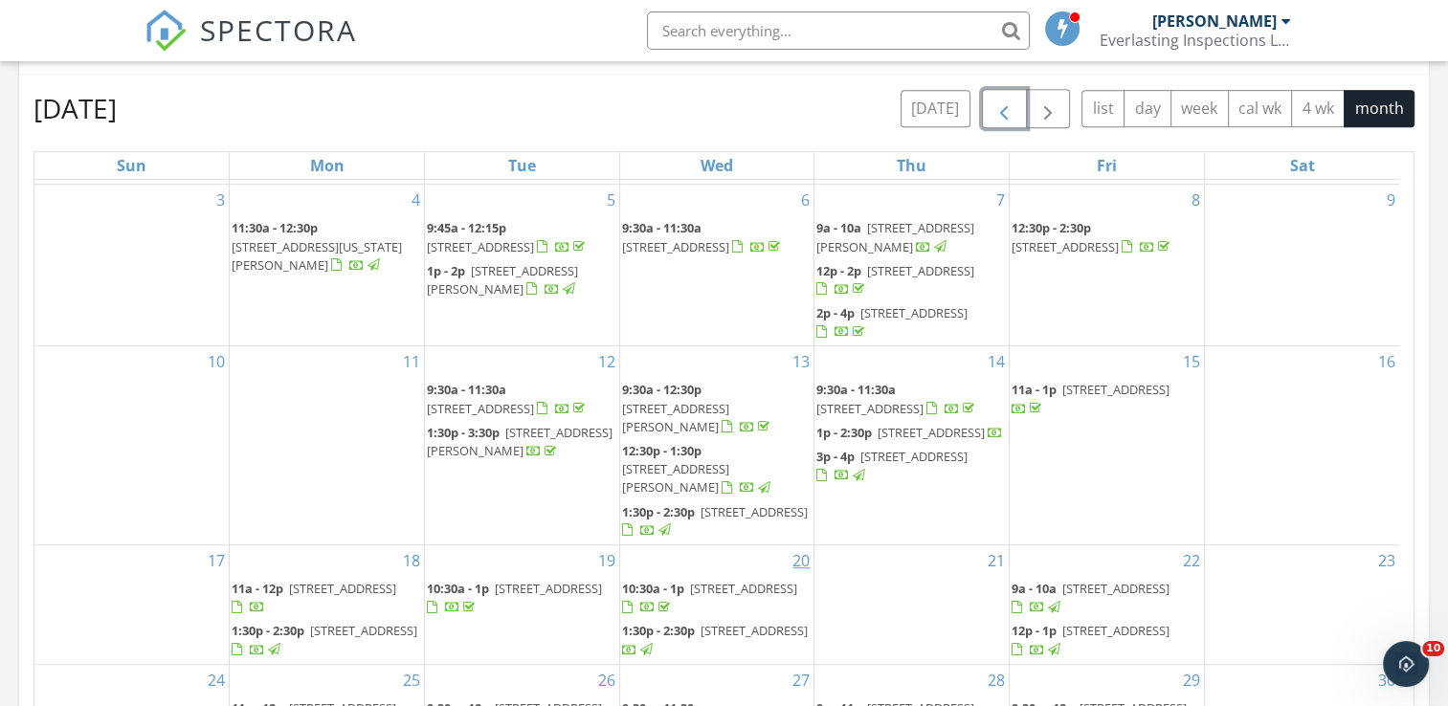
scroll to position [1149, 0]
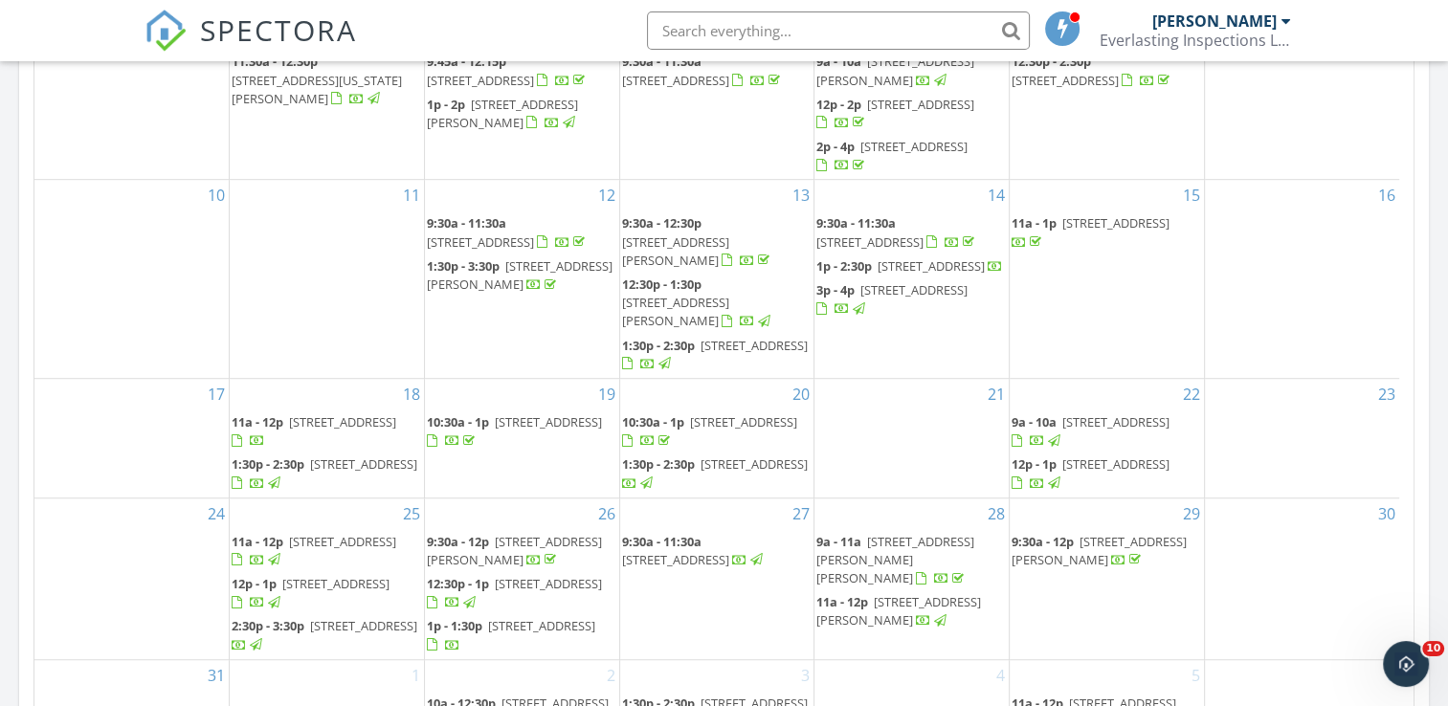
click at [729, 551] on span "5784 S Crater Lake Cir, Keystone Heights 32656" at bounding box center [675, 559] width 107 height 17
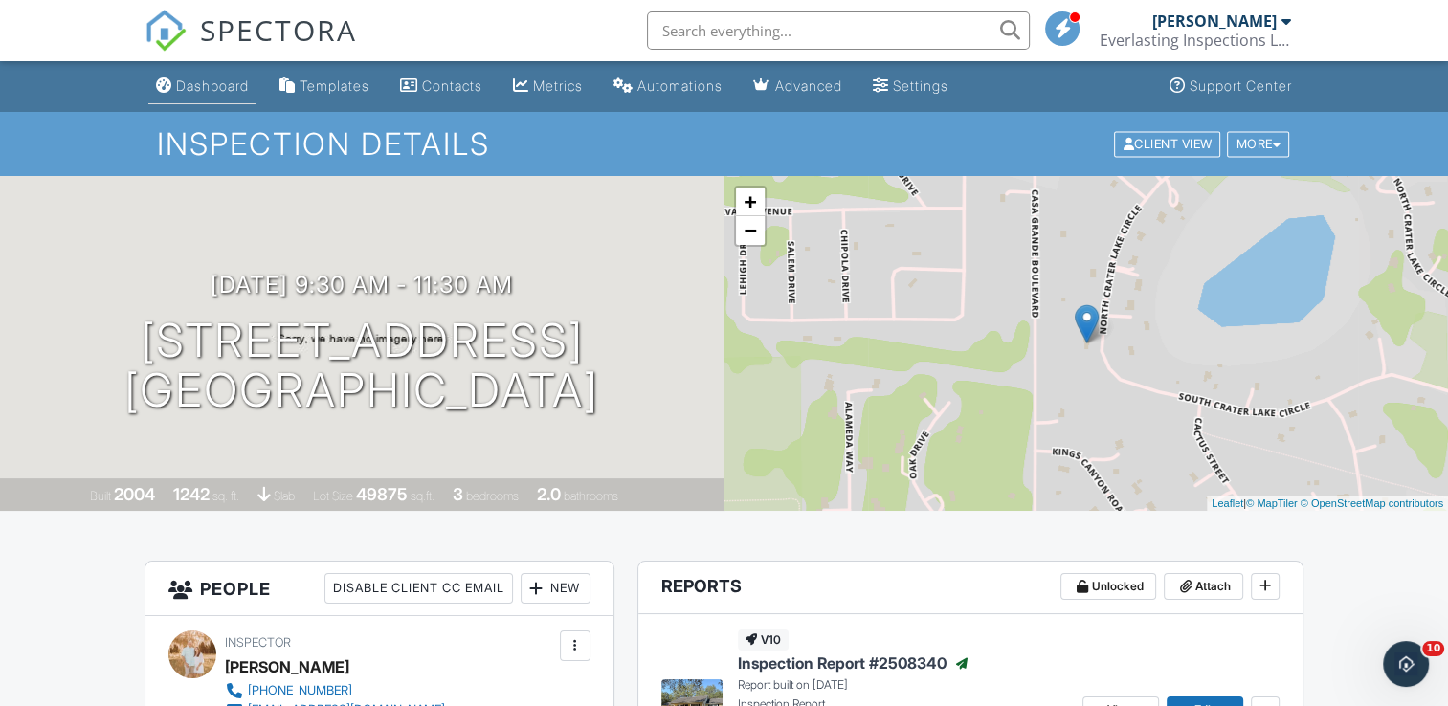
click at [199, 78] on div "Dashboard" at bounding box center [212, 86] width 73 height 16
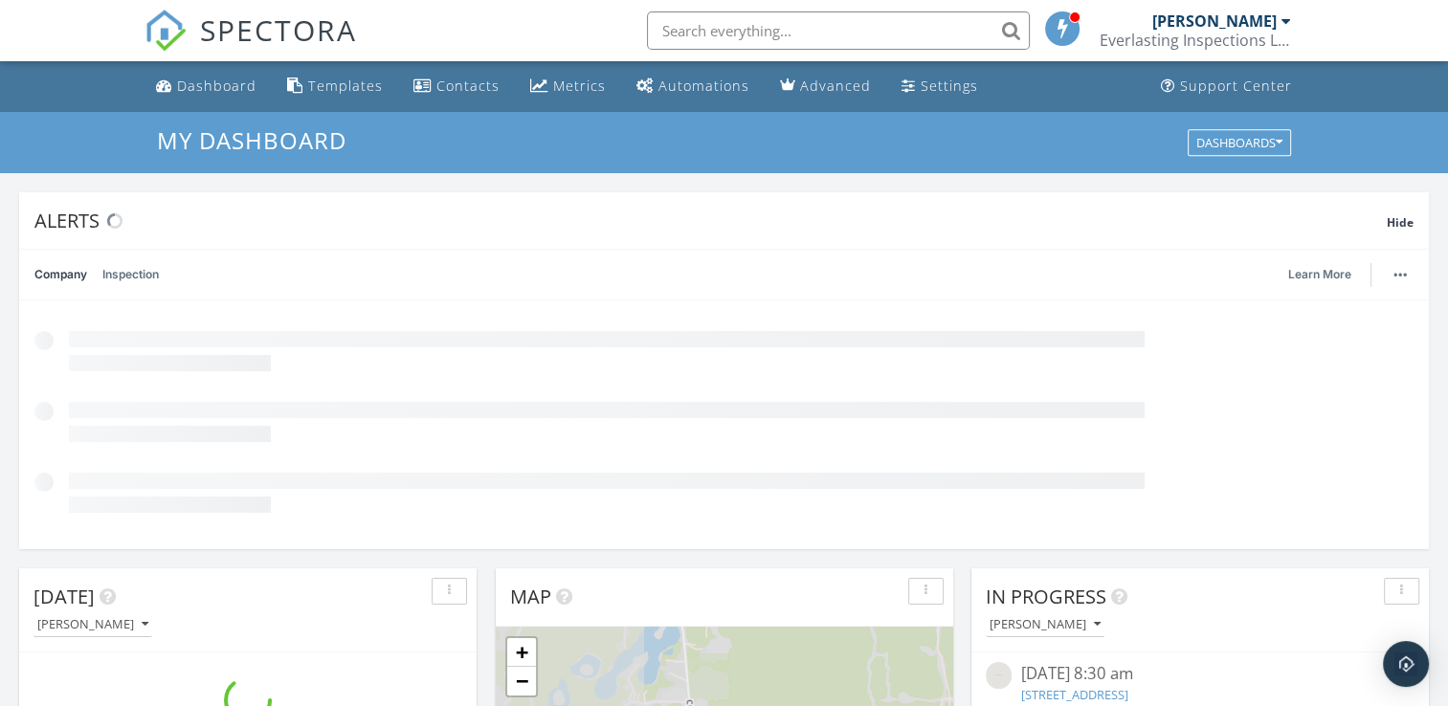
scroll to position [1772, 1478]
